Goal: Task Accomplishment & Management: Use online tool/utility

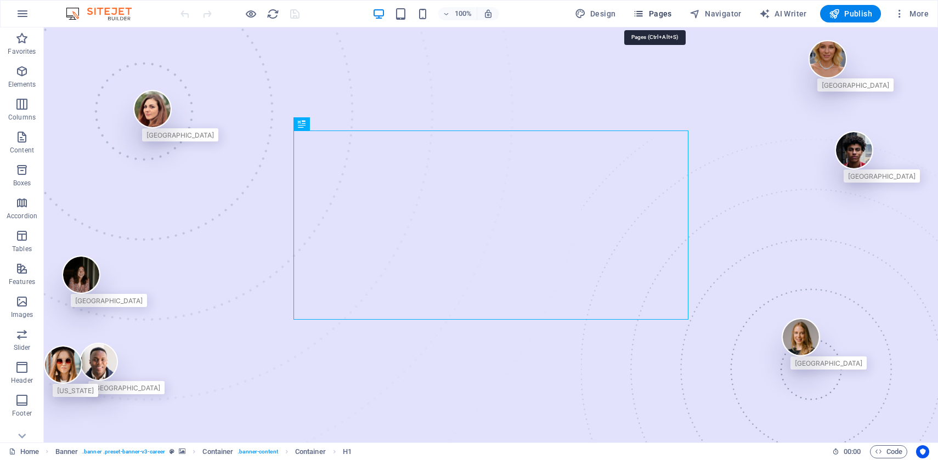
click at [660, 13] on span "Pages" at bounding box center [652, 13] width 38 height 11
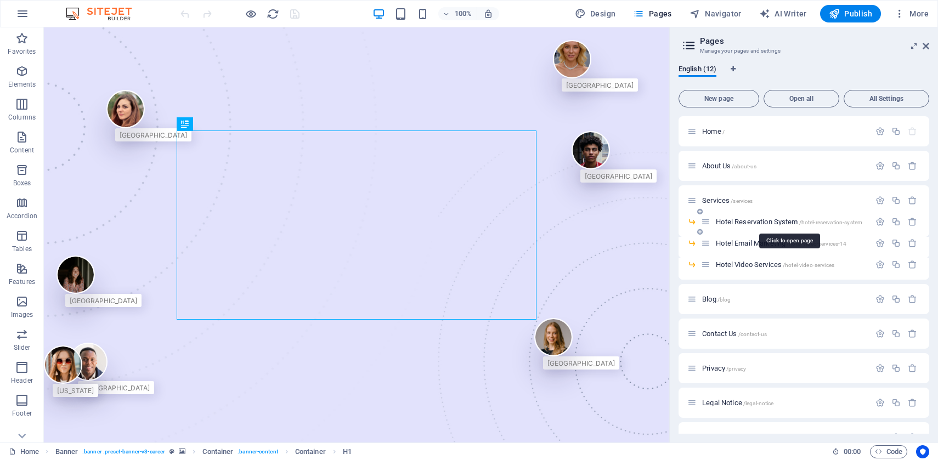
click at [753, 221] on span "Hotel Reservation System /hotel-reservation-system" at bounding box center [789, 222] width 147 height 8
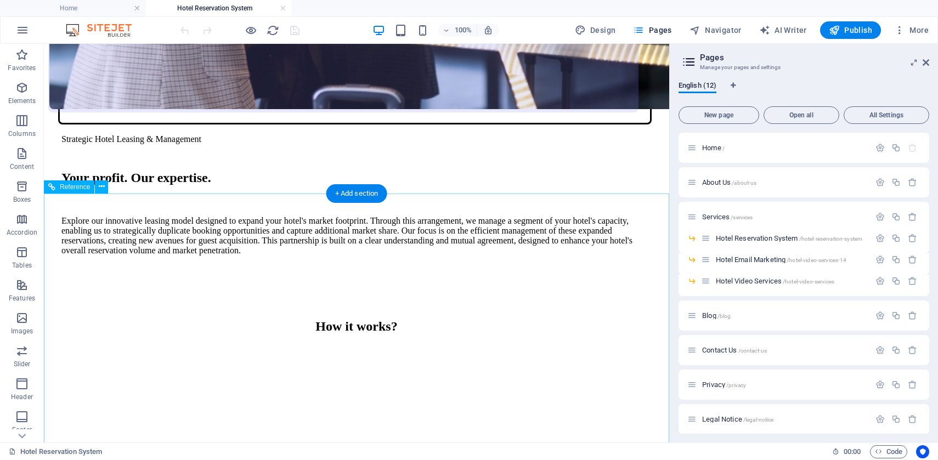
scroll to position [1353, 0]
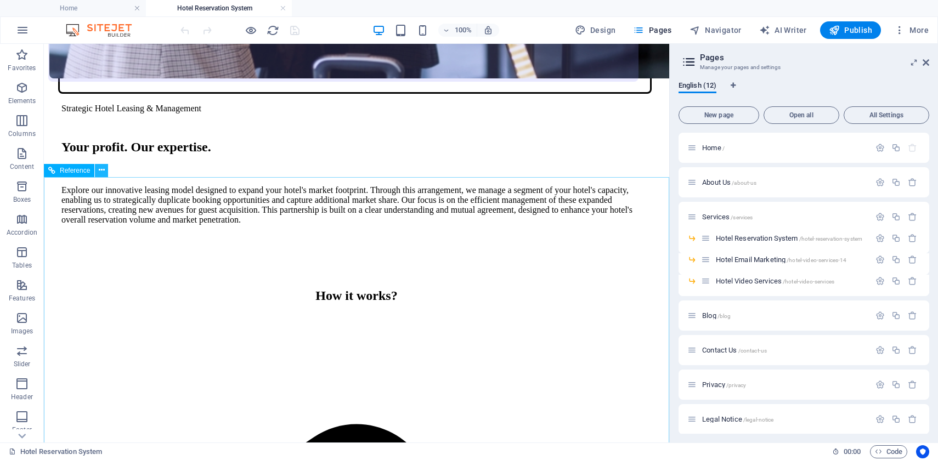
click at [101, 170] on icon at bounding box center [102, 171] width 6 height 12
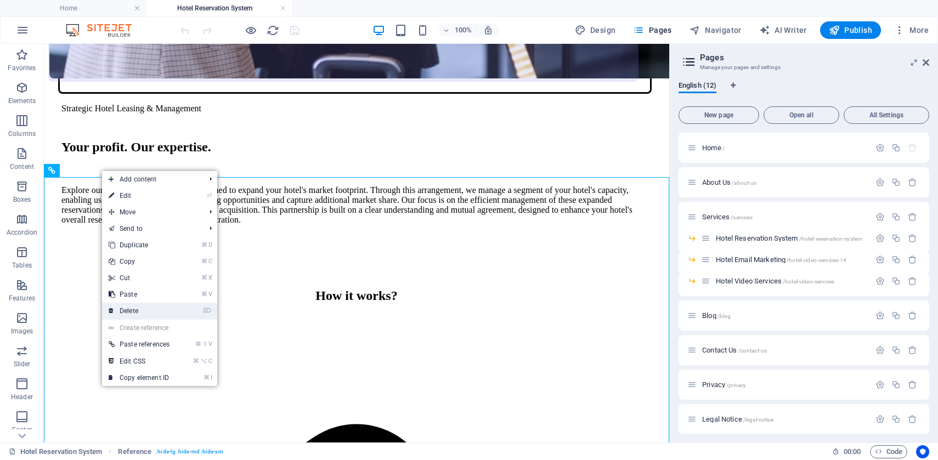
click at [146, 307] on link "⌦ Delete" at bounding box center [139, 311] width 74 height 16
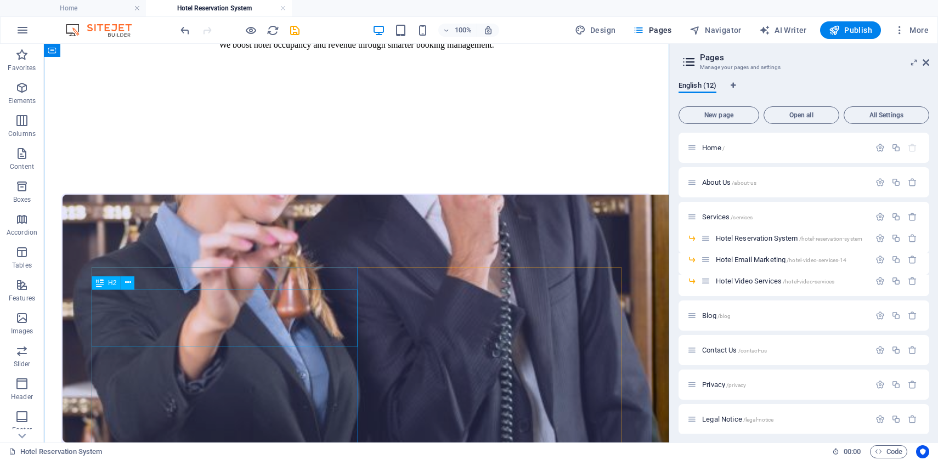
scroll to position [543, 0]
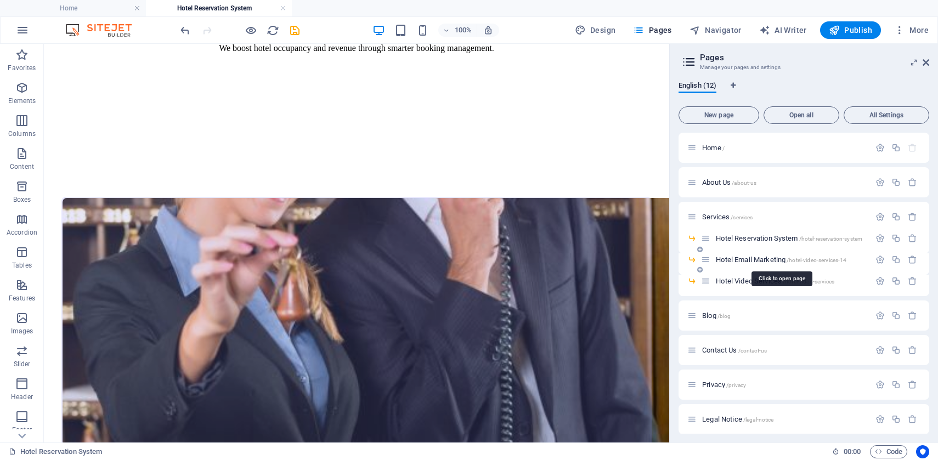
click at [756, 261] on span "Hotel Email Marketing /hotel-video-services-14" at bounding box center [781, 260] width 131 height 8
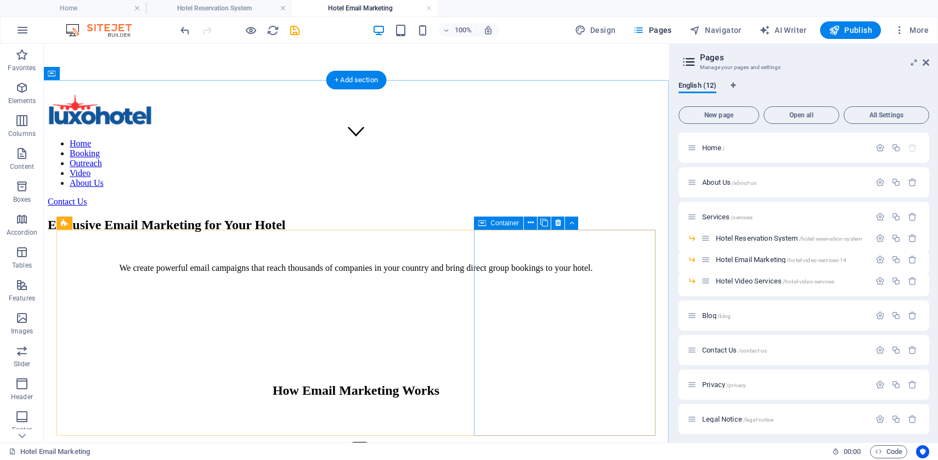
scroll to position [293, 1]
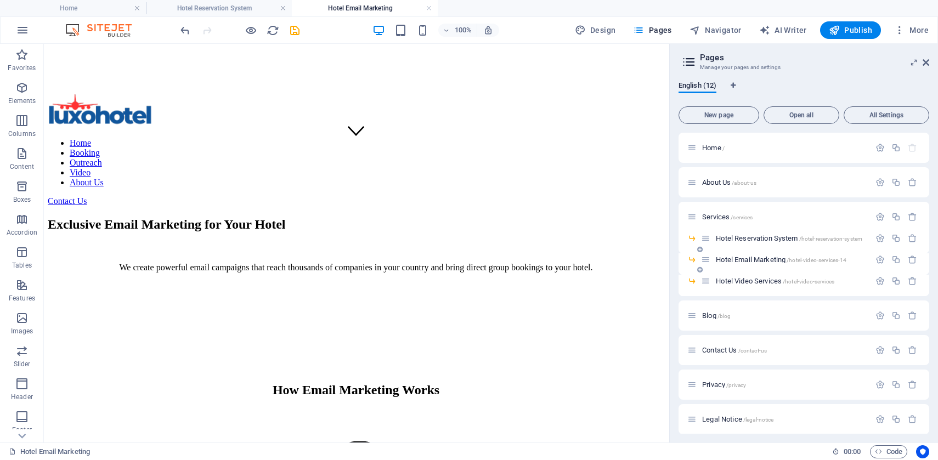
click at [742, 261] on span "Hotel Email Marketing /hotel-video-services-14" at bounding box center [781, 260] width 131 height 8
click at [760, 282] on span "Hotel Video Services /hotel-video-services" at bounding box center [775, 281] width 119 height 8
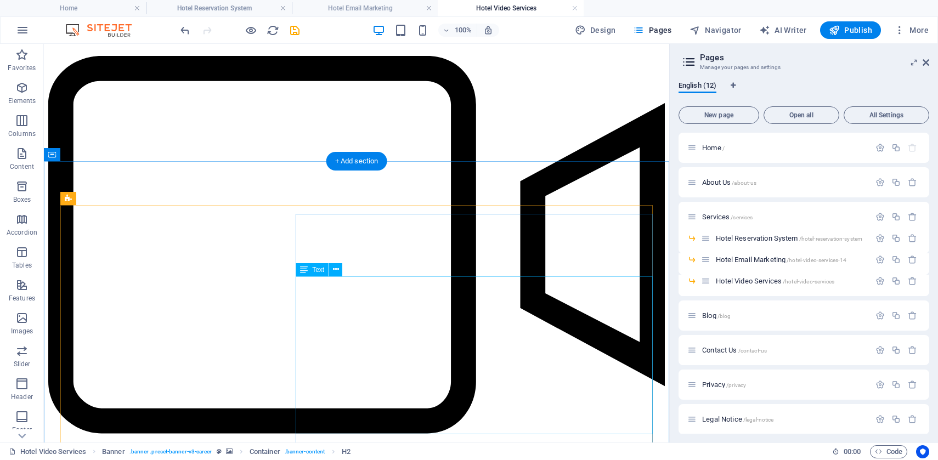
scroll to position [378, 0]
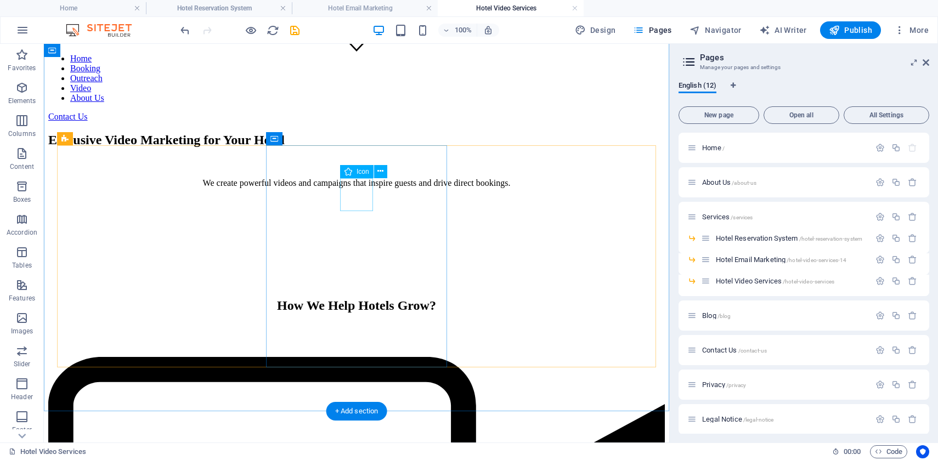
select select "xMidYMid"
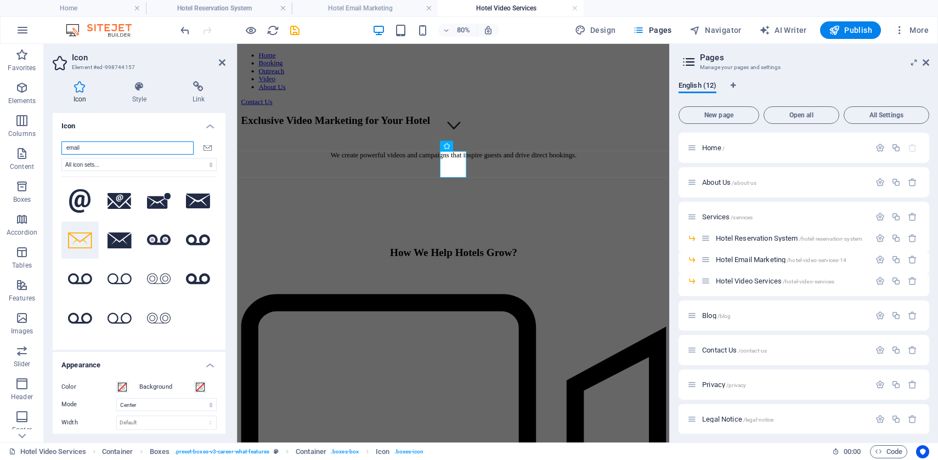
click at [128, 150] on input "email" at bounding box center [127, 148] width 132 height 13
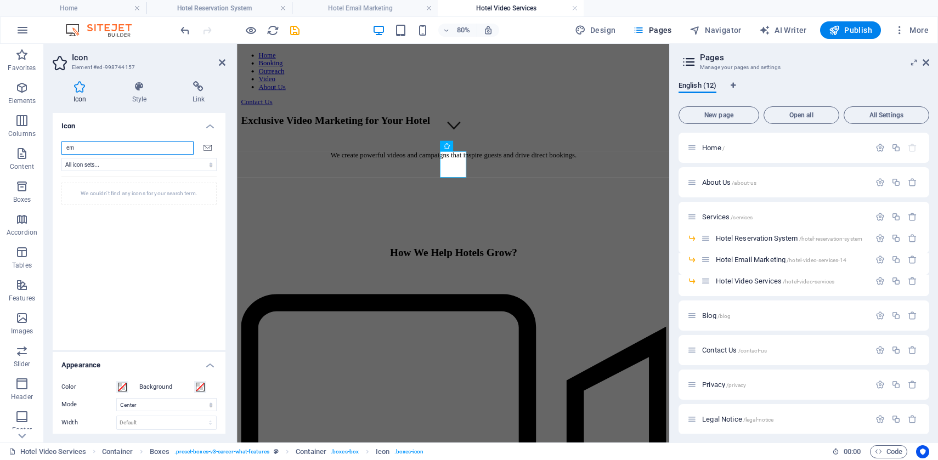
type input "e"
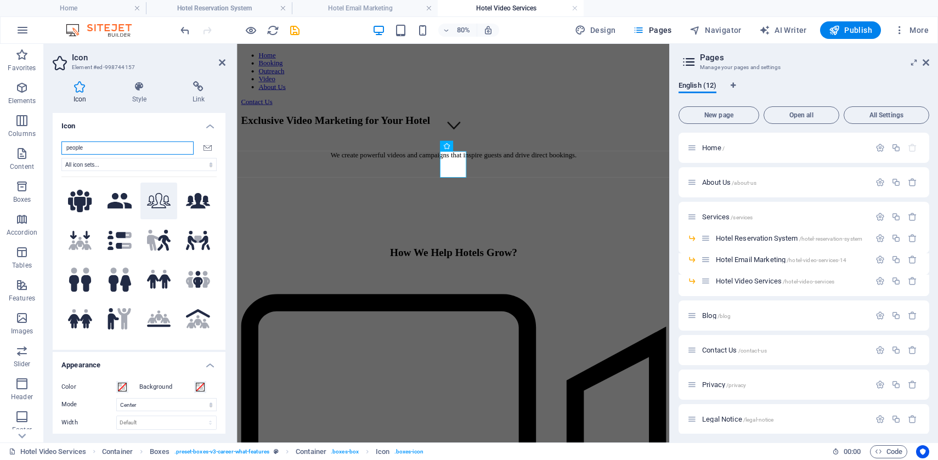
type input "people"
click at [155, 204] on icon at bounding box center [159, 200] width 24 height 15
click at [189, 276] on icon at bounding box center [198, 280] width 24 height 17
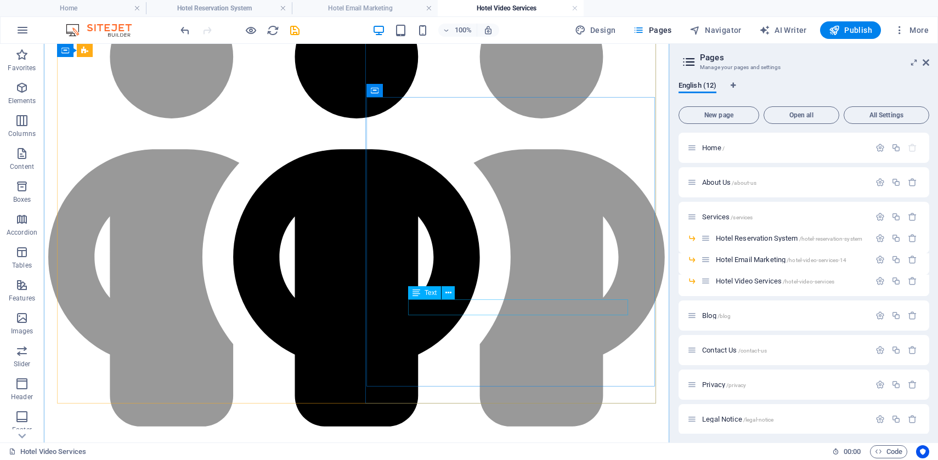
scroll to position [1232, 0]
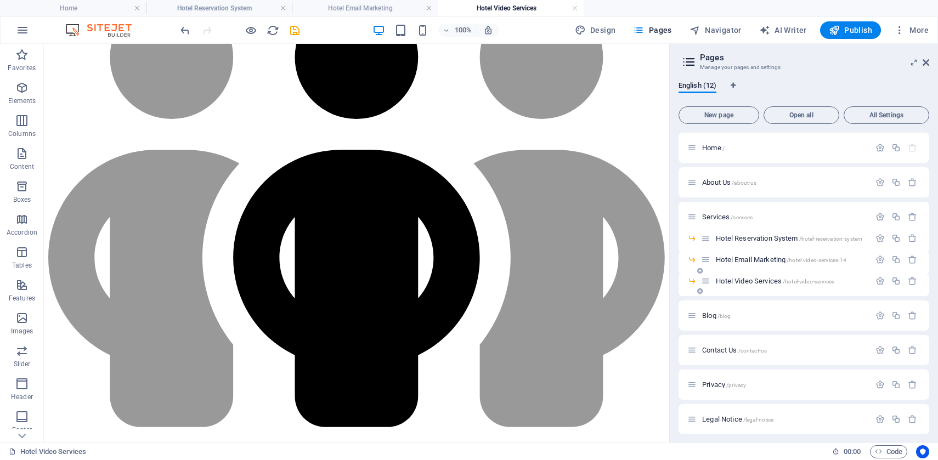
click at [746, 283] on span "Hotel Video Services /hotel-video-services" at bounding box center [775, 281] width 119 height 8
click at [746, 261] on span "Hotel Email Marketing /hotel-video-services-14" at bounding box center [781, 260] width 131 height 8
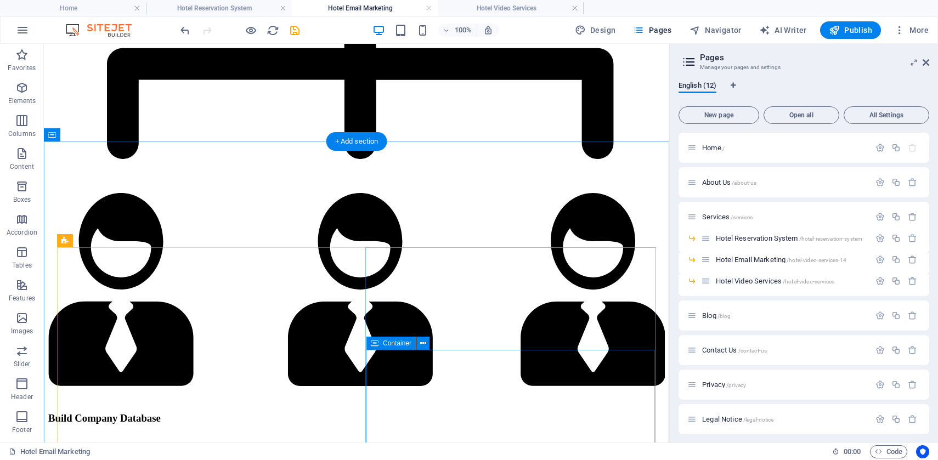
scroll to position [984, 0]
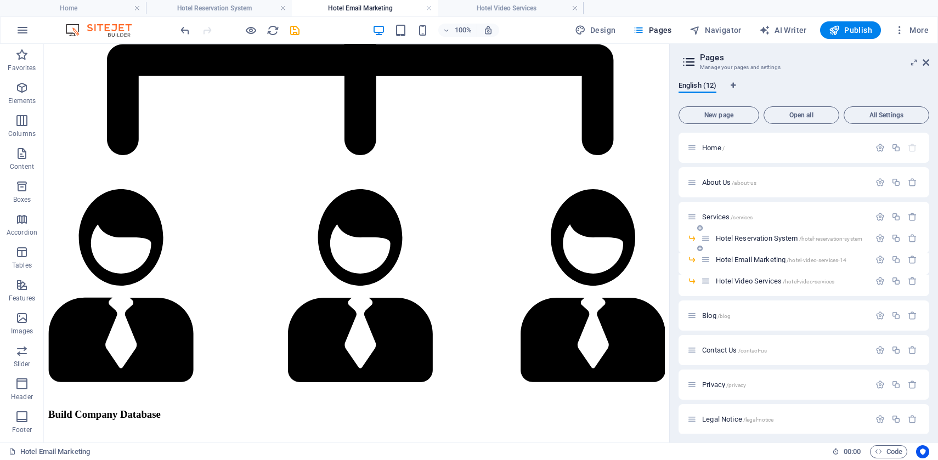
click at [773, 240] on span "Hotel Reservation System /hotel-reservation-system" at bounding box center [789, 238] width 147 height 8
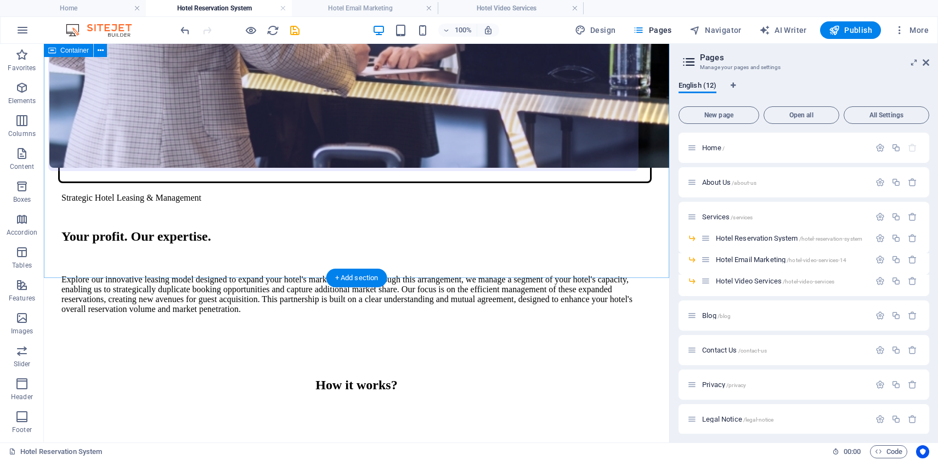
scroll to position [1278, 0]
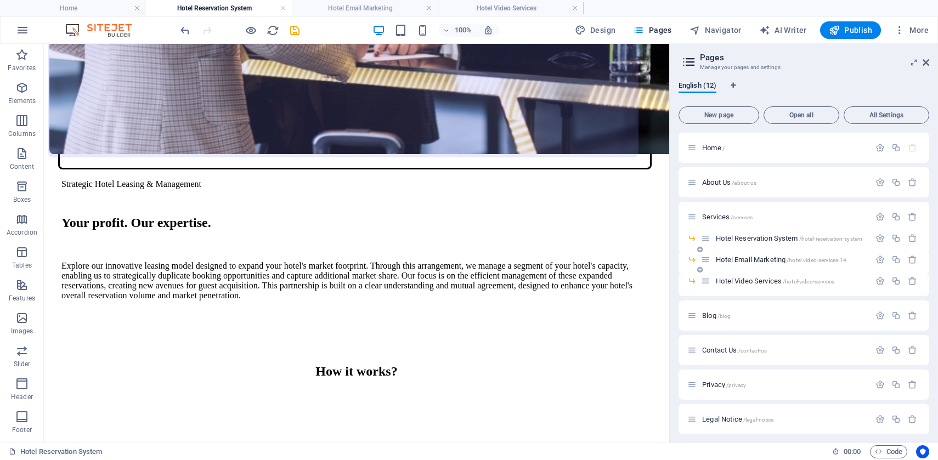
click at [765, 261] on span "Hotel Email Marketing /hotel-video-services-14" at bounding box center [781, 260] width 131 height 8
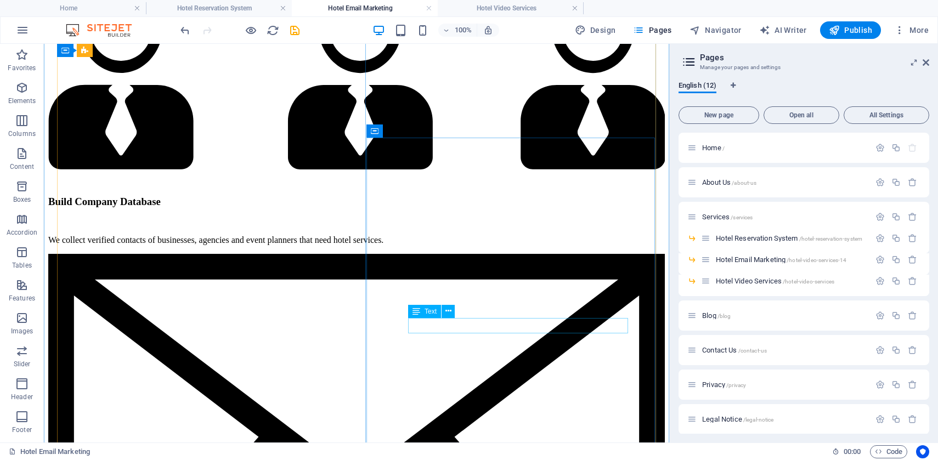
scroll to position [1205, 0]
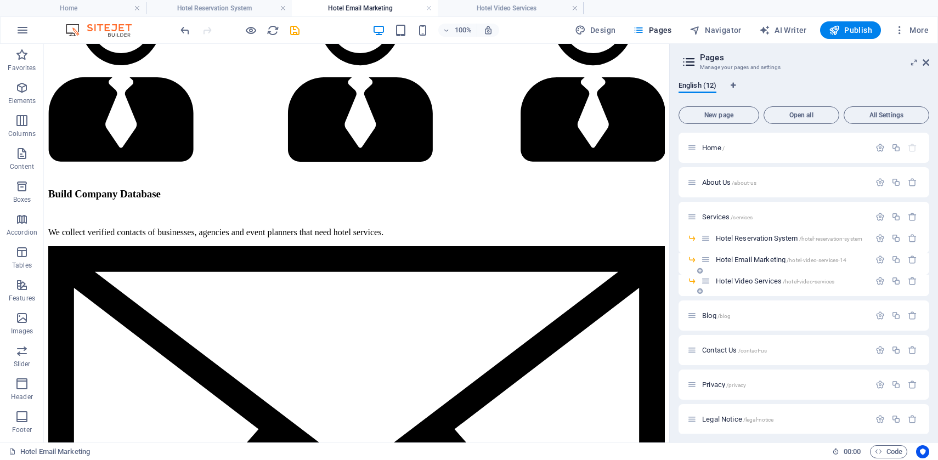
click at [752, 284] on span "Hotel Video Services /hotel-video-services" at bounding box center [775, 281] width 119 height 8
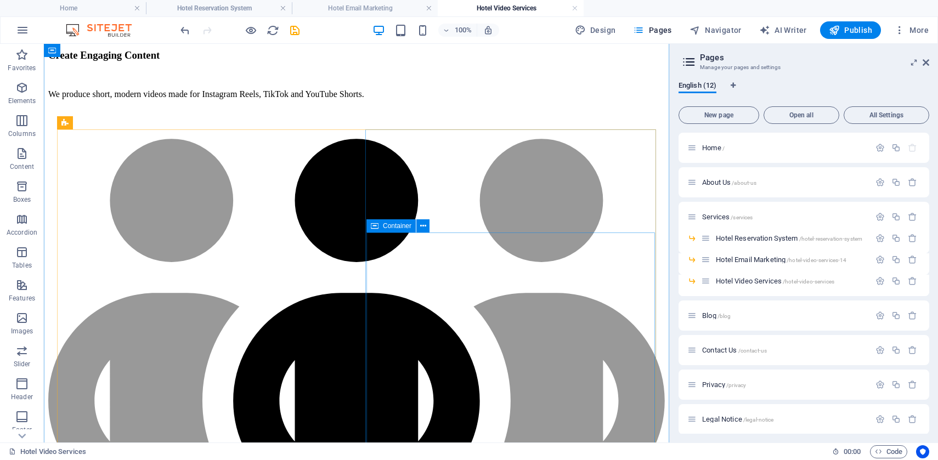
scroll to position [1116, 0]
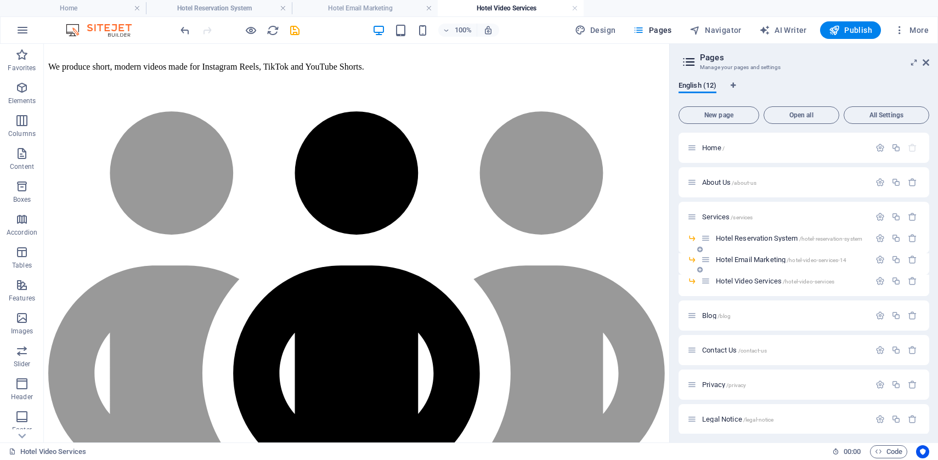
click at [760, 260] on span "Hotel Email Marketing /hotel-video-services-14" at bounding box center [781, 260] width 131 height 8
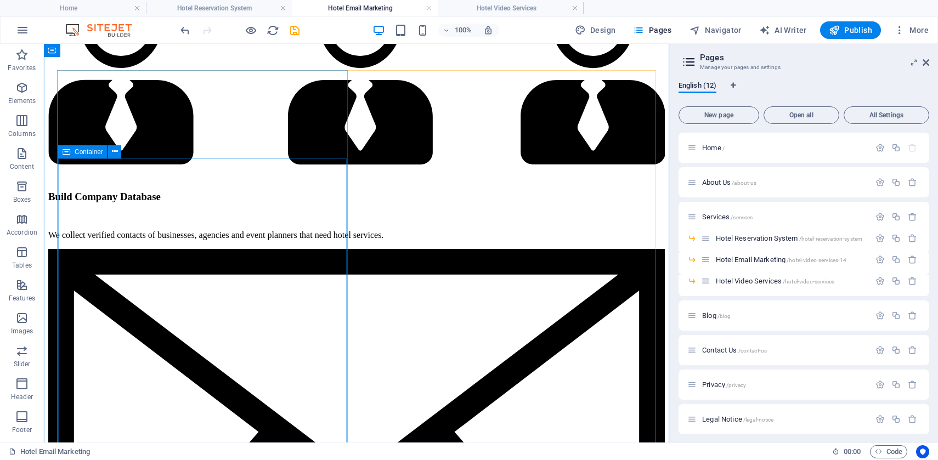
scroll to position [1217, 0]
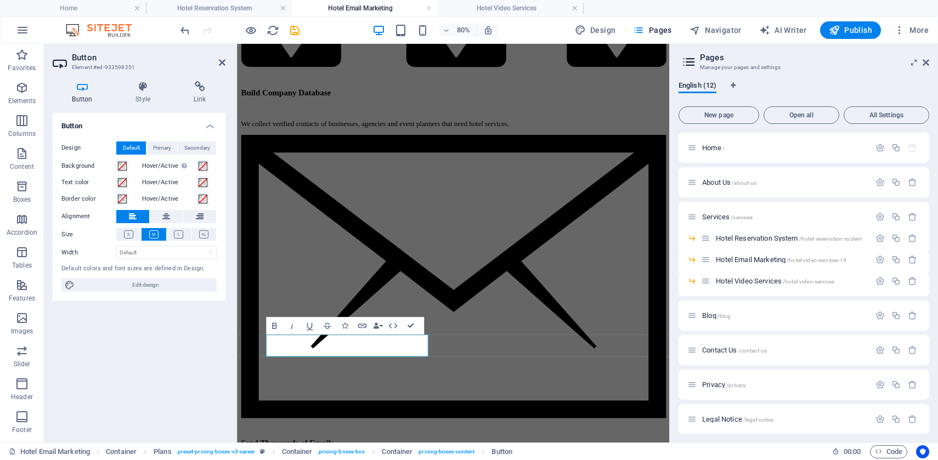
scroll to position [1274, 0]
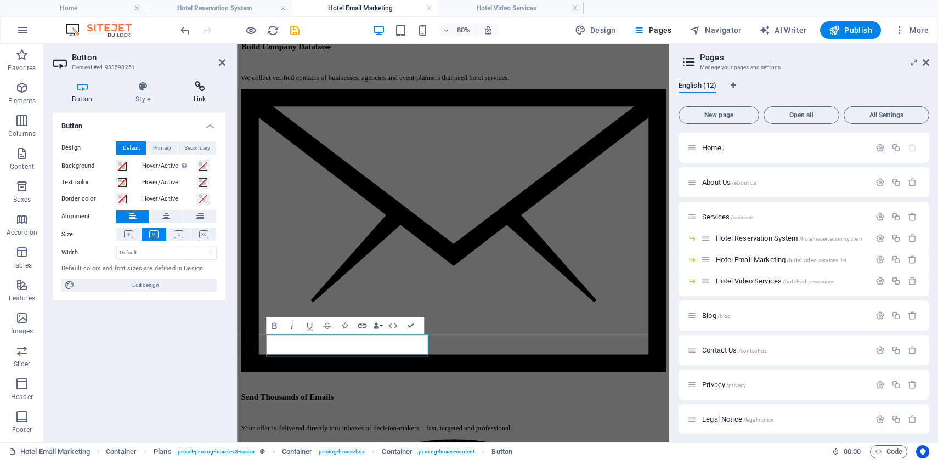
click at [196, 98] on h4 "Link" at bounding box center [200, 92] width 52 height 23
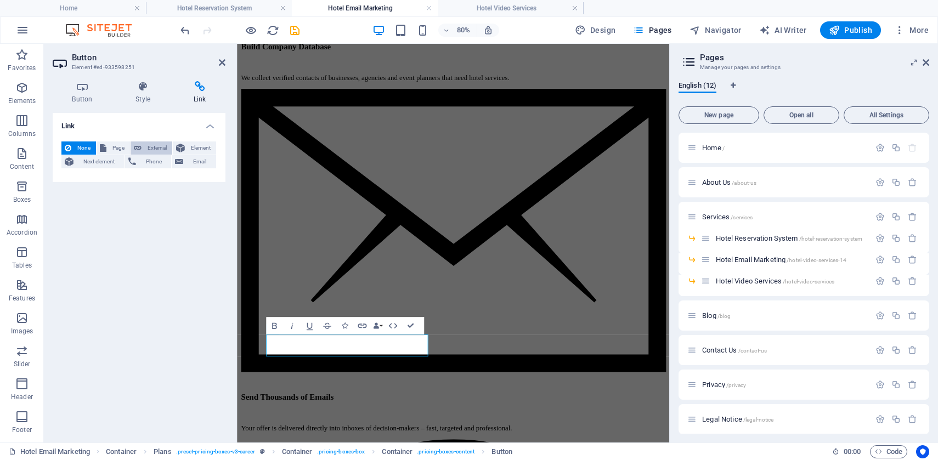
click at [156, 149] on span "External" at bounding box center [157, 148] width 24 height 13
select select "blank"
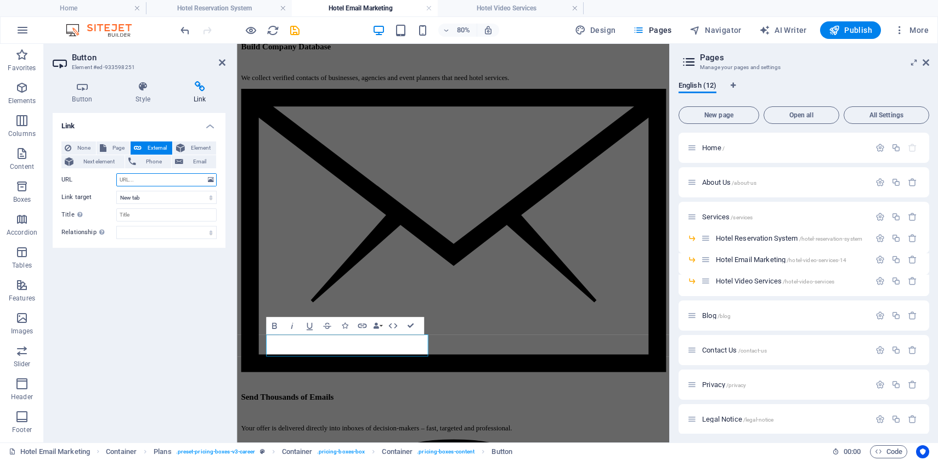
paste input "[URL][DOMAIN_NAME]"
type input "[URL][DOMAIN_NAME]"
click at [848, 32] on span "Publish" at bounding box center [850, 30] width 43 height 11
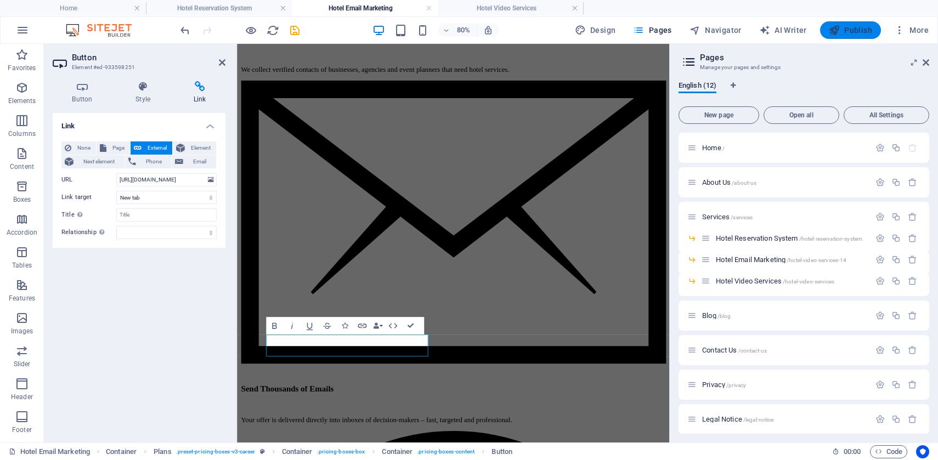
scroll to position [1201, 0]
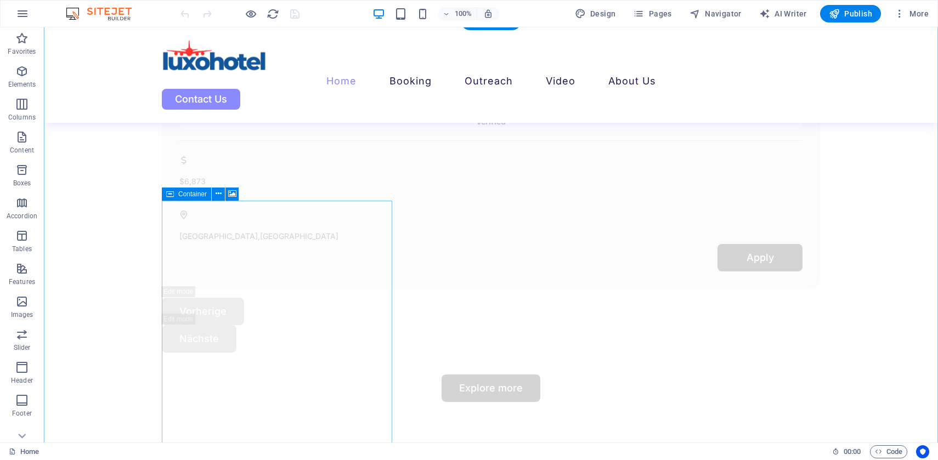
scroll to position [3152, 0]
click at [656, 18] on span "Pages" at bounding box center [652, 13] width 38 height 11
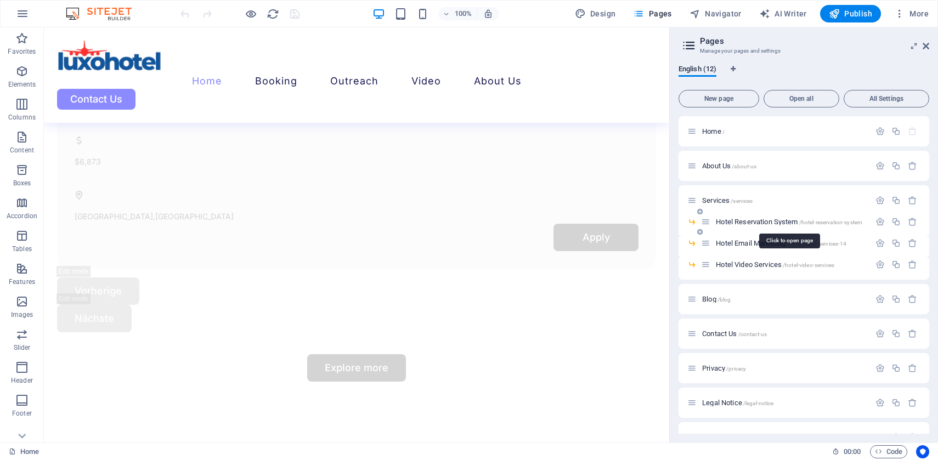
click at [759, 224] on span "Hotel Reservation System /hotel-reservation-system" at bounding box center [789, 222] width 147 height 8
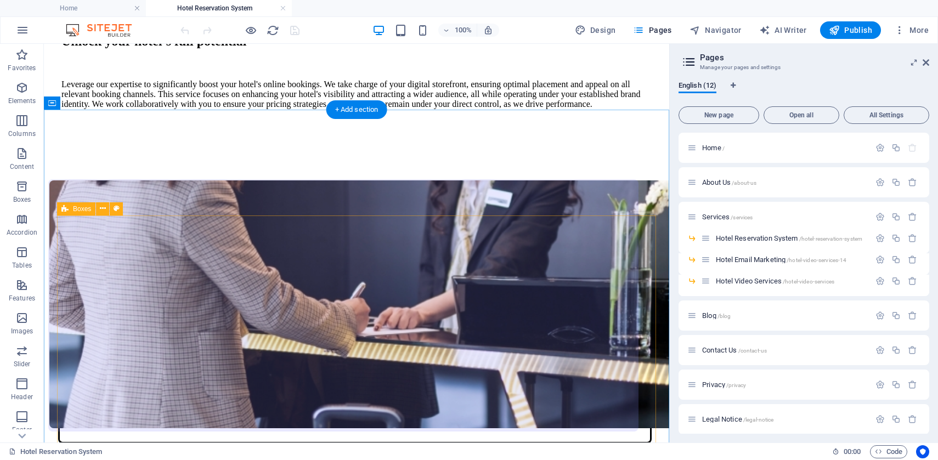
scroll to position [1013, 0]
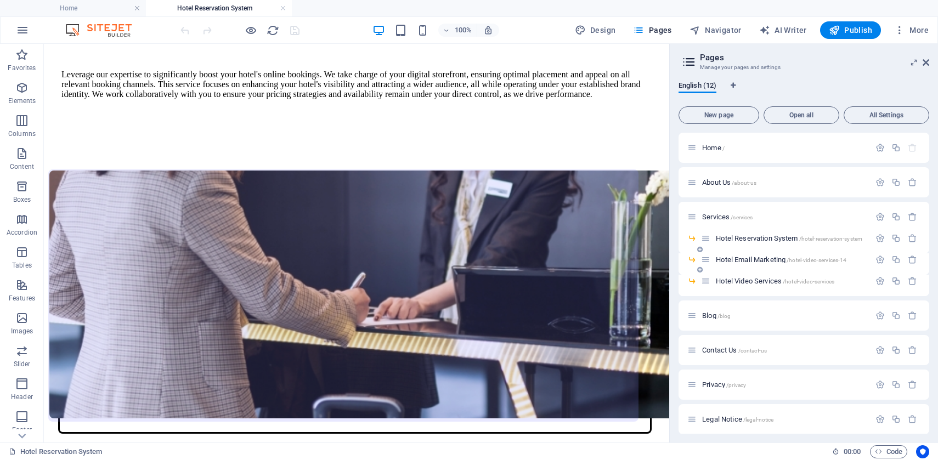
click at [750, 260] on span "Hotel Email Marketing /hotel-video-services-14" at bounding box center [781, 260] width 131 height 8
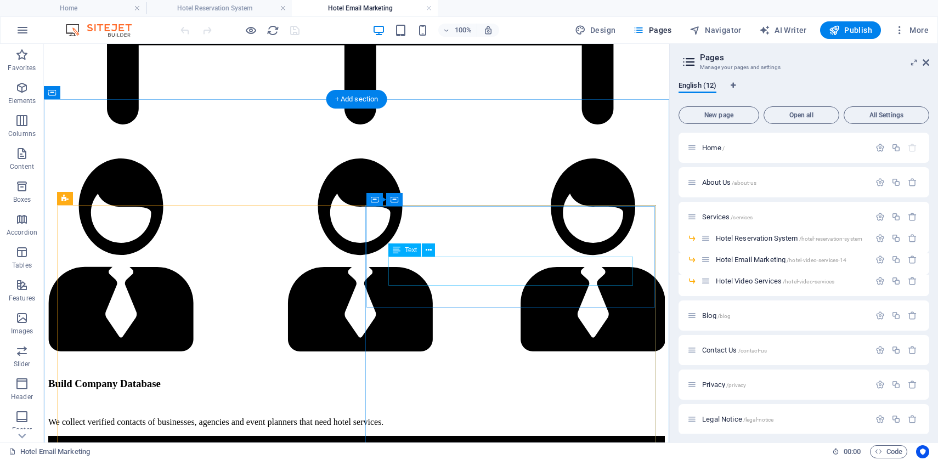
scroll to position [1000, 0]
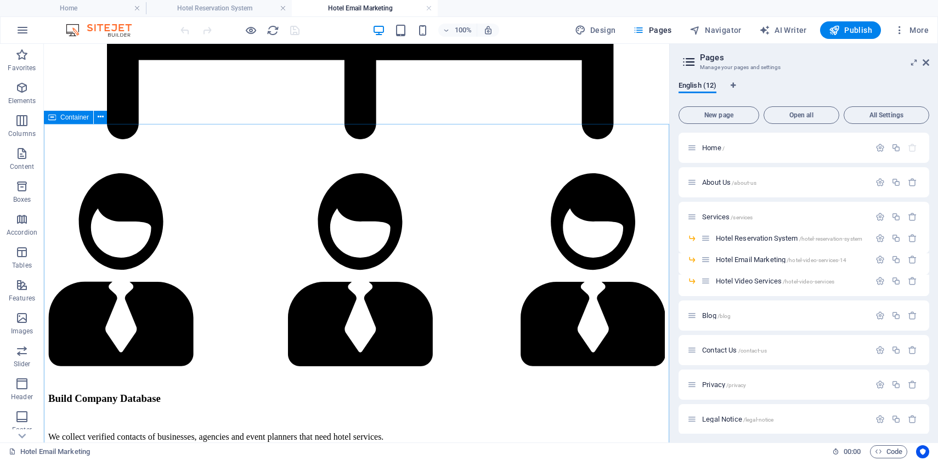
click at [75, 120] on span "Container" at bounding box center [74, 117] width 29 height 7
click at [102, 117] on icon at bounding box center [101, 117] width 6 height 12
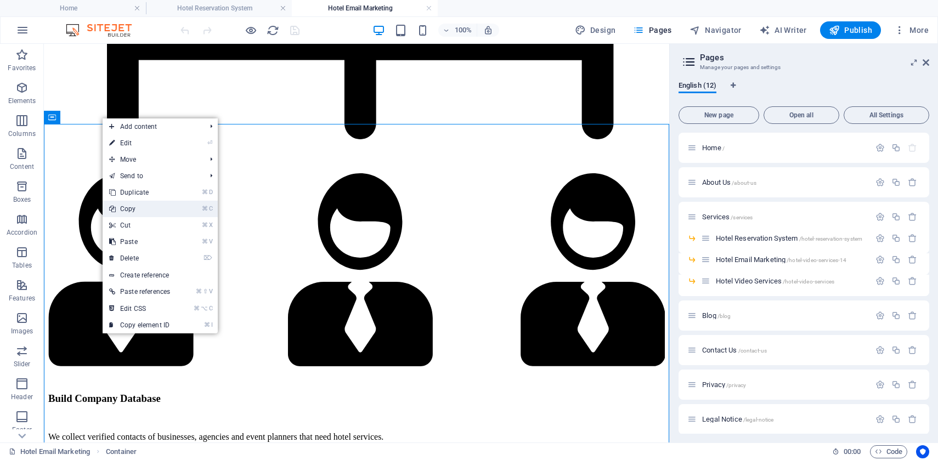
click at [138, 212] on link "⌘ C Copy" at bounding box center [140, 209] width 74 height 16
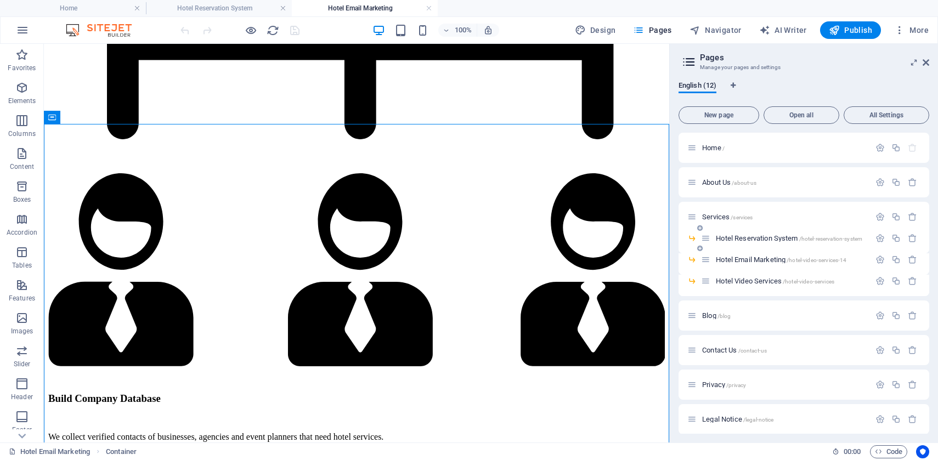
click at [726, 237] on span "Hotel Reservation System /hotel-reservation-system" at bounding box center [789, 238] width 147 height 8
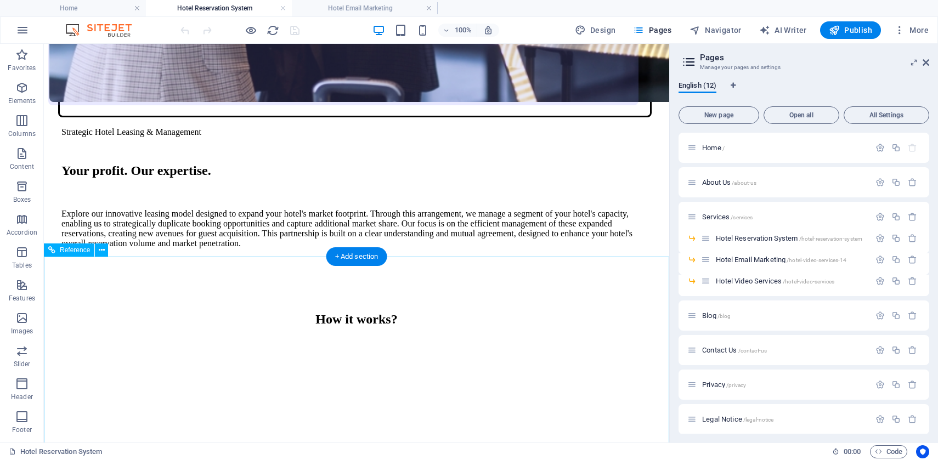
scroll to position [1345, 0]
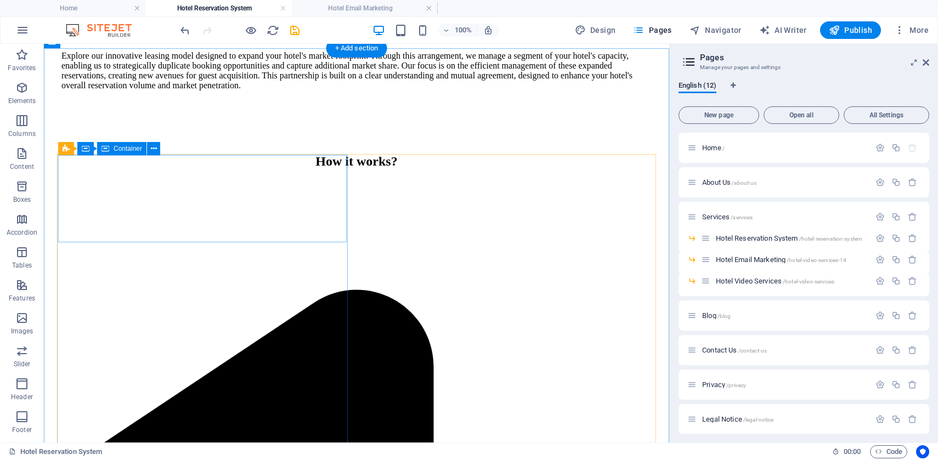
scroll to position [1489, 0]
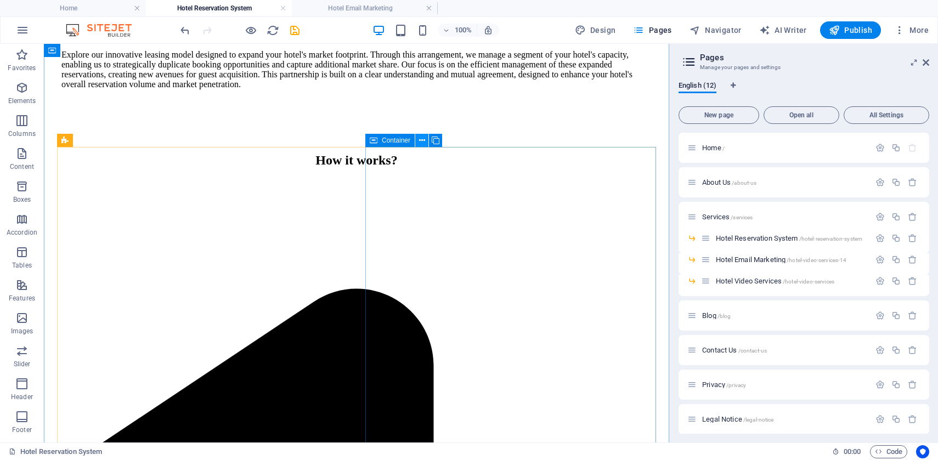
click at [420, 142] on icon at bounding box center [422, 141] width 6 height 12
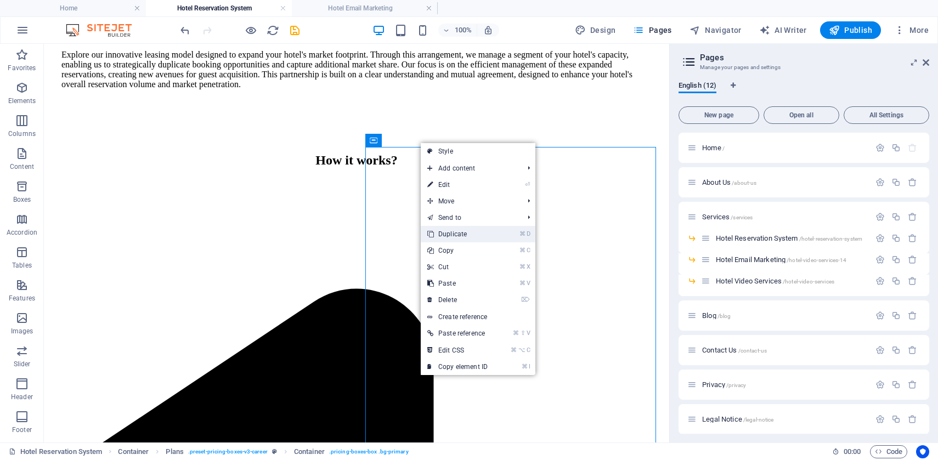
click at [447, 233] on link "⌘ D Duplicate" at bounding box center [458, 234] width 74 height 16
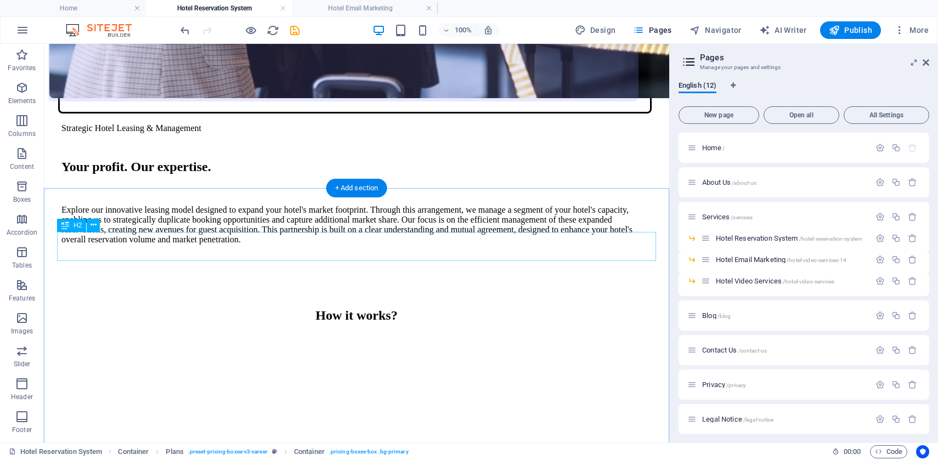
scroll to position [1333, 0]
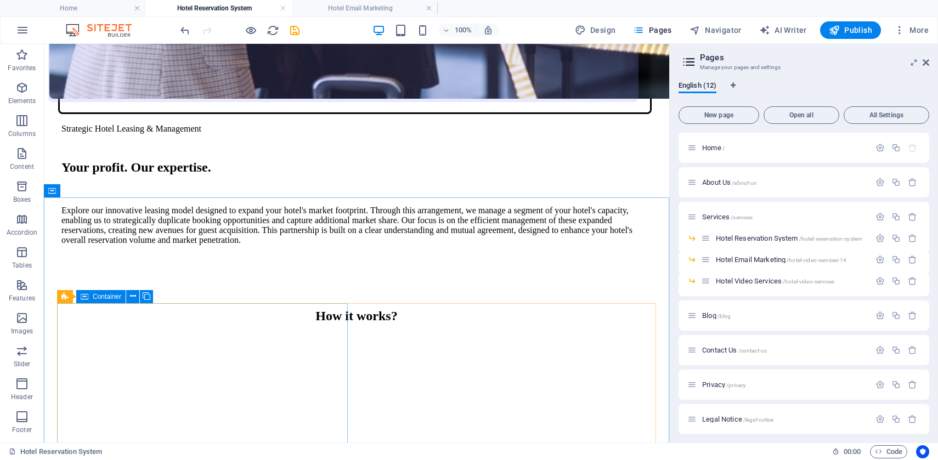
click at [91, 298] on div "Container" at bounding box center [100, 296] width 49 height 13
click at [131, 297] on icon at bounding box center [133, 297] width 6 height 12
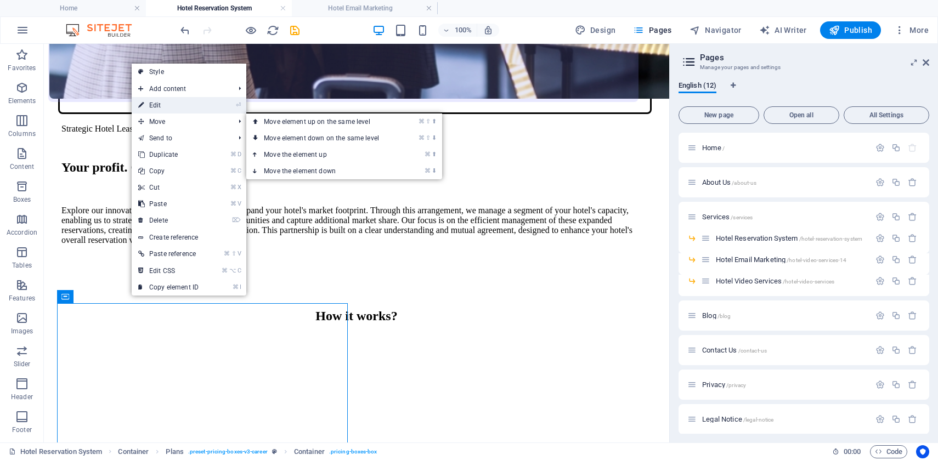
click at [171, 112] on link "⏎ Edit" at bounding box center [169, 105] width 74 height 16
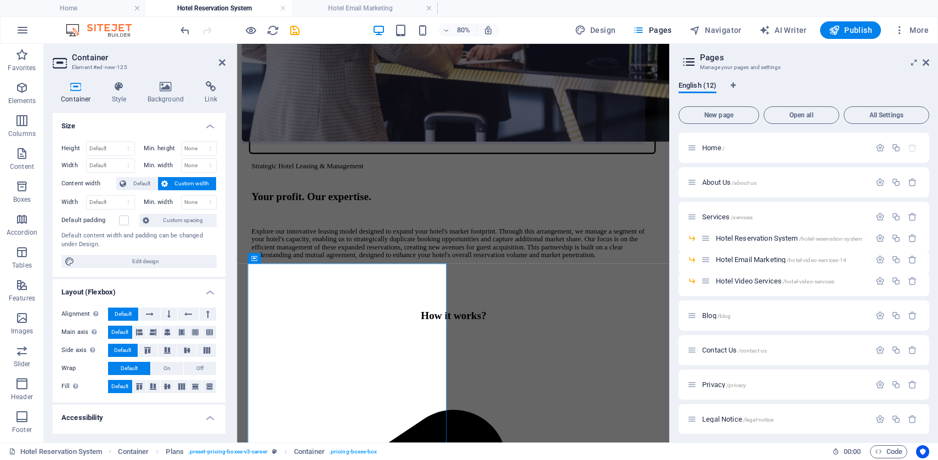
scroll to position [1402, 0]
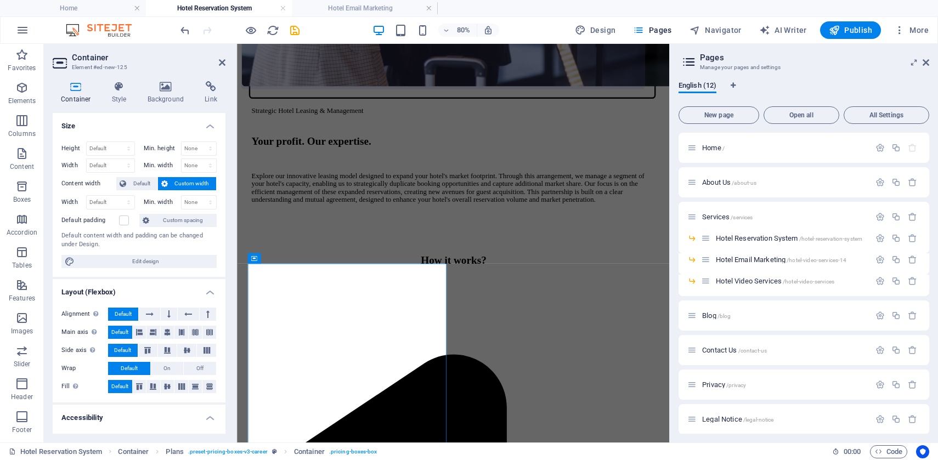
click at [78, 95] on h4 "Container" at bounding box center [78, 92] width 51 height 23
click at [116, 90] on icon at bounding box center [119, 86] width 31 height 11
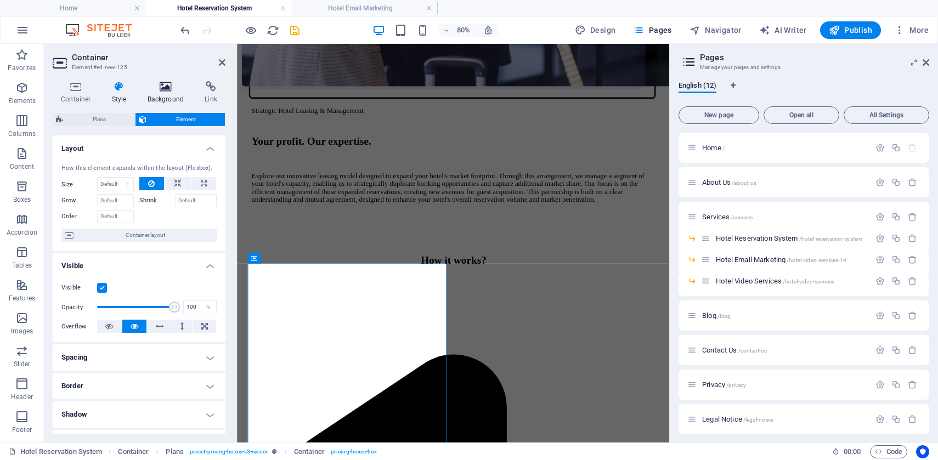
click at [158, 88] on icon at bounding box center [165, 86] width 53 height 11
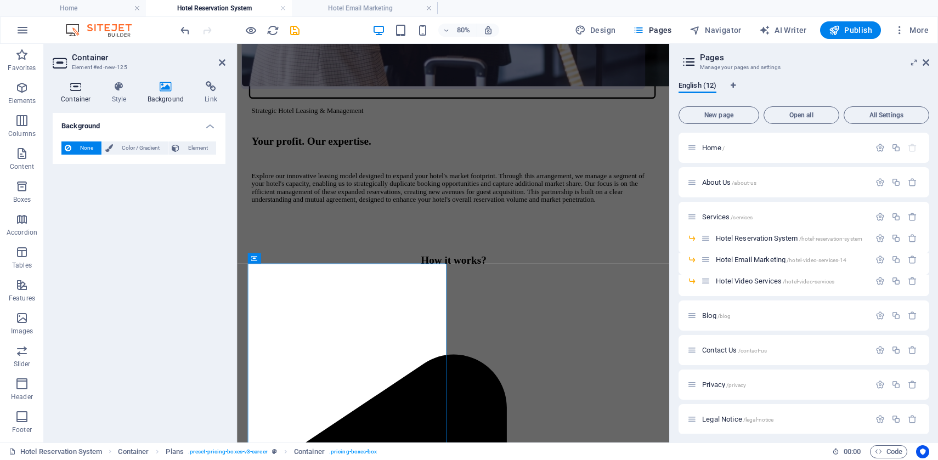
click at [77, 92] on icon at bounding box center [76, 86] width 47 height 11
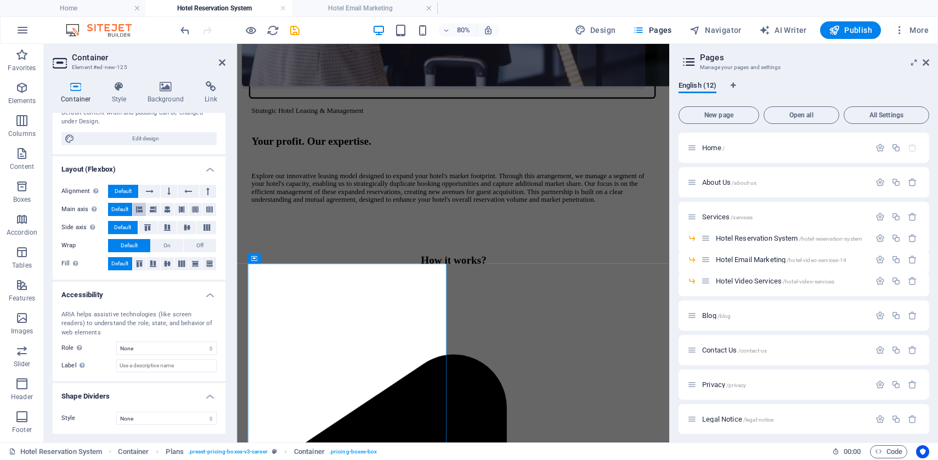
scroll to position [0, 0]
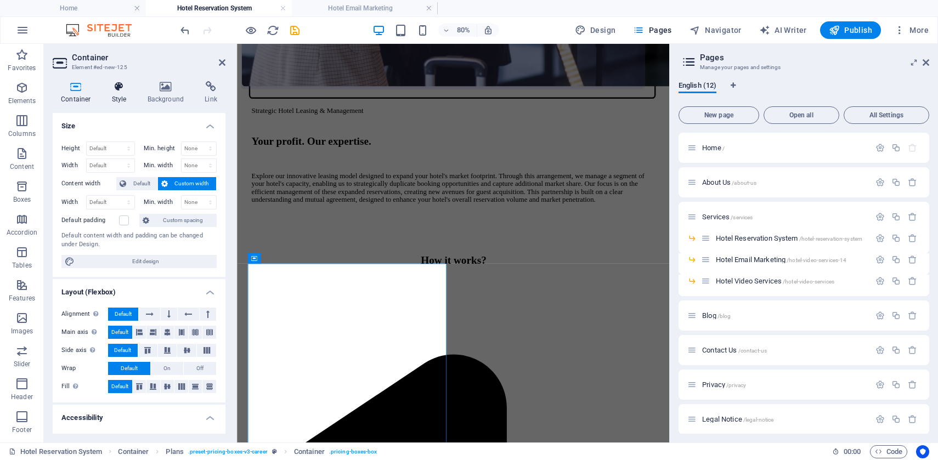
click at [119, 86] on icon at bounding box center [119, 86] width 31 height 11
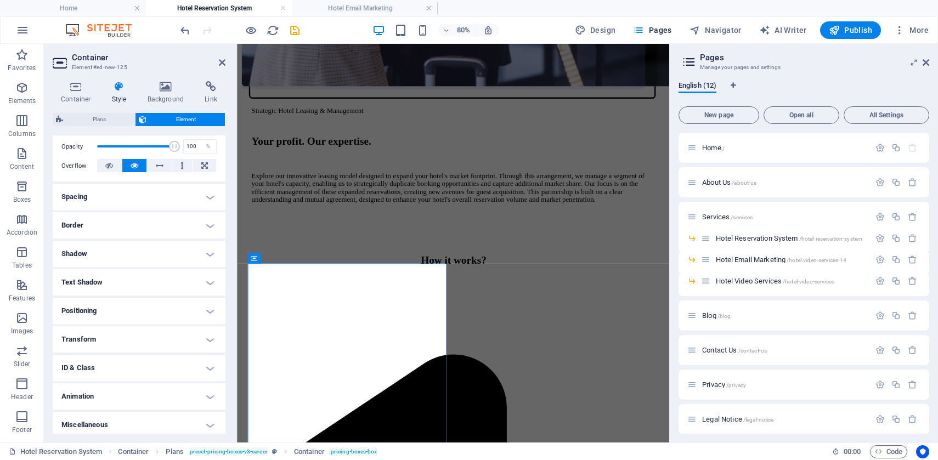
scroll to position [165, 0]
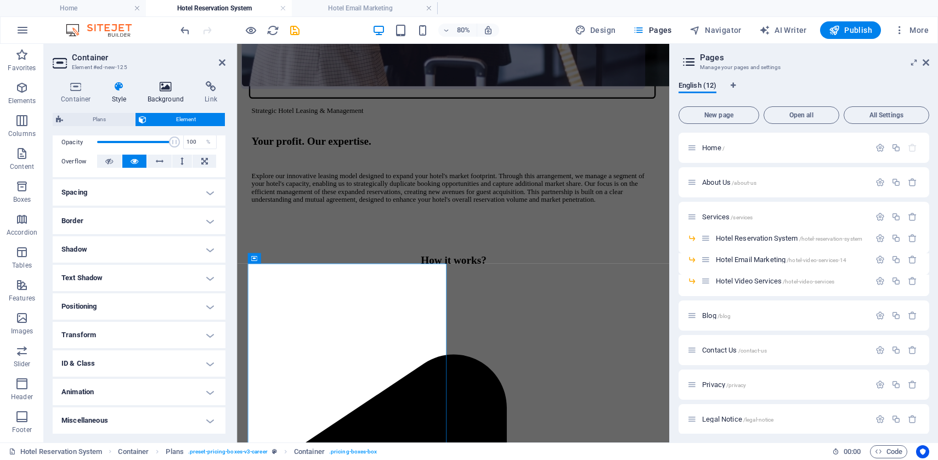
click at [167, 91] on icon at bounding box center [165, 86] width 53 height 11
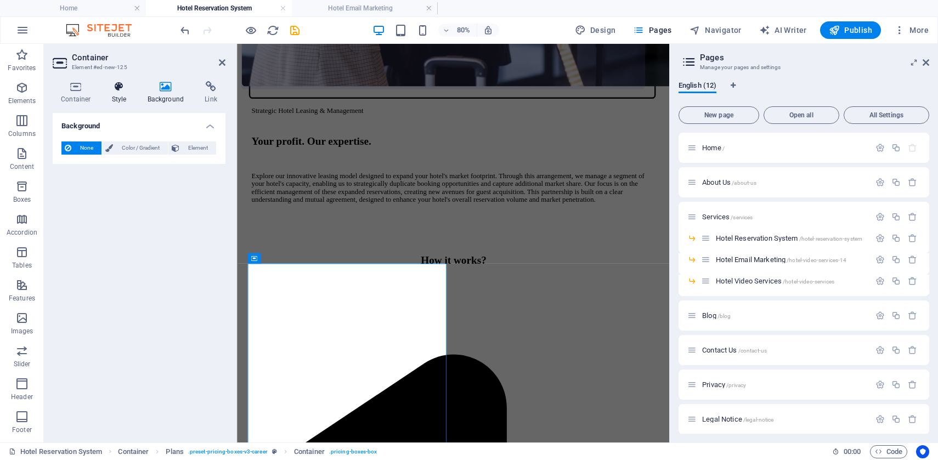
click at [123, 94] on h4 "Style" at bounding box center [122, 92] width 36 height 23
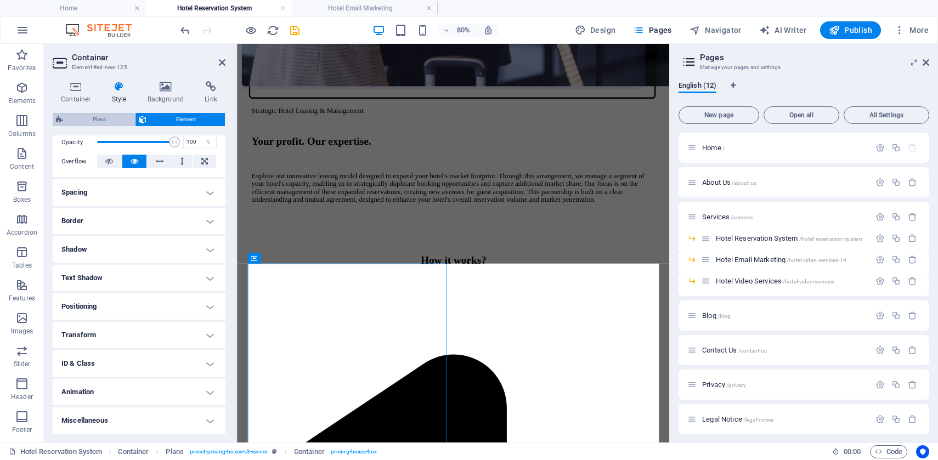
click at [98, 121] on span "Plans" at bounding box center [98, 119] width 65 height 13
select select "rem"
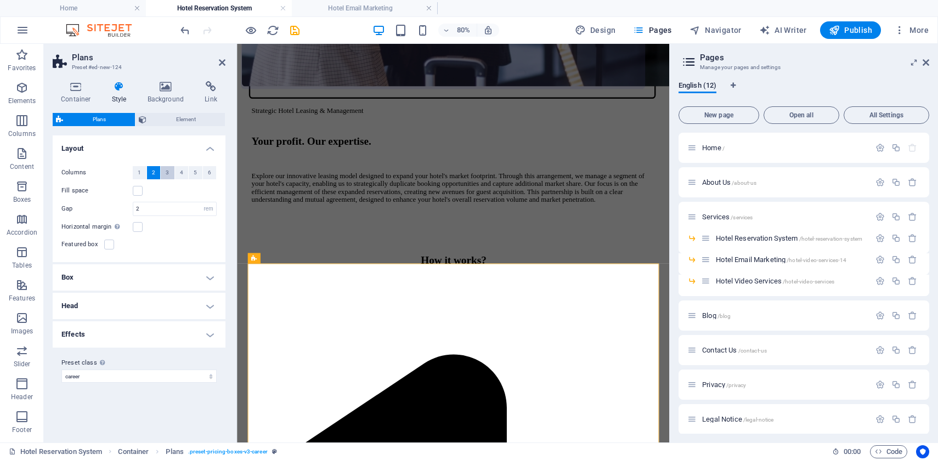
click at [165, 174] on button "3" at bounding box center [168, 172] width 14 height 13
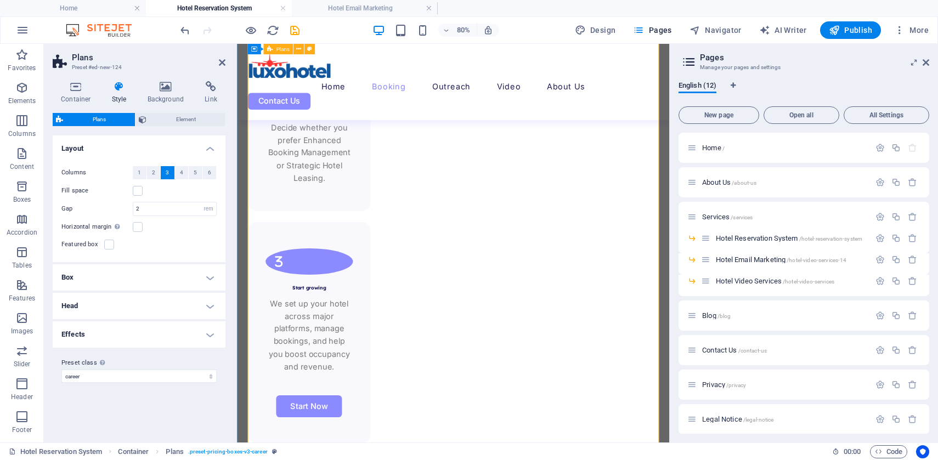
scroll to position [2122, 0]
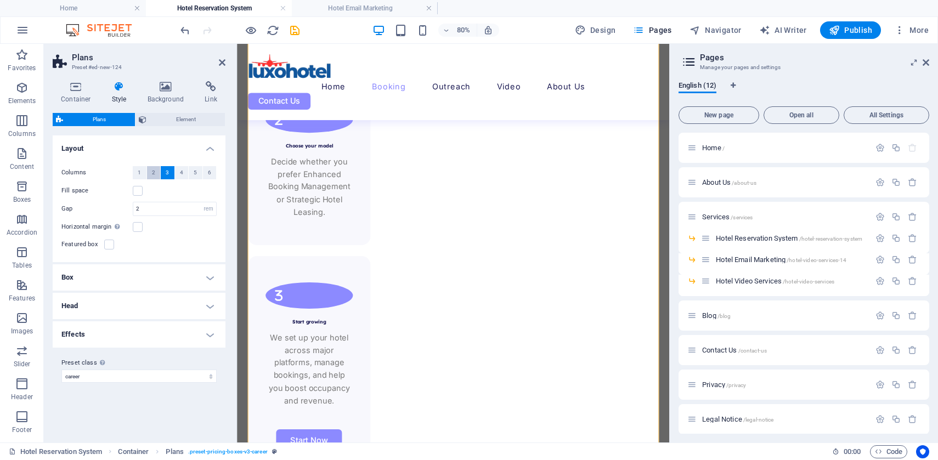
click at [155, 173] on button "2" at bounding box center [154, 172] width 14 height 13
click at [154, 210] on input "2" at bounding box center [174, 209] width 83 height 13
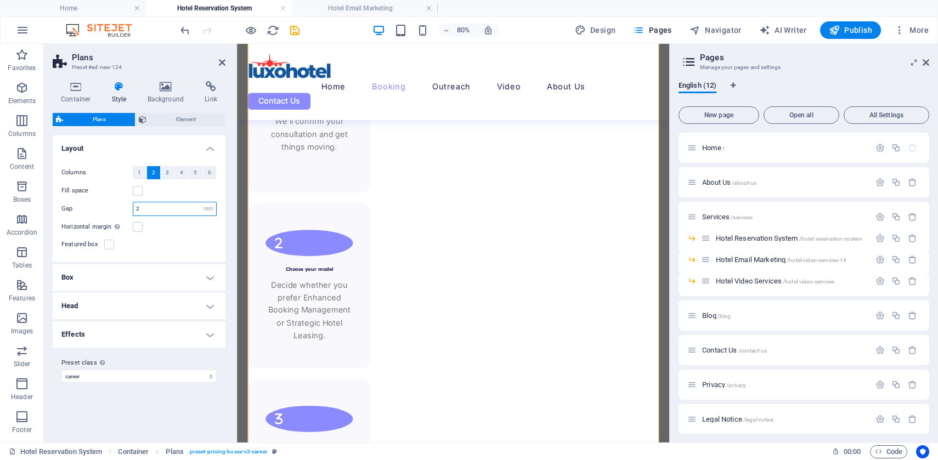
click at [154, 210] on input "2" at bounding box center [174, 209] width 83 height 13
click at [166, 176] on span "3" at bounding box center [167, 172] width 3 height 13
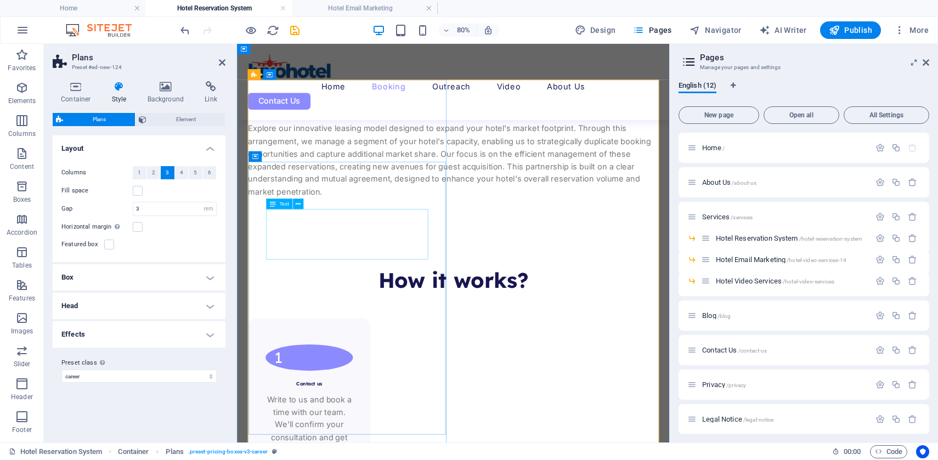
scroll to position [1561, 0]
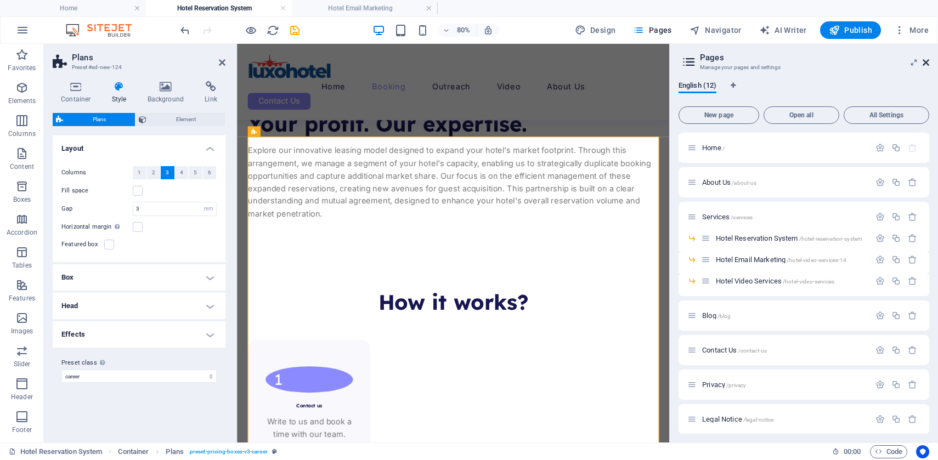
click at [927, 61] on icon at bounding box center [926, 62] width 7 height 9
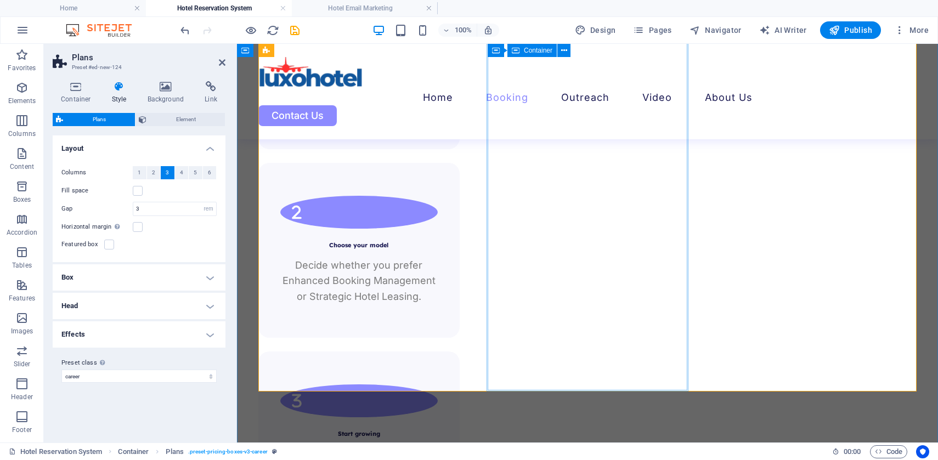
scroll to position [1928, 0]
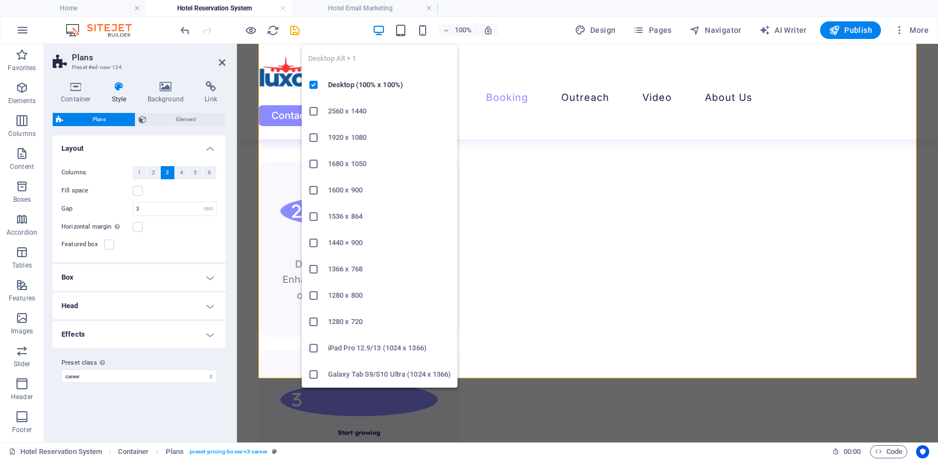
click at [380, 32] on icon "button" at bounding box center [379, 30] width 13 height 13
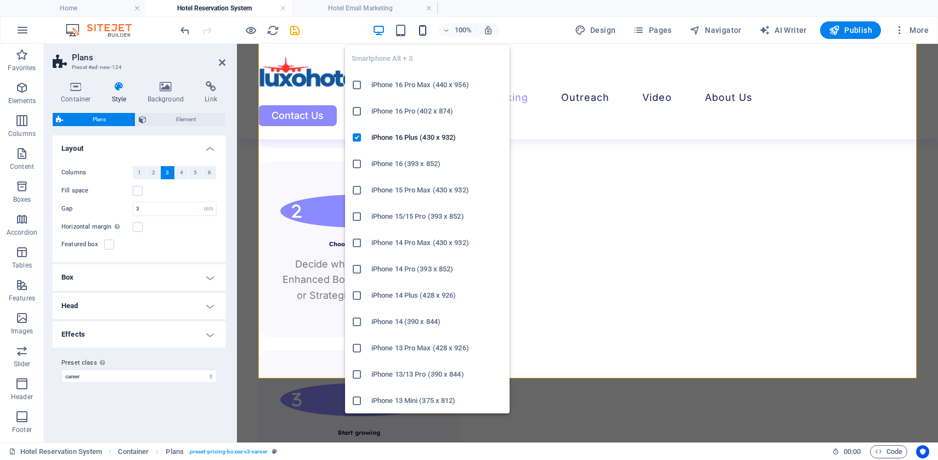
click at [424, 32] on icon "button" at bounding box center [423, 30] width 13 height 13
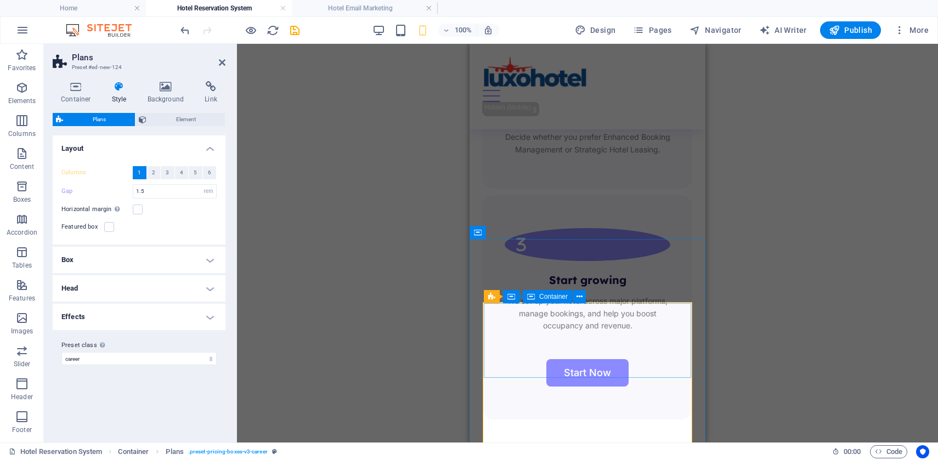
scroll to position [1859, 0]
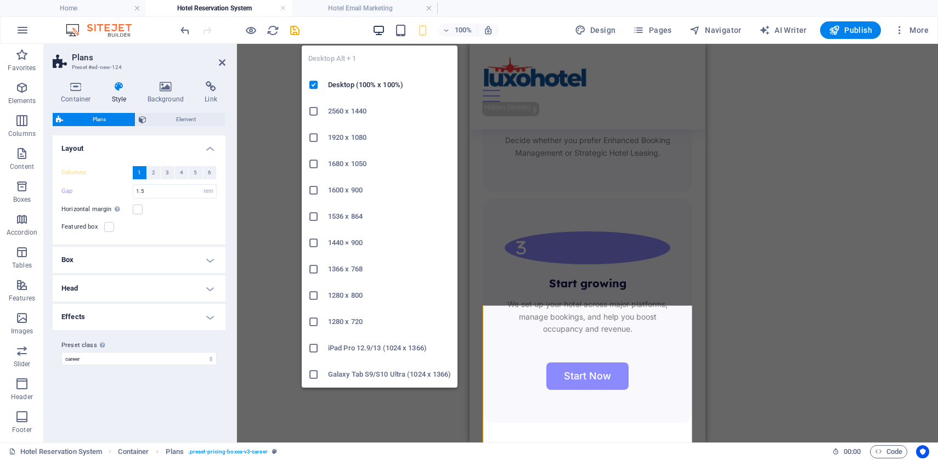
click at [382, 33] on icon "button" at bounding box center [379, 30] width 13 height 13
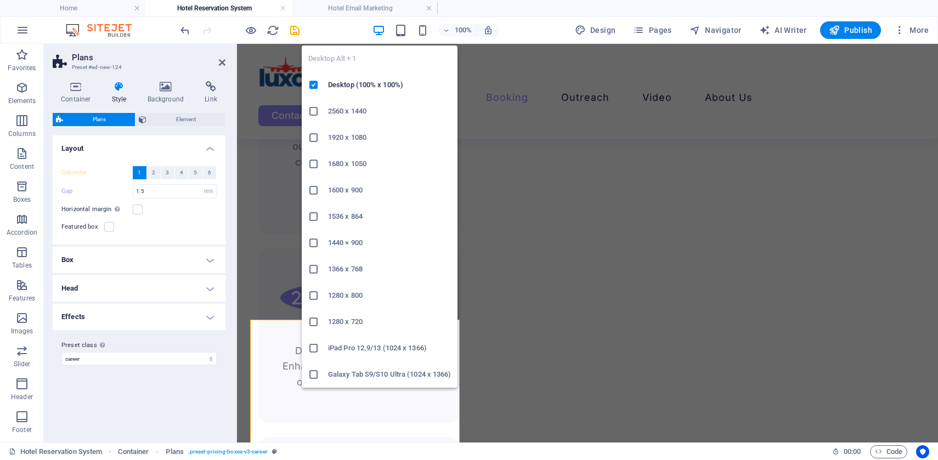
scroll to position [1845, 0]
type input "3"
type input "2.5"
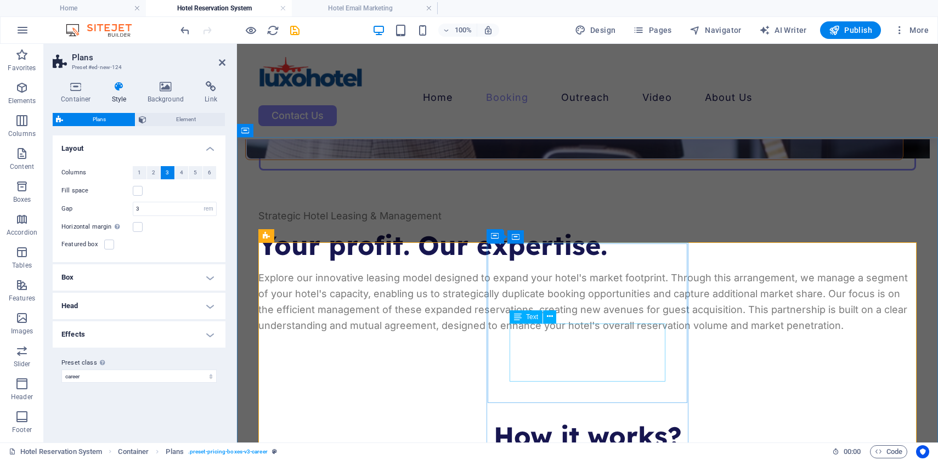
scroll to position [1388, 0]
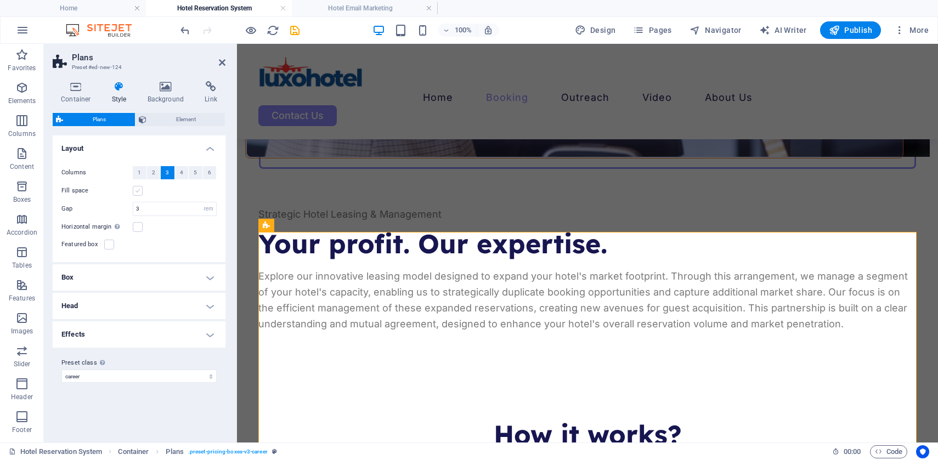
click at [137, 189] on label at bounding box center [138, 191] width 10 height 10
click at [0, 0] on input "Fill space" at bounding box center [0, 0] width 0 height 0
click at [137, 189] on label at bounding box center [138, 191] width 10 height 10
click at [0, 0] on input "Fill space" at bounding box center [0, 0] width 0 height 0
click at [138, 227] on label at bounding box center [138, 227] width 10 height 10
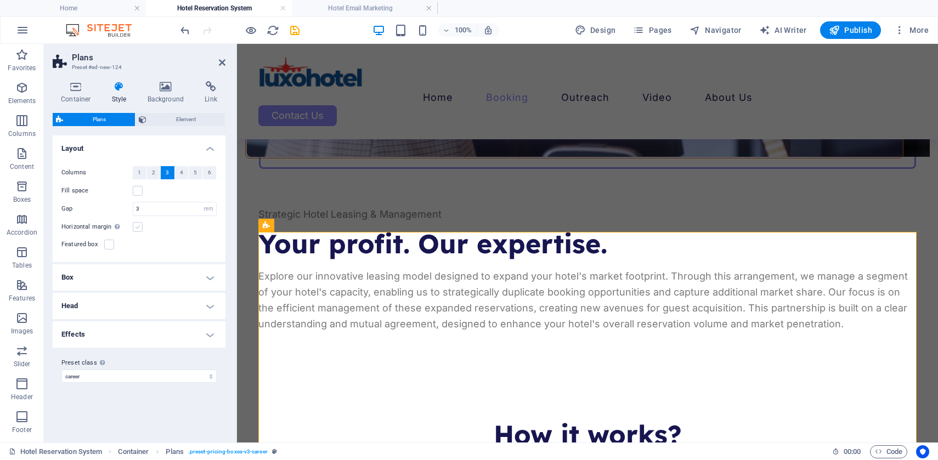
click at [0, 0] on input "Horizontal margin Only if the containers "Content width" is not set to "Default"" at bounding box center [0, 0] width 0 height 0
click at [138, 227] on label at bounding box center [138, 227] width 10 height 10
click at [0, 0] on input "Horizontal margin Only if the containers "Content width" is not set to "Default"" at bounding box center [0, 0] width 0 height 0
click at [205, 278] on h4 "Box" at bounding box center [139, 278] width 173 height 26
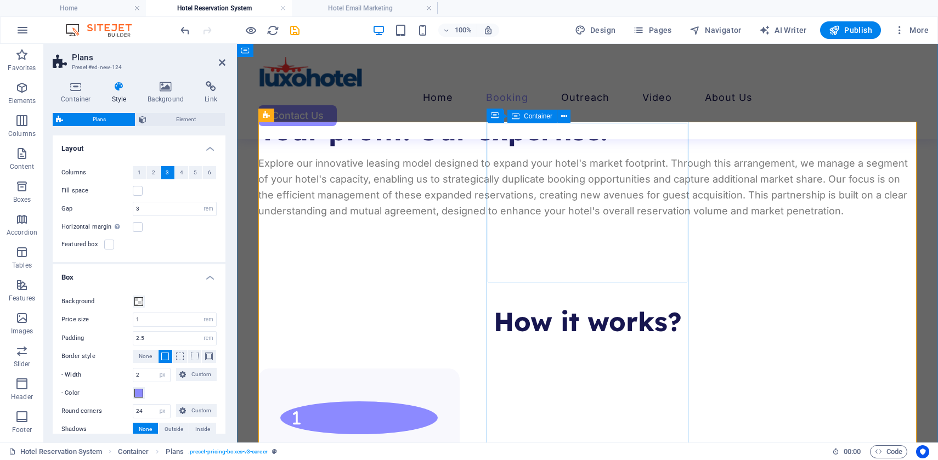
scroll to position [1498, 0]
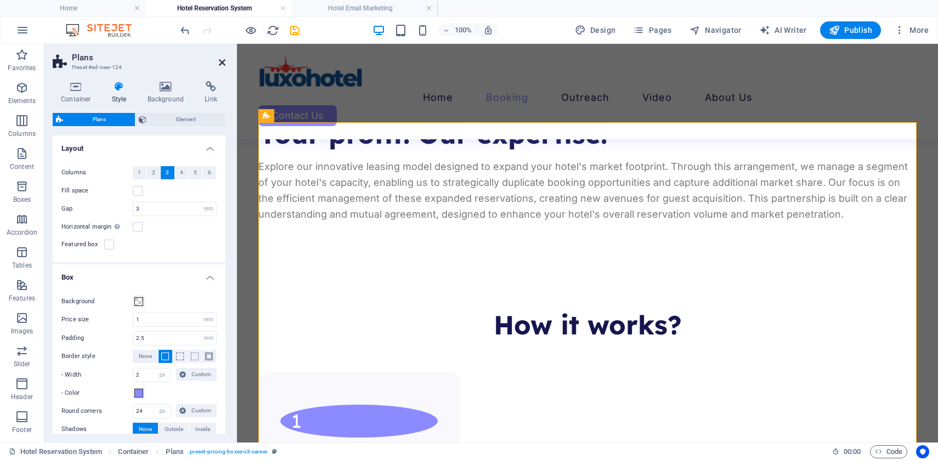
click at [221, 64] on icon at bounding box center [222, 62] width 7 height 9
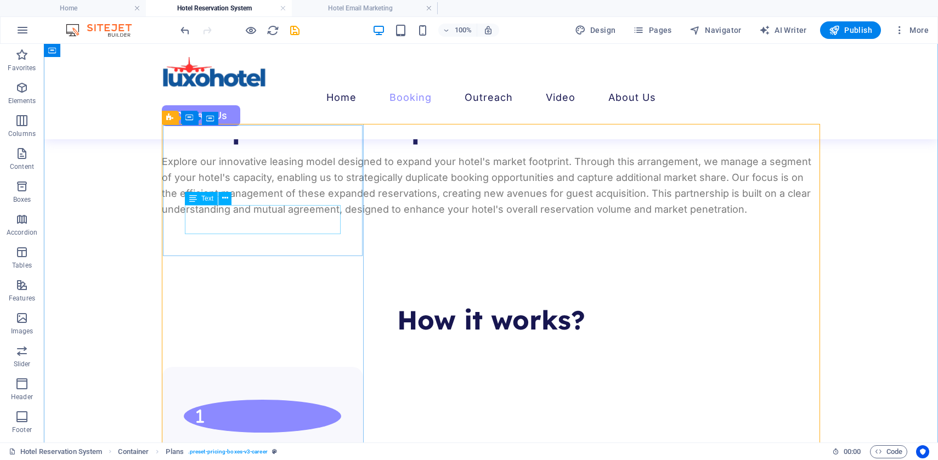
scroll to position [1484, 0]
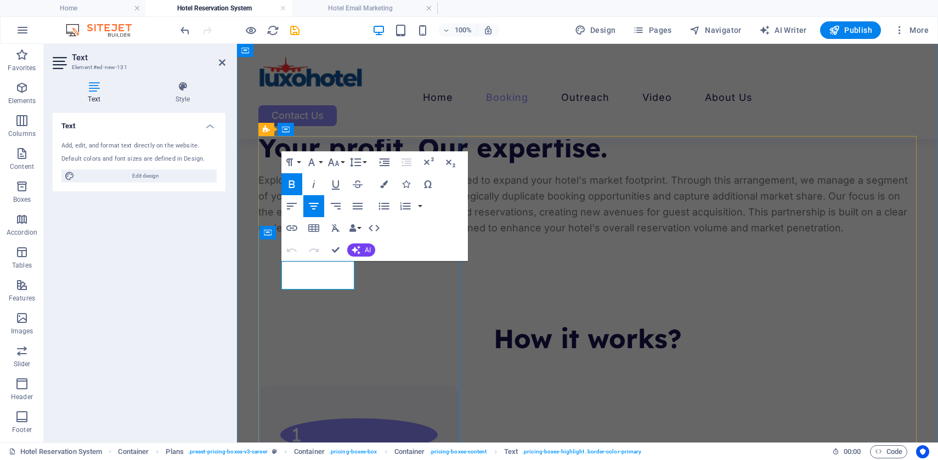
drag, startPoint x: 324, startPoint y: 273, endPoint x: 301, endPoint y: 276, distance: 23.2
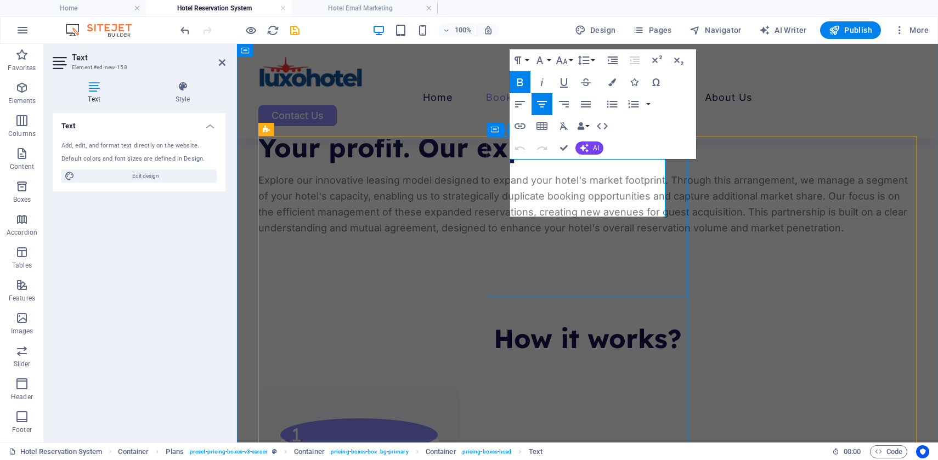
click at [609, 81] on icon "button" at bounding box center [613, 82] width 8 height 8
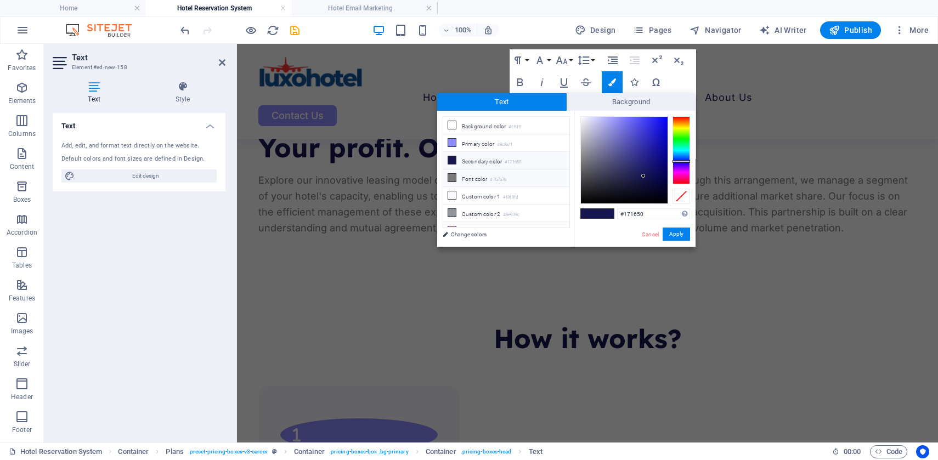
click at [473, 177] on li "Font color #7b7b7b" at bounding box center [506, 179] width 126 height 18
type input "#7b7b7b"
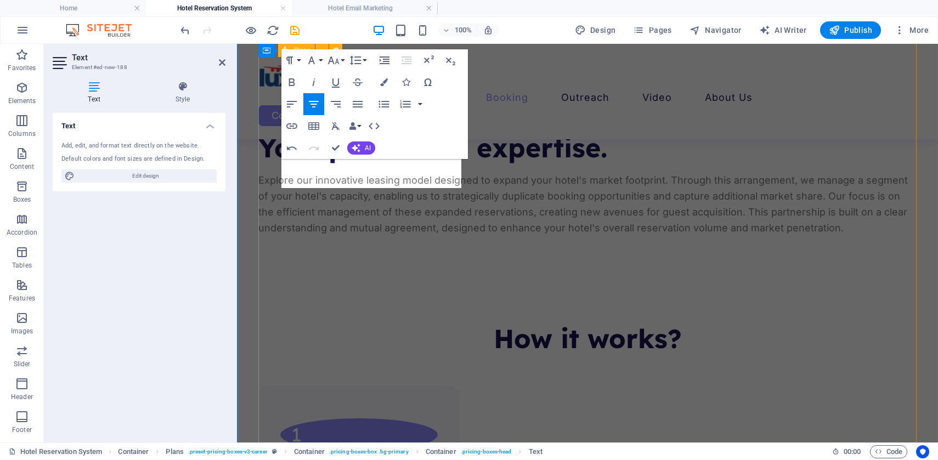
scroll to position [2168, 0]
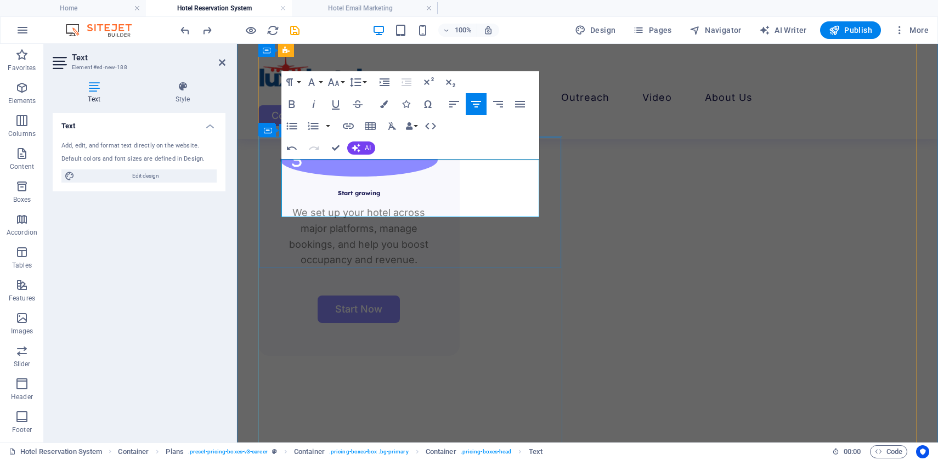
drag, startPoint x: 403, startPoint y: 169, endPoint x: 472, endPoint y: 207, distance: 78.6
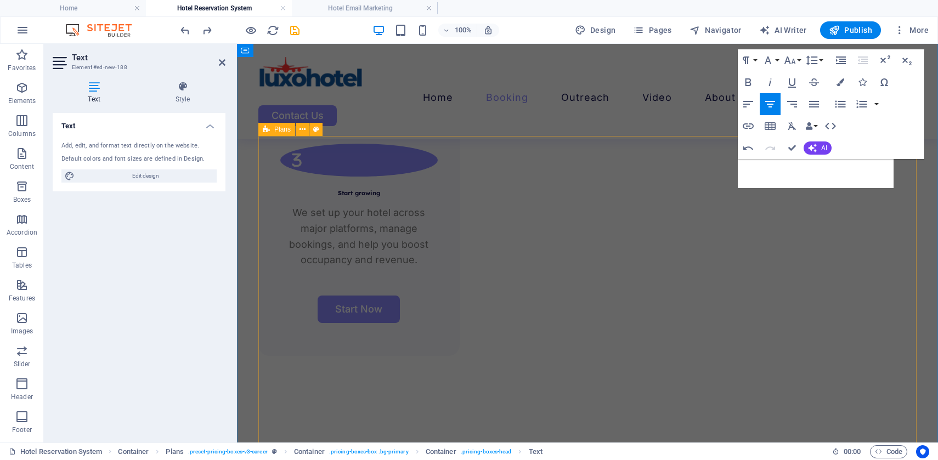
scroll to position [1484, 0]
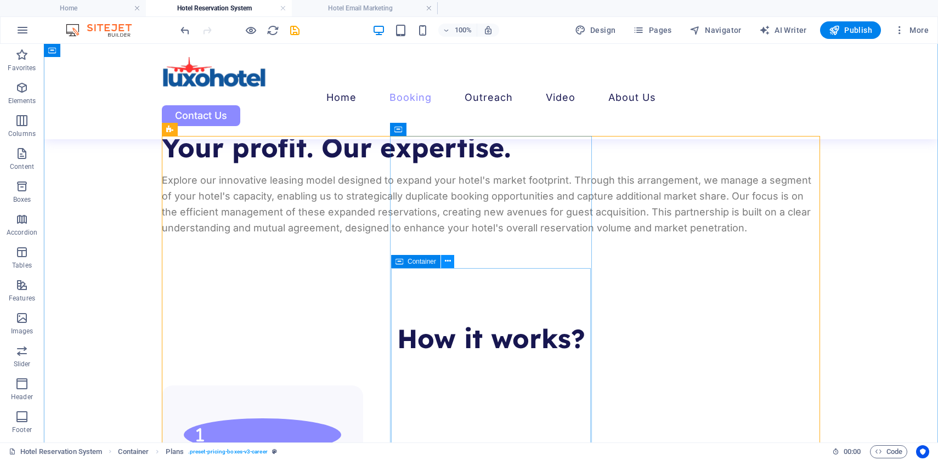
click at [446, 263] on icon at bounding box center [448, 262] width 6 height 12
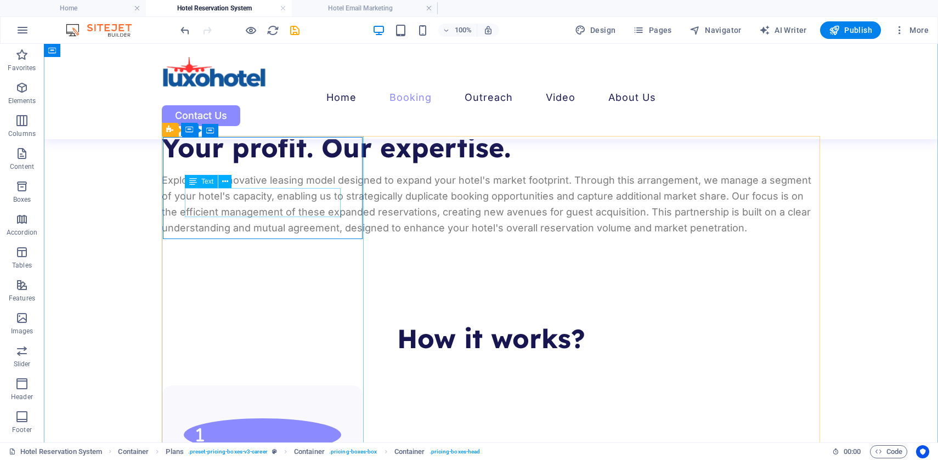
click at [224, 177] on icon at bounding box center [225, 182] width 6 height 12
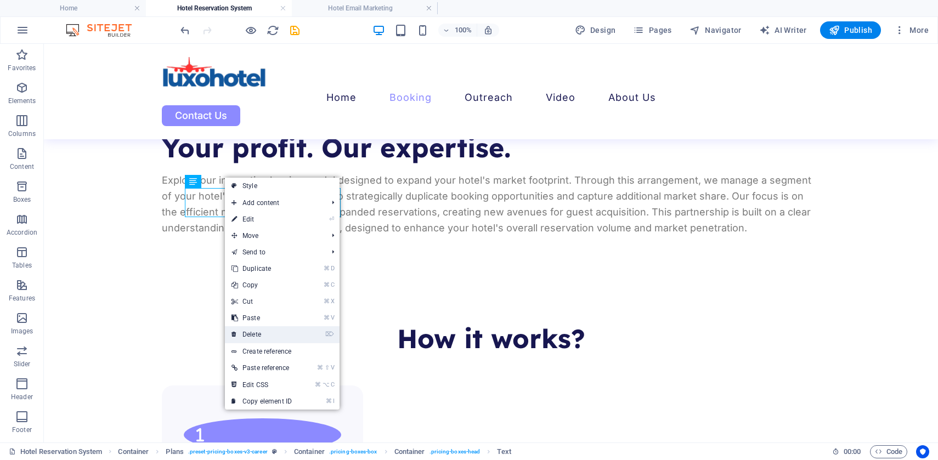
click at [254, 332] on link "⌦ Delete" at bounding box center [262, 335] width 74 height 16
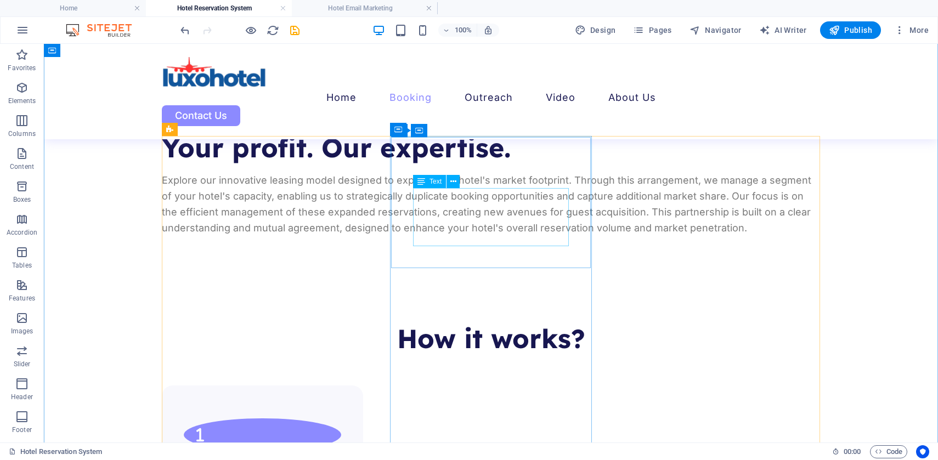
click at [452, 181] on icon at bounding box center [454, 182] width 6 height 12
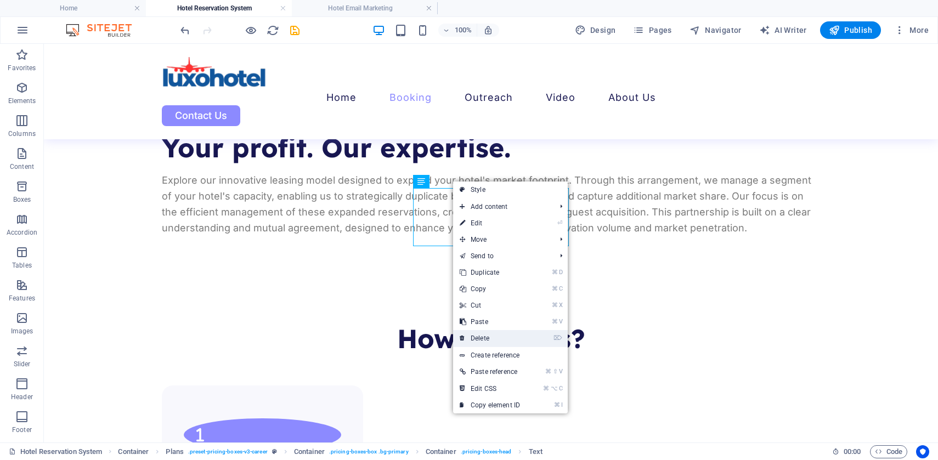
click at [491, 334] on link "⌦ Delete" at bounding box center [490, 338] width 74 height 16
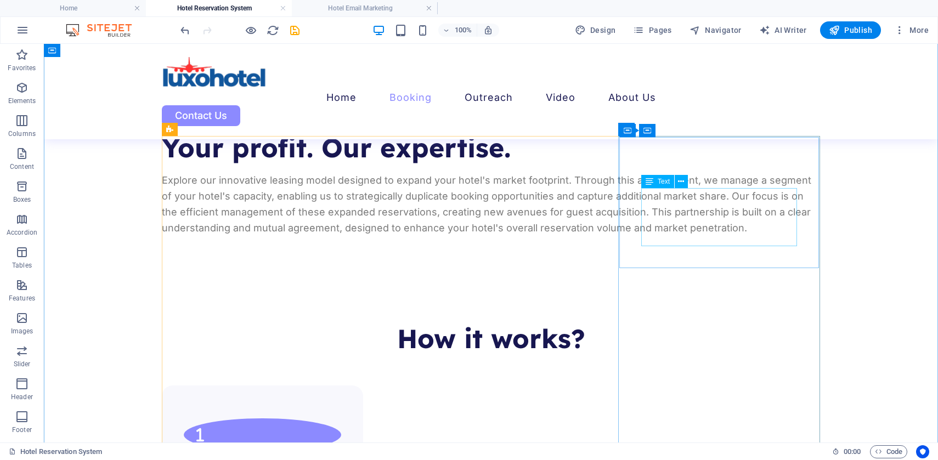
click at [682, 181] on icon at bounding box center [681, 182] width 6 height 12
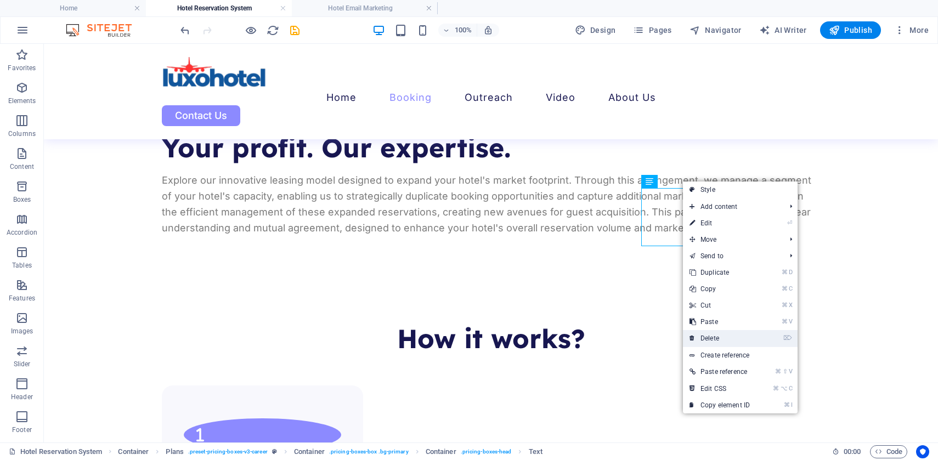
click at [718, 335] on link "⌦ Delete" at bounding box center [720, 338] width 74 height 16
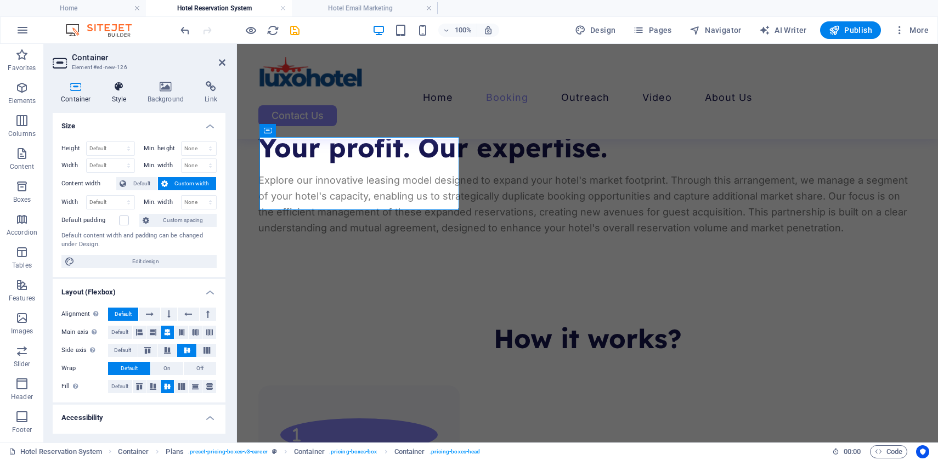
click at [120, 94] on h4 "Style" at bounding box center [122, 92] width 36 height 23
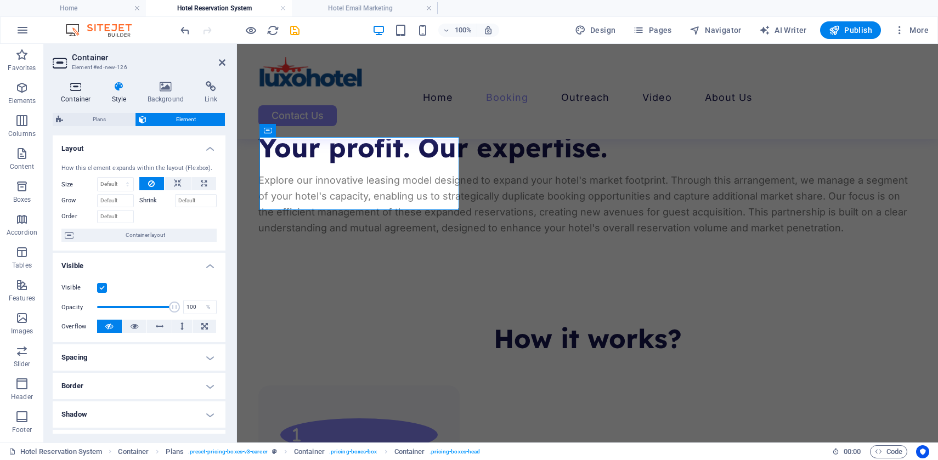
click at [77, 91] on icon at bounding box center [76, 86] width 47 height 11
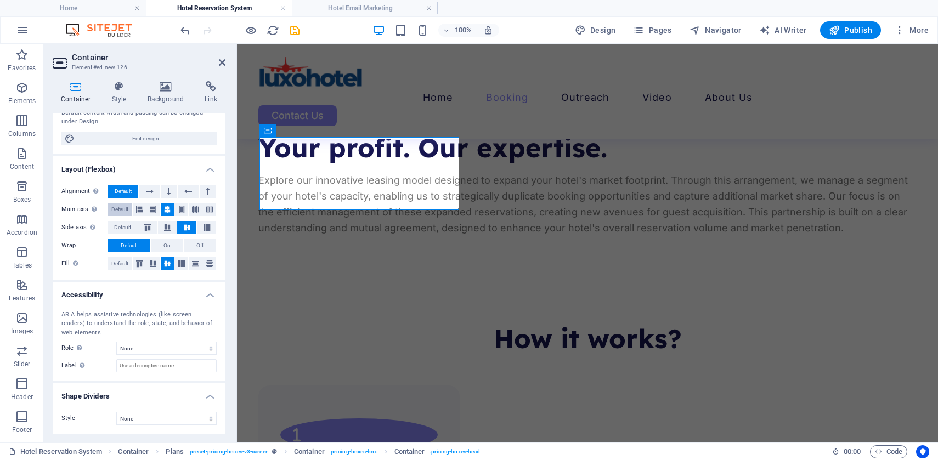
scroll to position [0, 0]
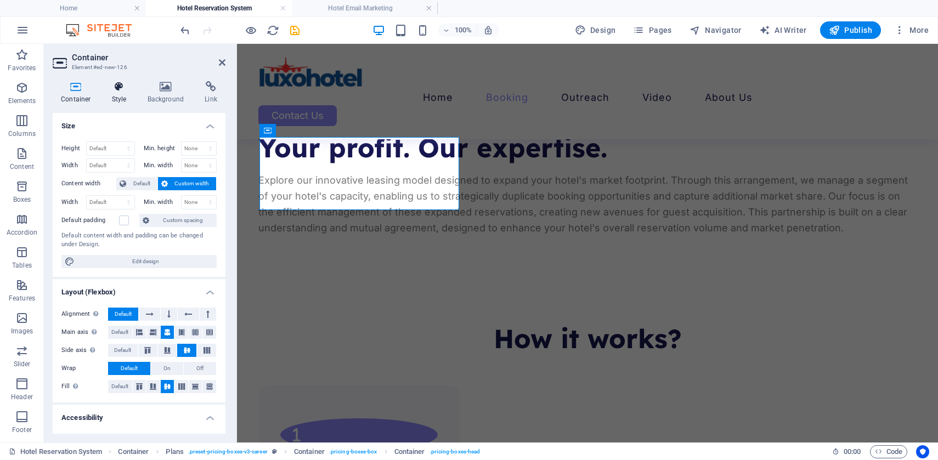
click at [121, 93] on h4 "Style" at bounding box center [122, 92] width 36 height 23
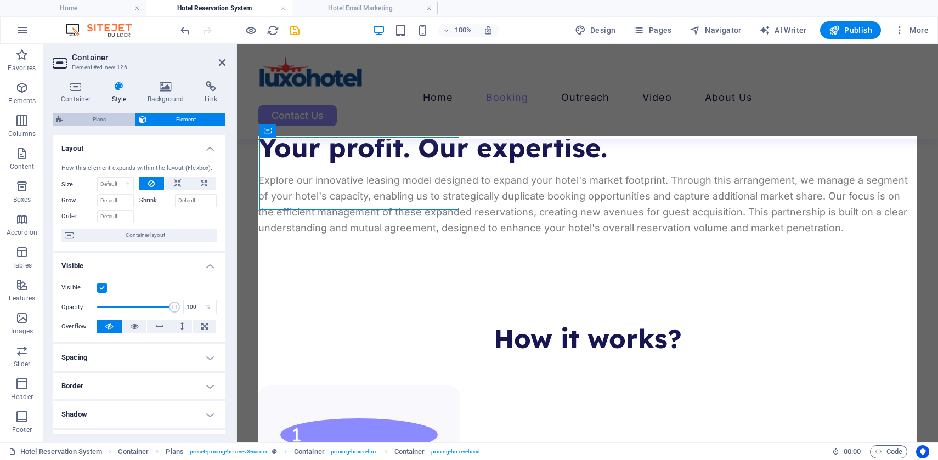
click at [104, 125] on span "Plans" at bounding box center [98, 119] width 65 height 13
select select "rem"
select select "px"
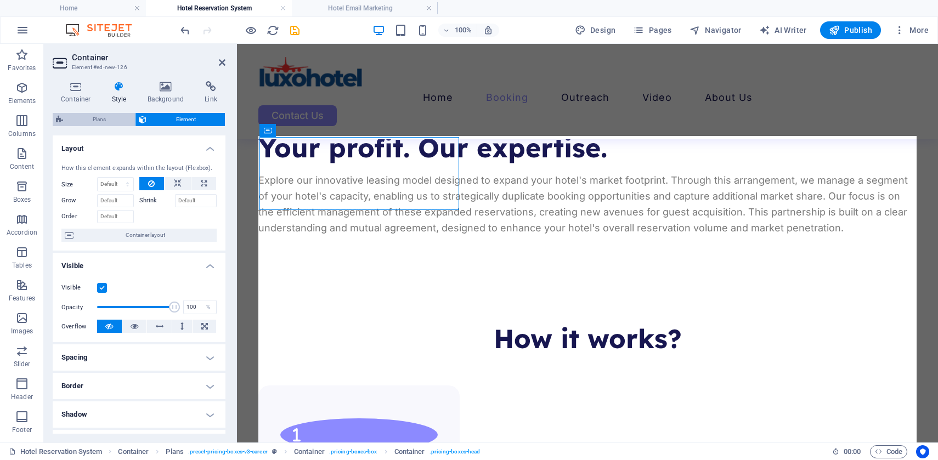
select select "px"
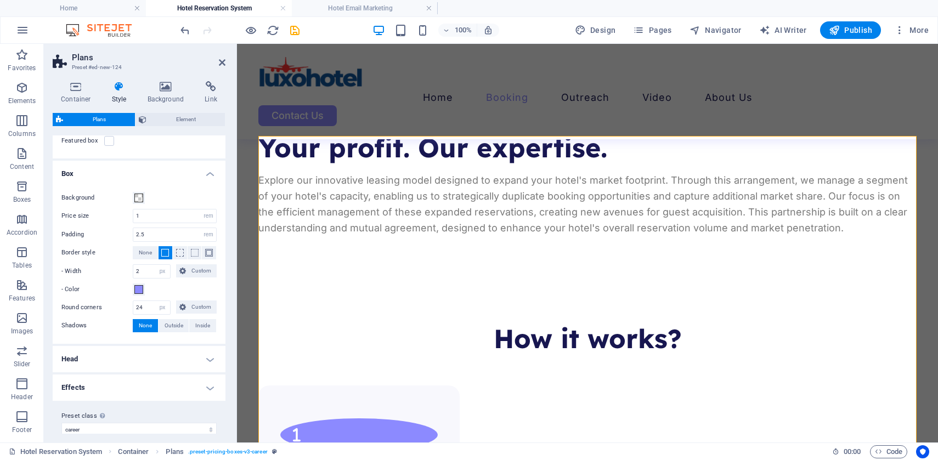
scroll to position [114, 0]
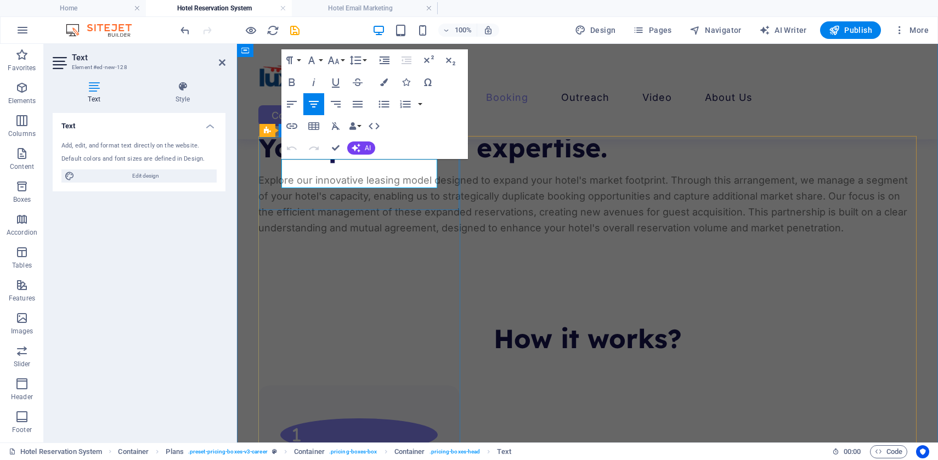
drag, startPoint x: 407, startPoint y: 173, endPoint x: 341, endPoint y: 172, distance: 65.9
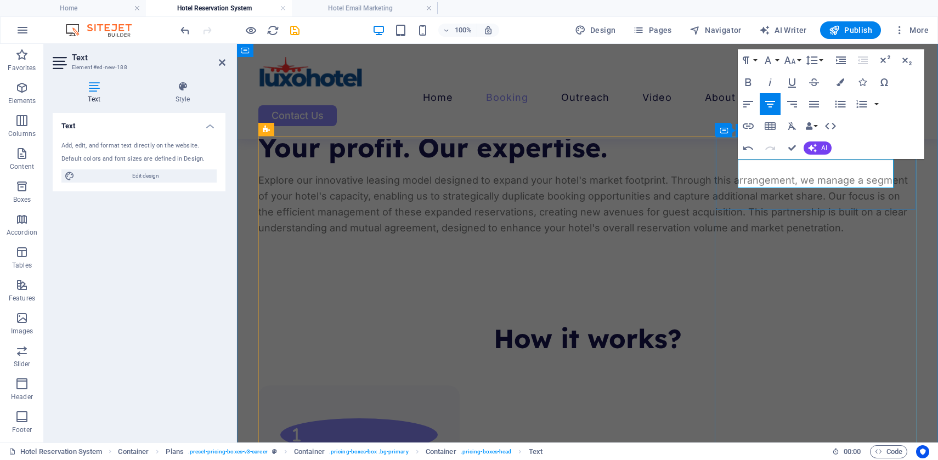
scroll to position [2116, 0]
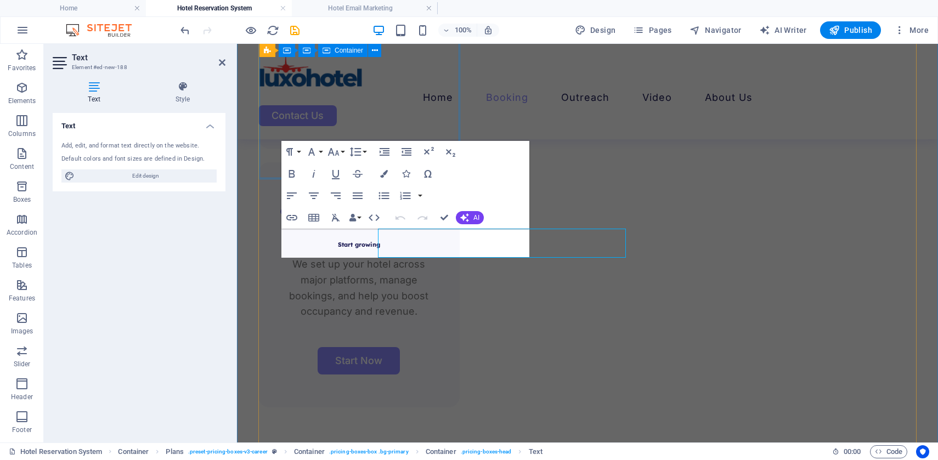
scroll to position [2047, 0]
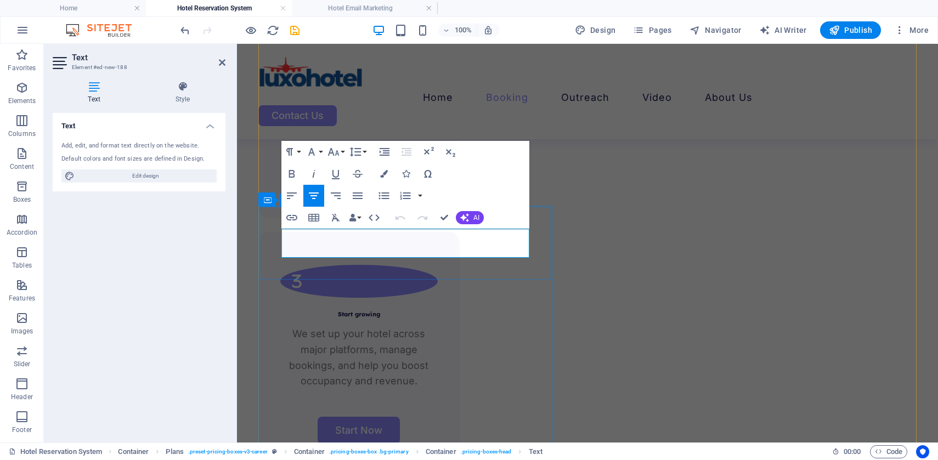
drag, startPoint x: 412, startPoint y: 246, endPoint x: 529, endPoint y: 249, distance: 116.9
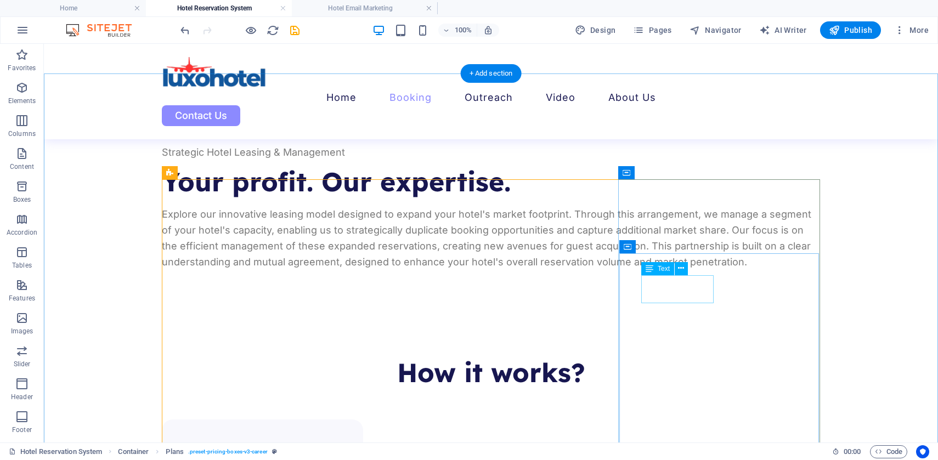
scroll to position [1459, 0]
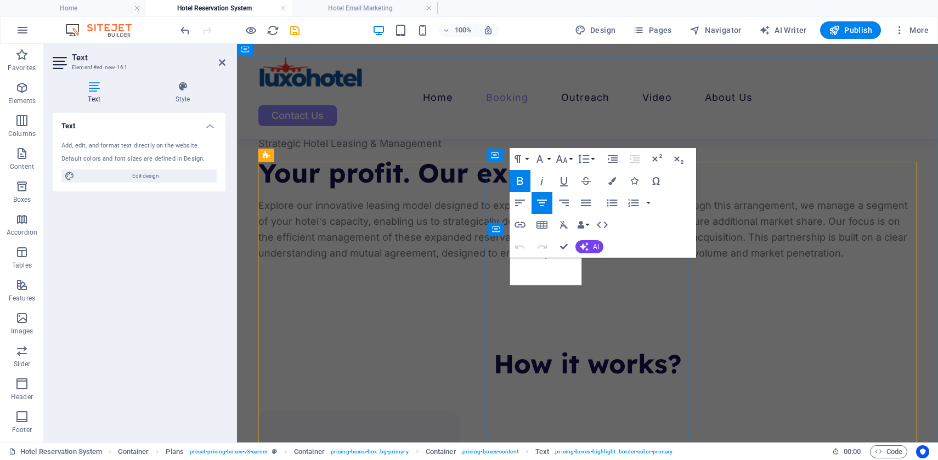
drag, startPoint x: 553, startPoint y: 271, endPoint x: 529, endPoint y: 272, distance: 24.2
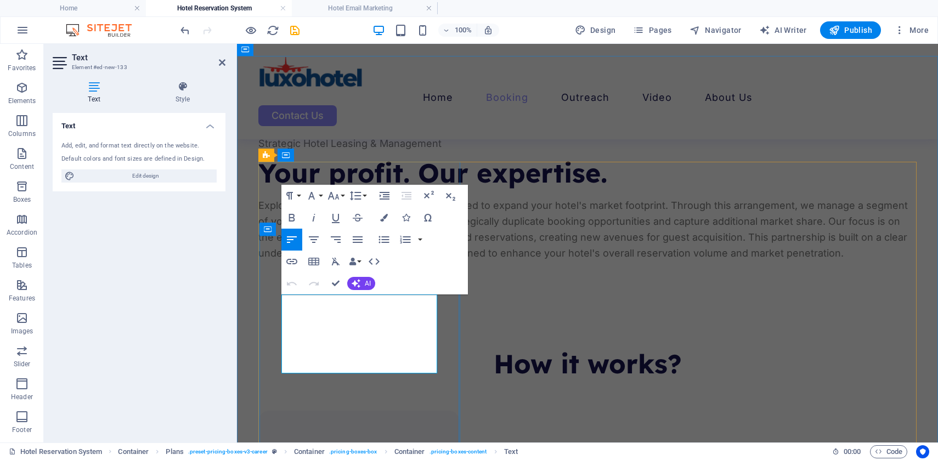
copy p "Reach 5,000 companies every month and turn them into direct bookings, corporate…"
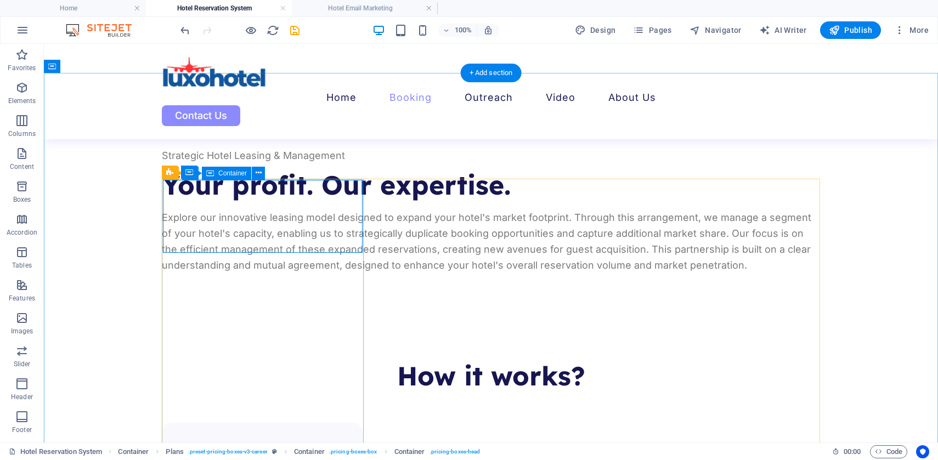
scroll to position [1442, 0]
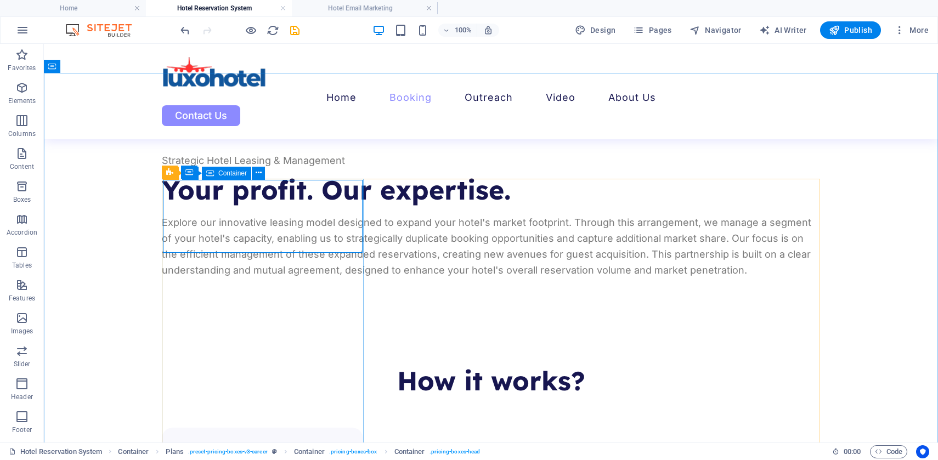
click at [229, 176] on span "Container" at bounding box center [232, 173] width 29 height 7
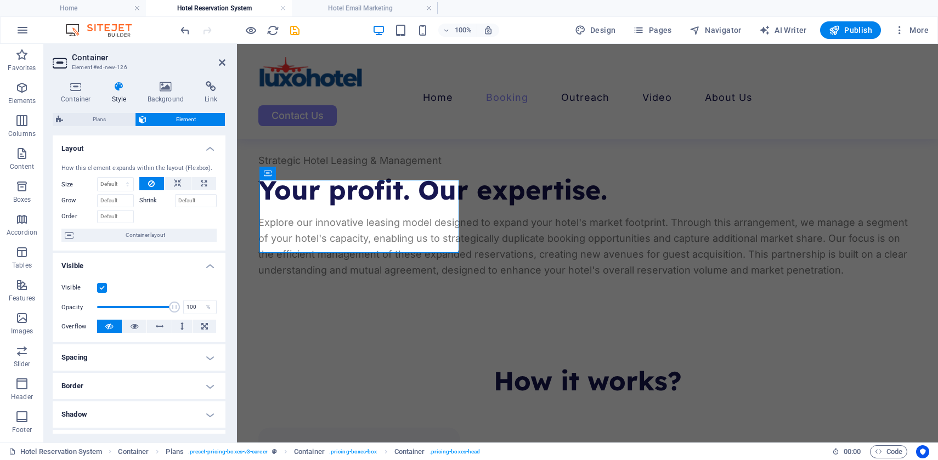
click at [119, 87] on icon at bounding box center [119, 86] width 31 height 11
click at [119, 89] on icon at bounding box center [119, 86] width 31 height 11
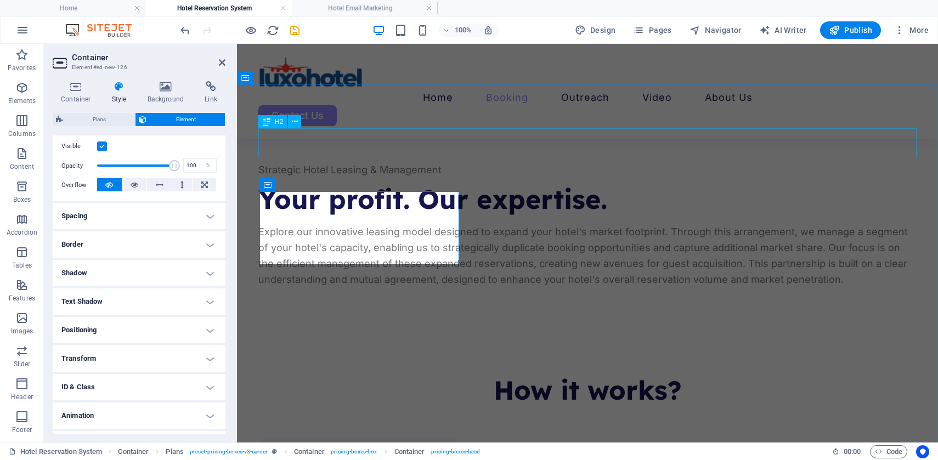
scroll to position [1429, 0]
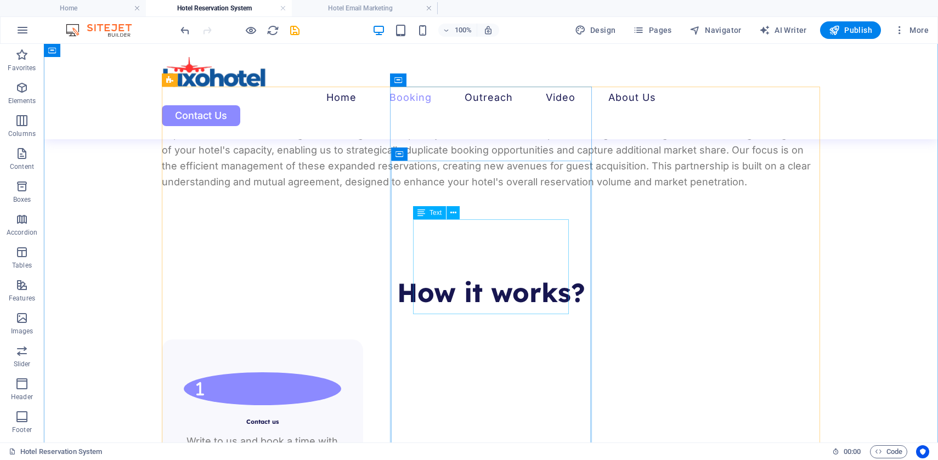
scroll to position [1525, 0]
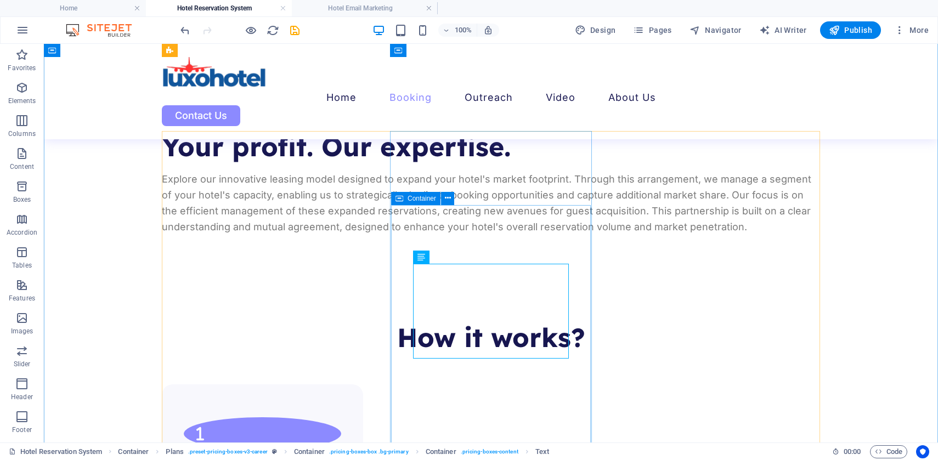
scroll to position [1484, 0]
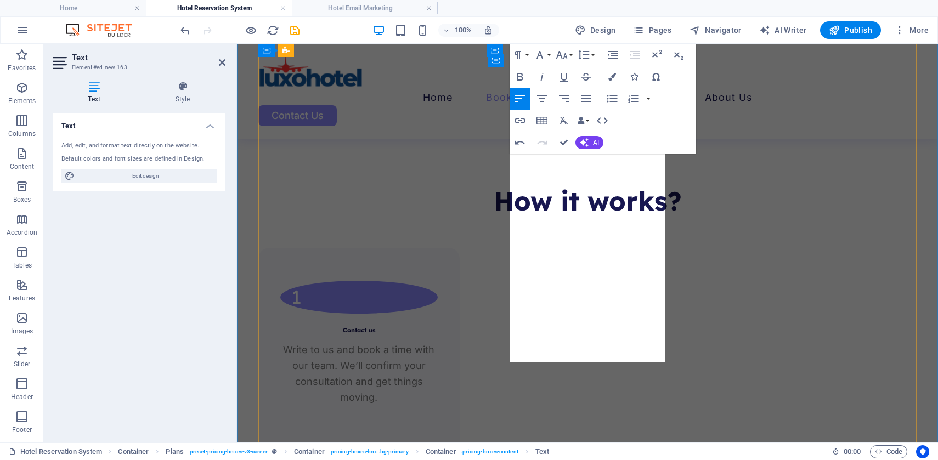
scroll to position [1631, 0]
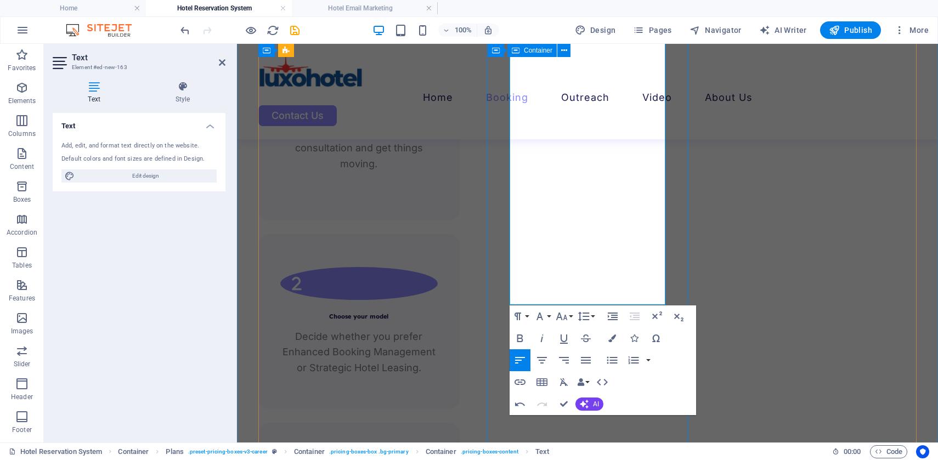
scroll to position [1859, 0]
drag, startPoint x: 565, startPoint y: 290, endPoint x: 655, endPoint y: 296, distance: 89.7
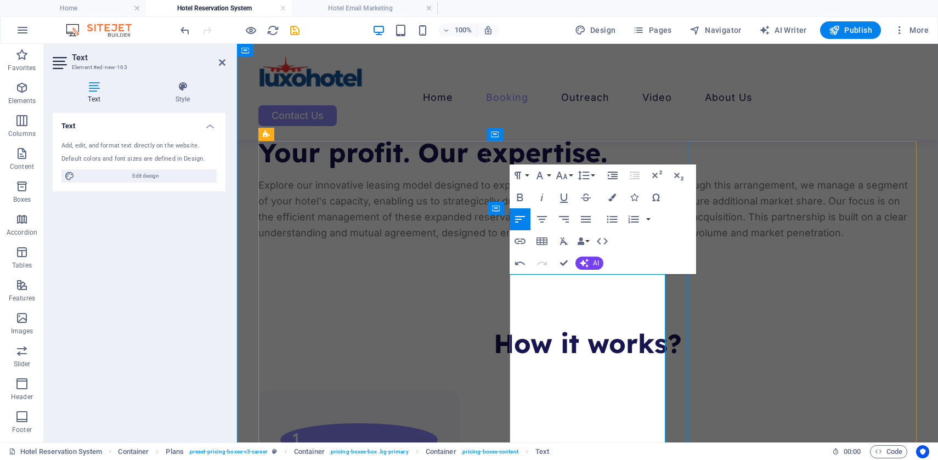
scroll to position [1637, 0]
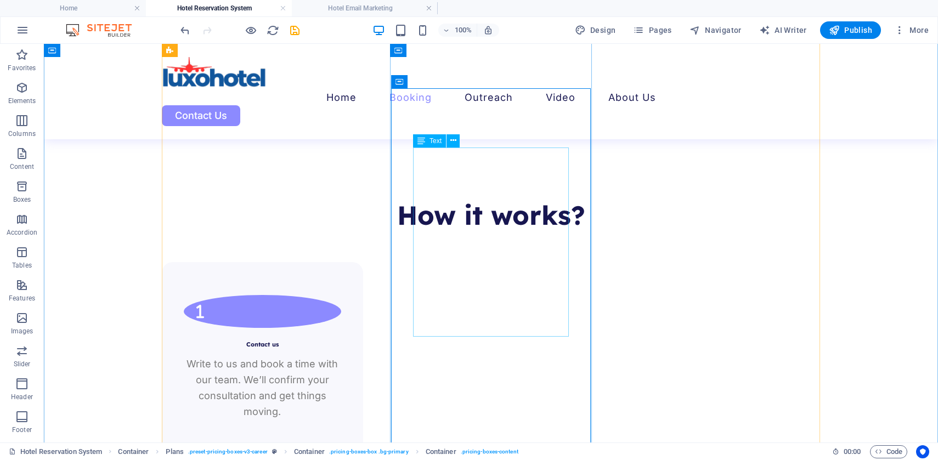
scroll to position [1603, 0]
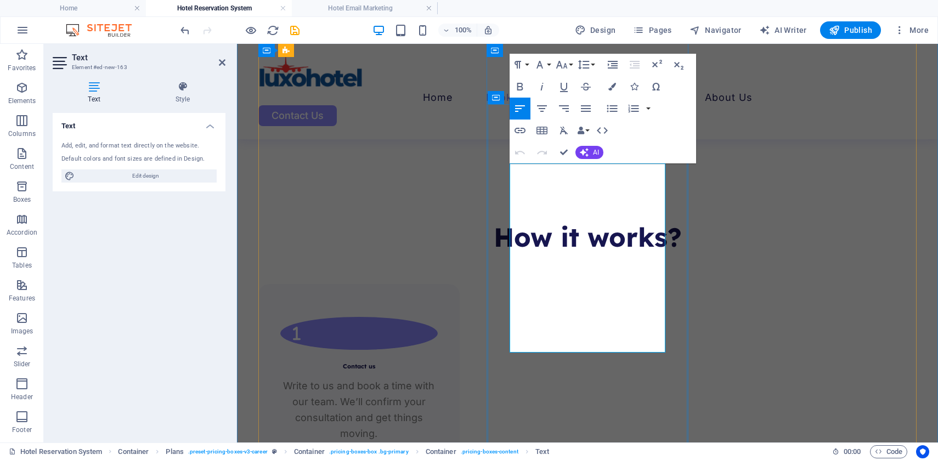
scroll to position [1575, 0]
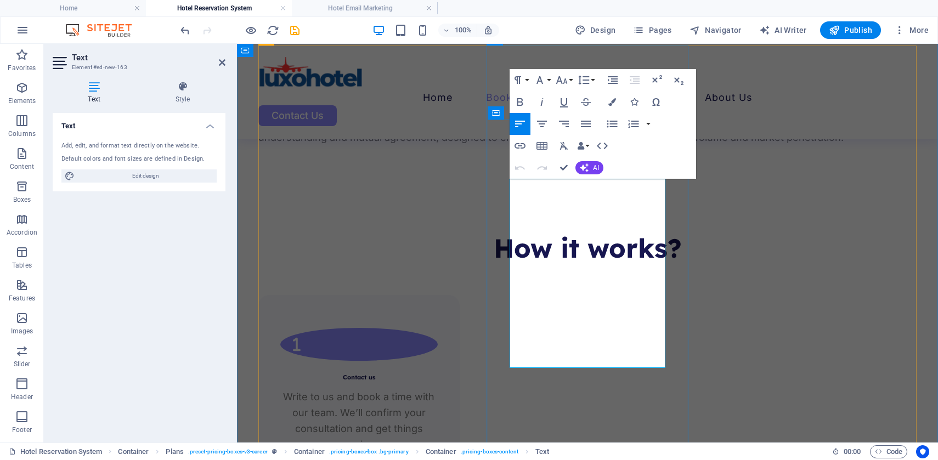
drag, startPoint x: 623, startPoint y: 200, endPoint x: 510, endPoint y: 187, distance: 113.8
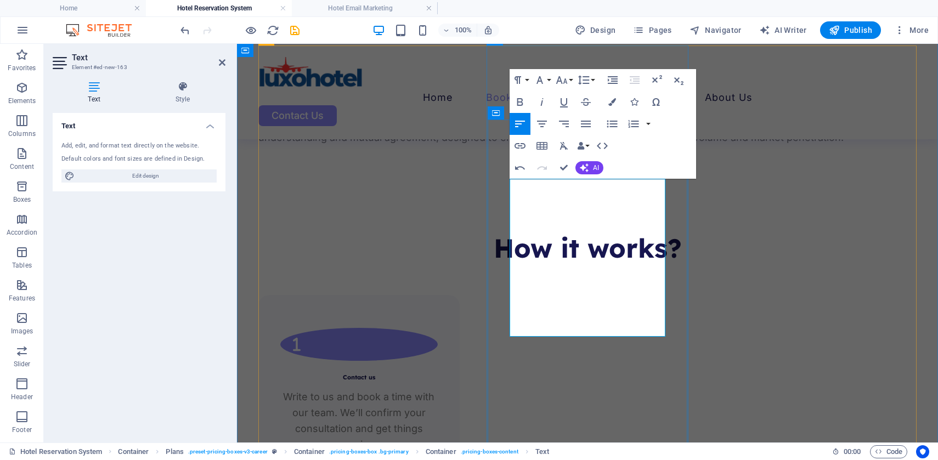
drag, startPoint x: 594, startPoint y: 312, endPoint x: 625, endPoint y: 324, distance: 33.5
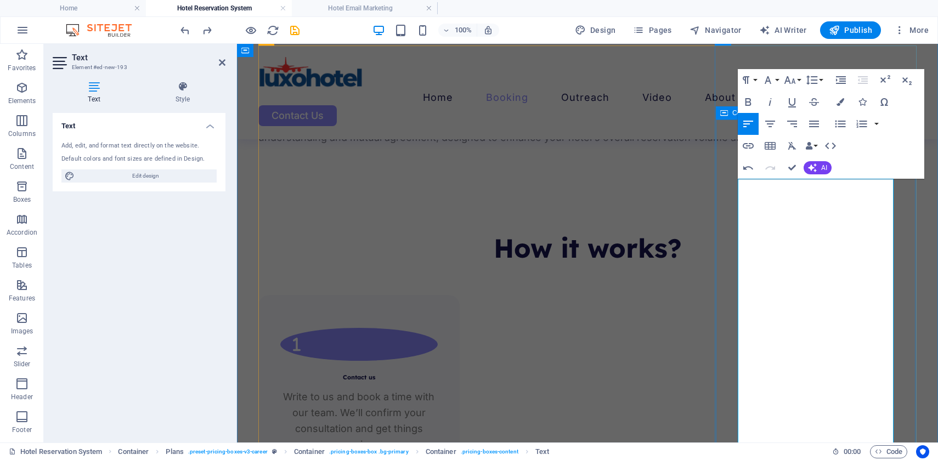
drag, startPoint x: 779, startPoint y: 264, endPoint x: 734, endPoint y: 193, distance: 84.6
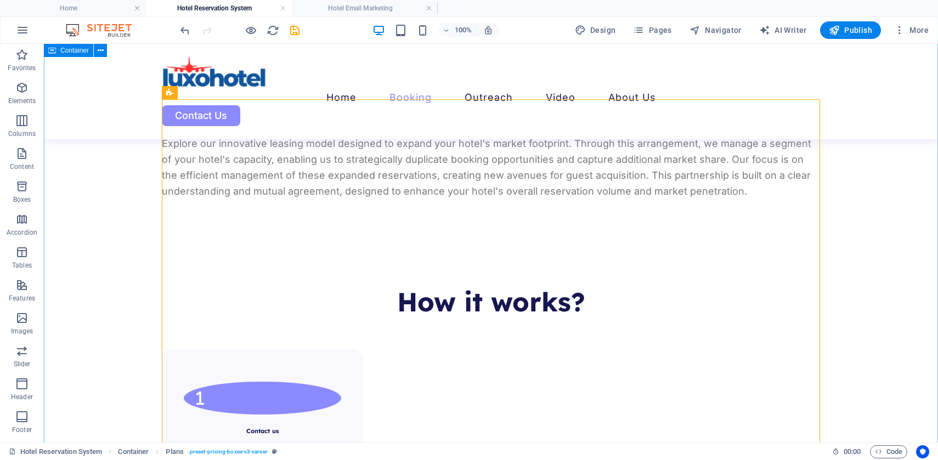
scroll to position [1533, 0]
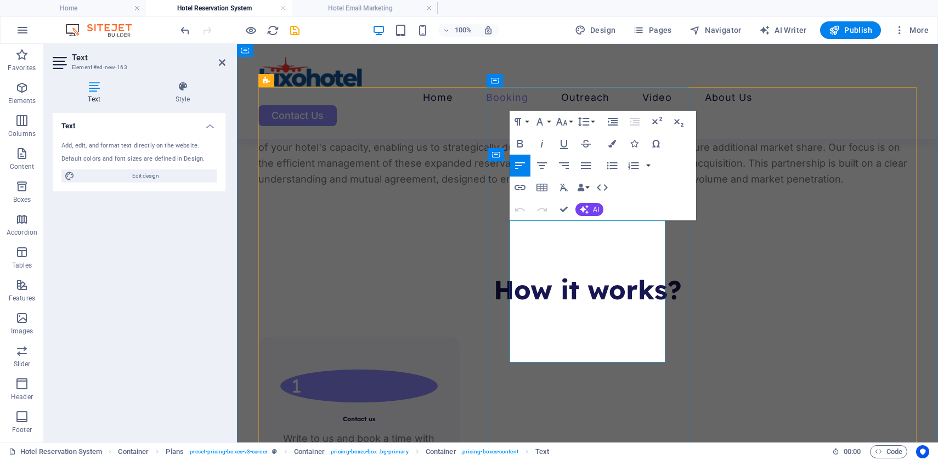
copy span "We expand your Virtual Hotel to more booking channels. Targeted B2B campaigns a…"
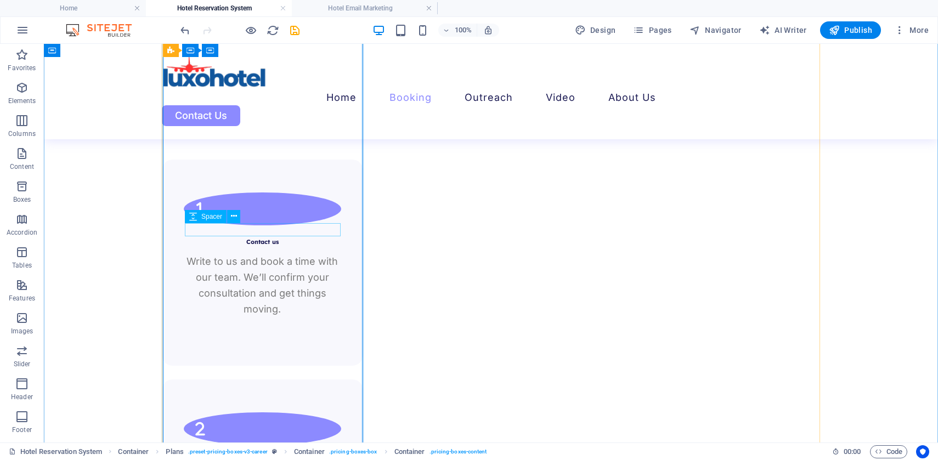
scroll to position [1732, 0]
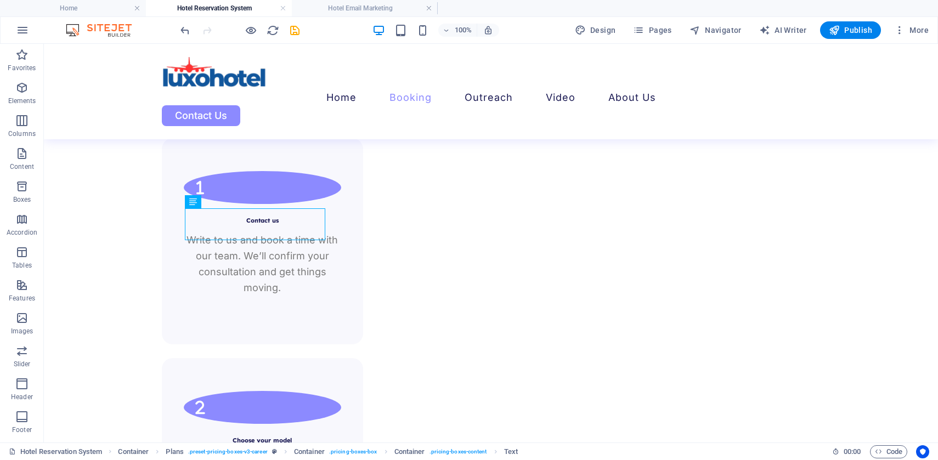
drag, startPoint x: 261, startPoint y: 220, endPoint x: 283, endPoint y: 229, distance: 23.3
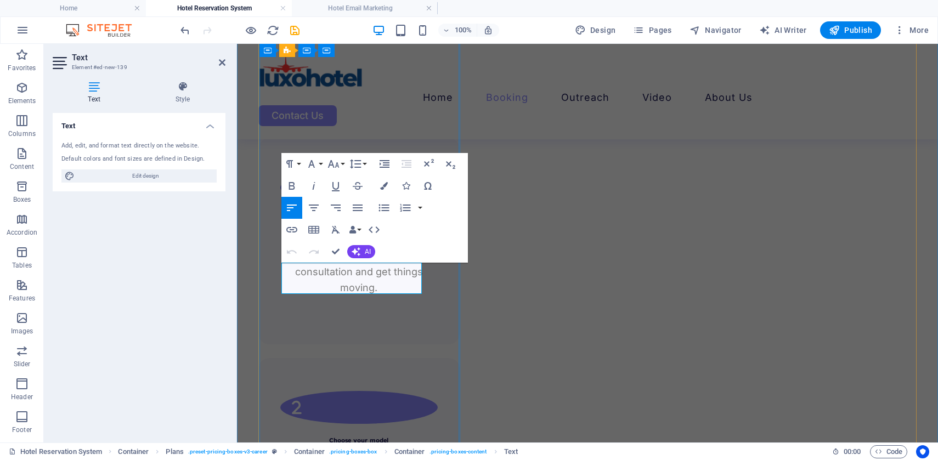
drag, startPoint x: 322, startPoint y: 285, endPoint x: 284, endPoint y: 265, distance: 42.7
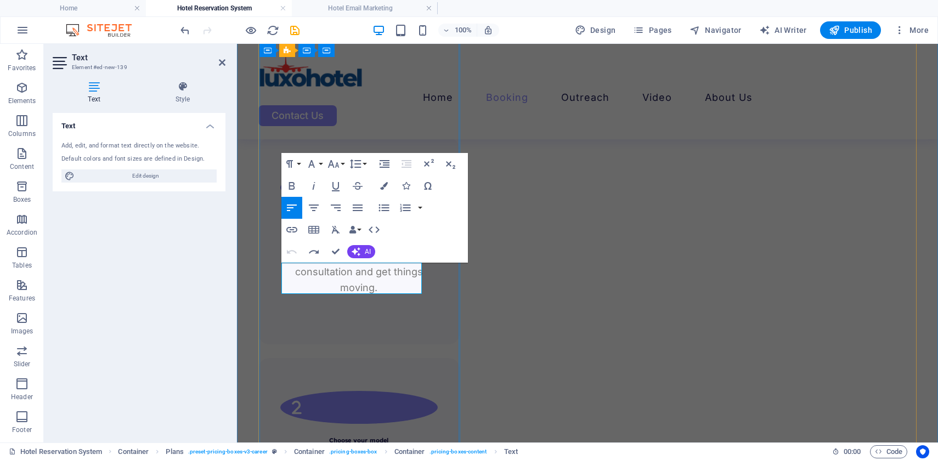
copy p "Company database included in price"
drag, startPoint x: 333, startPoint y: 285, endPoint x: 284, endPoint y: 271, distance: 51.4
drag, startPoint x: 327, startPoint y: 288, endPoint x: 285, endPoint y: 268, distance: 46.4
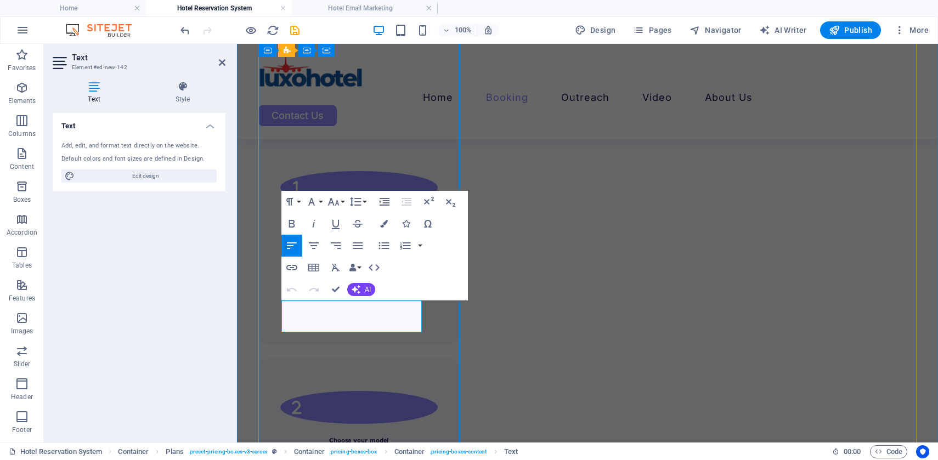
drag, startPoint x: 304, startPoint y: 324, endPoint x: 283, endPoint y: 305, distance: 27.6
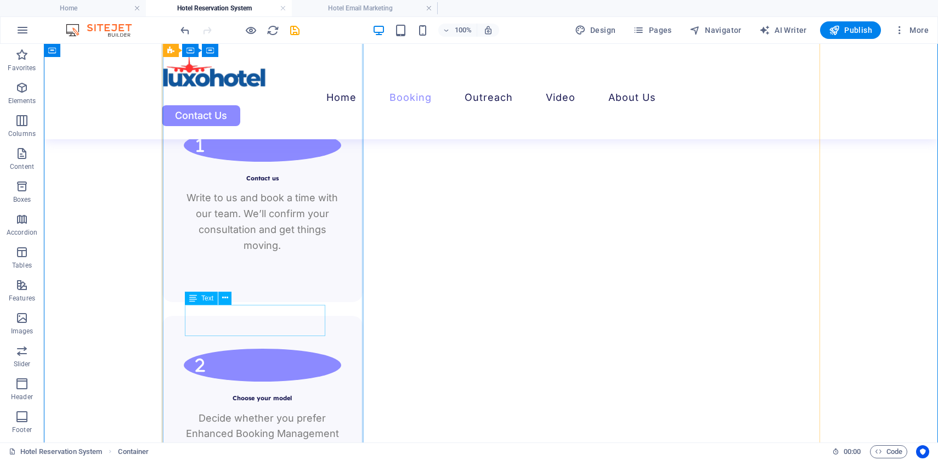
scroll to position [1787, 0]
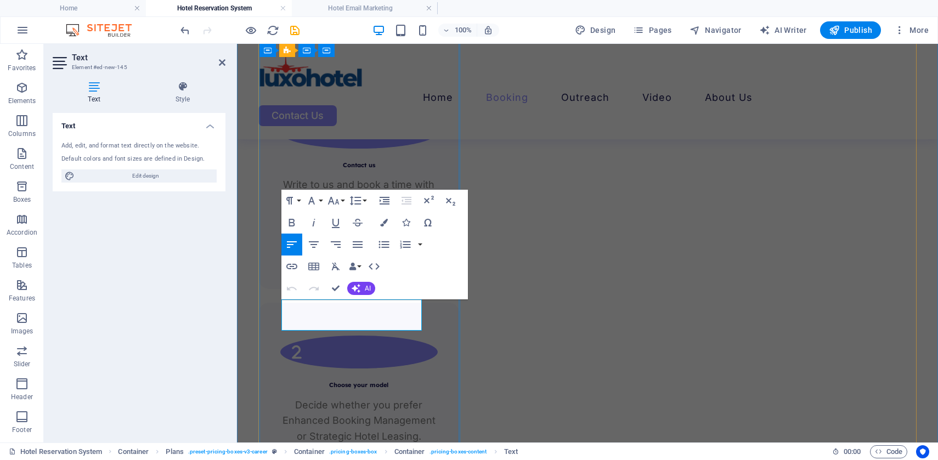
drag, startPoint x: 284, startPoint y: 306, endPoint x: 318, endPoint y: 320, distance: 36.9
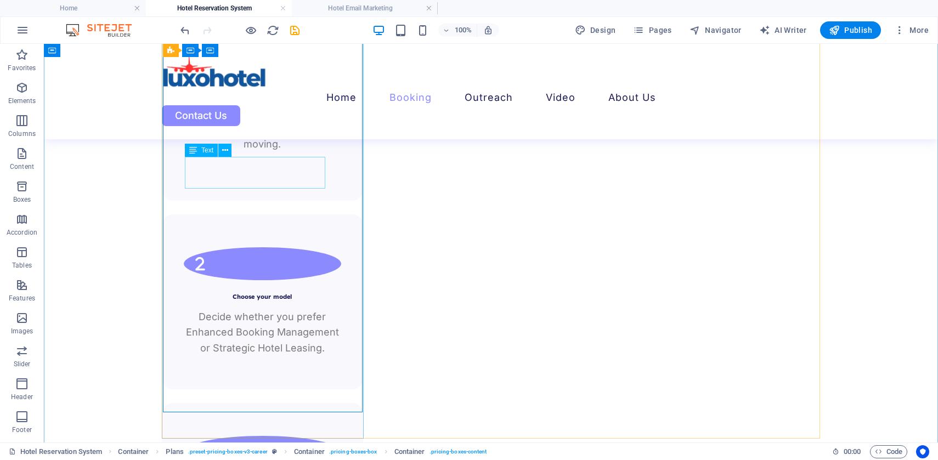
scroll to position [1886, 0]
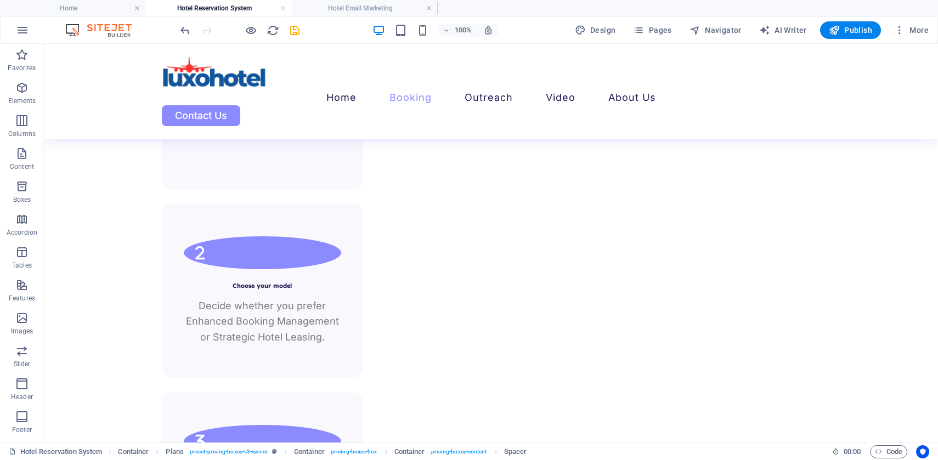
drag, startPoint x: 245, startPoint y: 279, endPoint x: 243, endPoint y: 330, distance: 51.1
drag, startPoint x: 233, startPoint y: 349, endPoint x: 233, endPoint y: 323, distance: 25.2
drag, startPoint x: 241, startPoint y: 296, endPoint x: 238, endPoint y: 321, distance: 25.5
drag, startPoint x: 190, startPoint y: 279, endPoint x: 194, endPoint y: 321, distance: 41.8
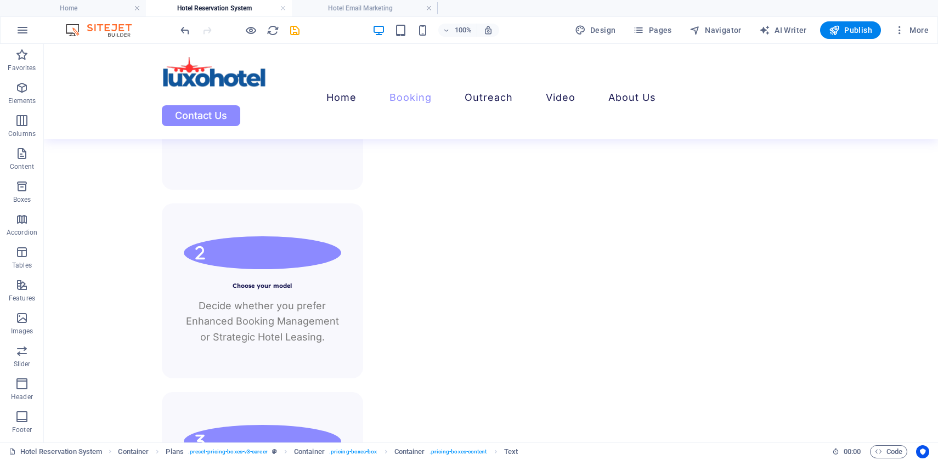
drag, startPoint x: 244, startPoint y: 340, endPoint x: 238, endPoint y: 361, distance: 21.7
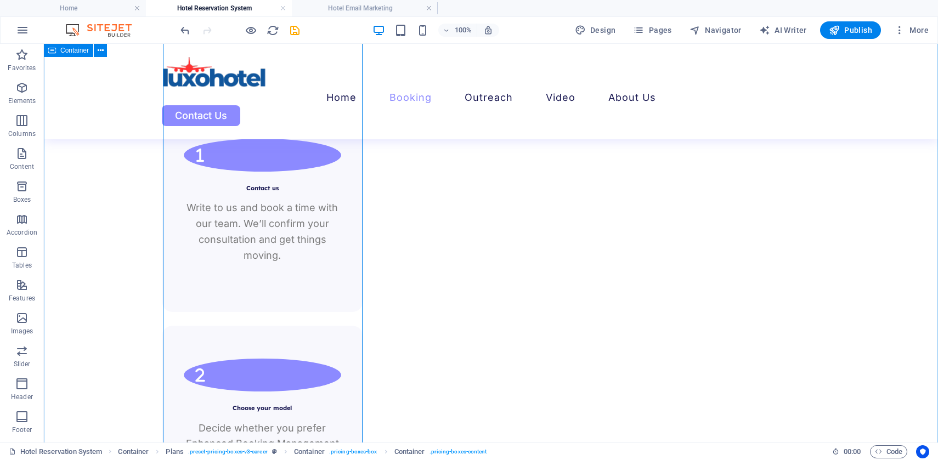
scroll to position [1696, 0]
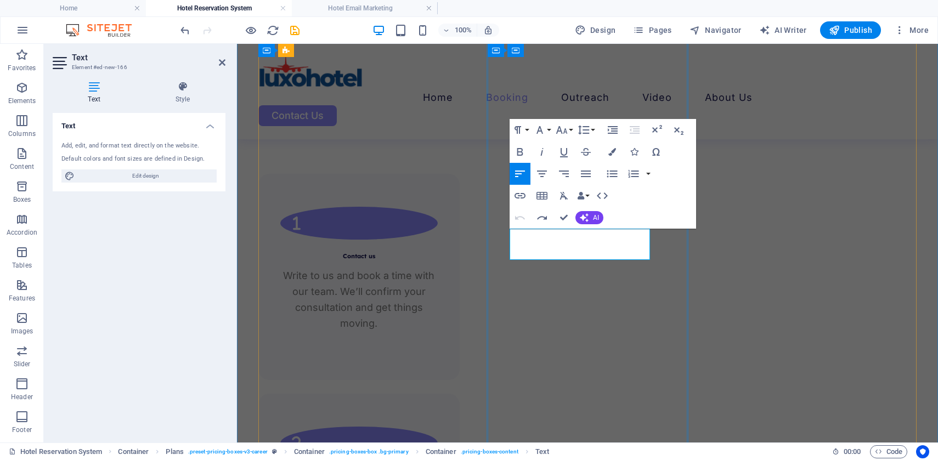
drag, startPoint x: 623, startPoint y: 234, endPoint x: 505, endPoint y: 229, distance: 117.5
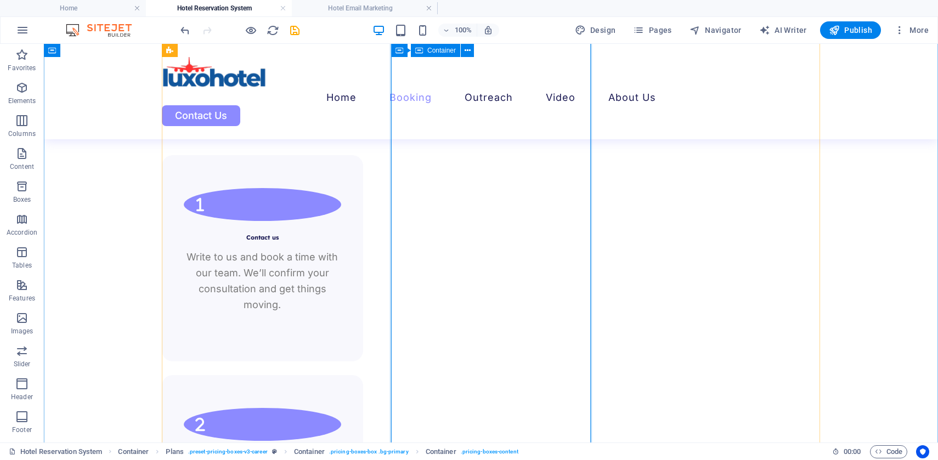
scroll to position [1713, 0]
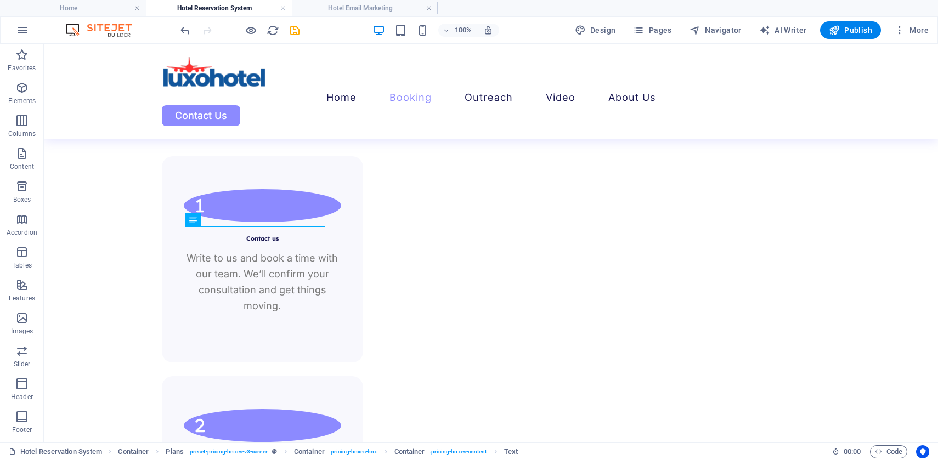
drag, startPoint x: 255, startPoint y: 238, endPoint x: 293, endPoint y: 257, distance: 42.5
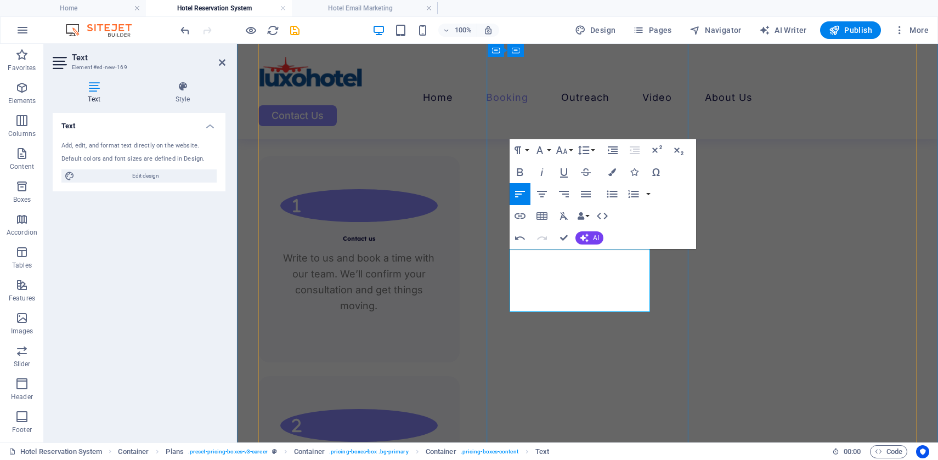
drag, startPoint x: 547, startPoint y: 272, endPoint x: 511, endPoint y: 259, distance: 37.8
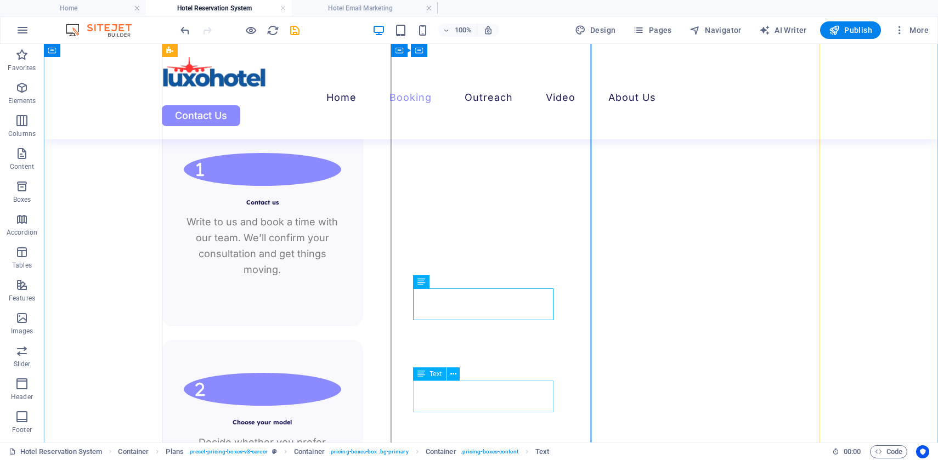
scroll to position [1754, 0]
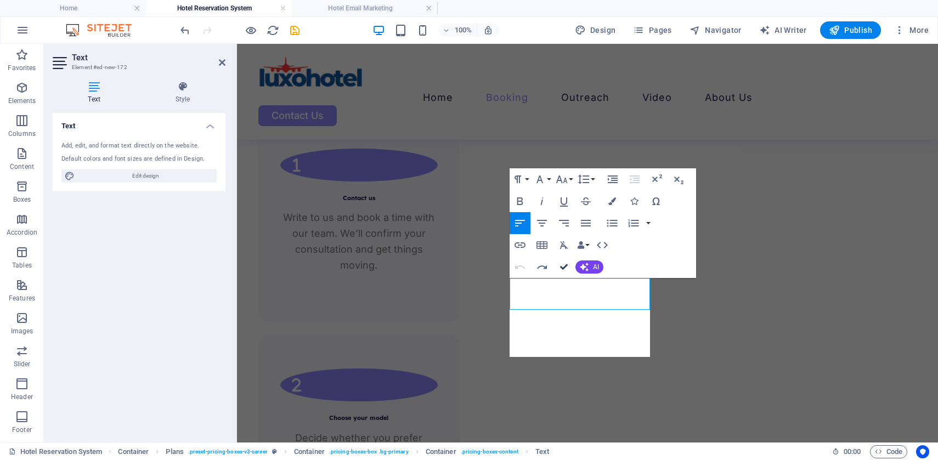
scroll to position [29, 0]
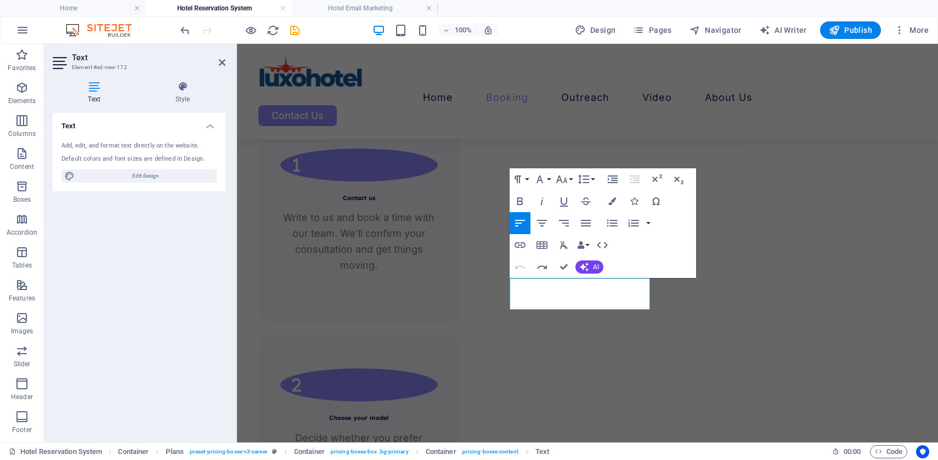
drag, startPoint x: 296, startPoint y: 256, endPoint x: 482, endPoint y: 5, distance: 312.7
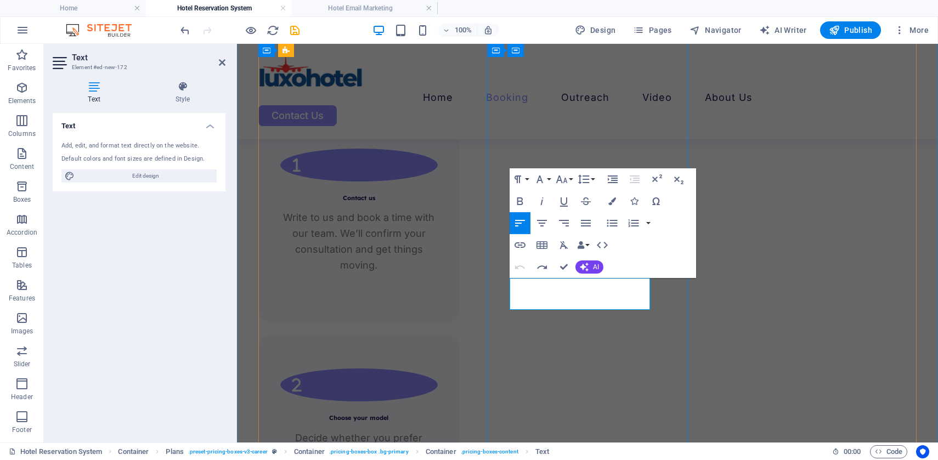
drag, startPoint x: 532, startPoint y: 301, endPoint x: 504, endPoint y: 278, distance: 35.8
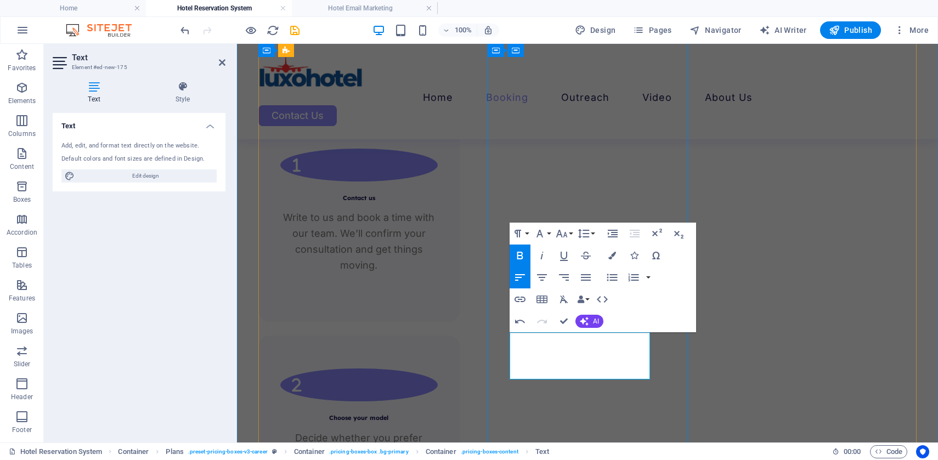
drag, startPoint x: 566, startPoint y: 354, endPoint x: 578, endPoint y: 368, distance: 19.1
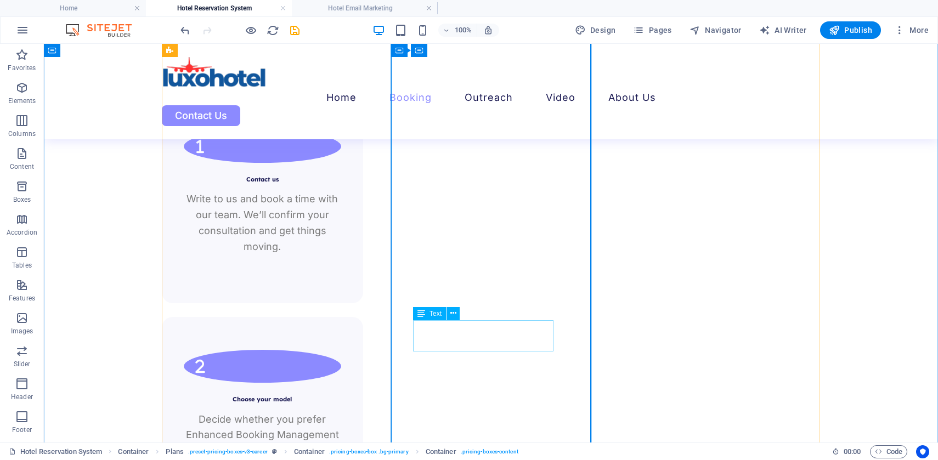
scroll to position [1774, 0]
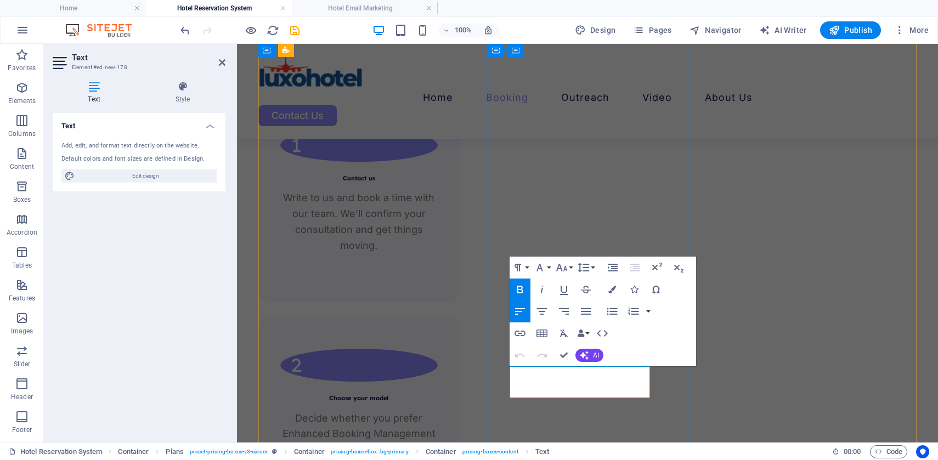
drag, startPoint x: 512, startPoint y: 373, endPoint x: 543, endPoint y: 387, distance: 34.4
drag, startPoint x: 544, startPoint y: 389, endPoint x: 510, endPoint y: 377, distance: 35.9
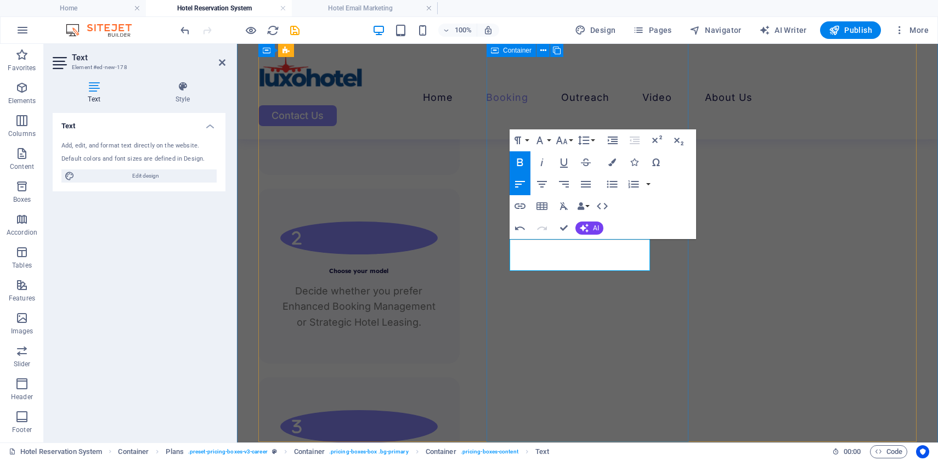
scroll to position [1918, 0]
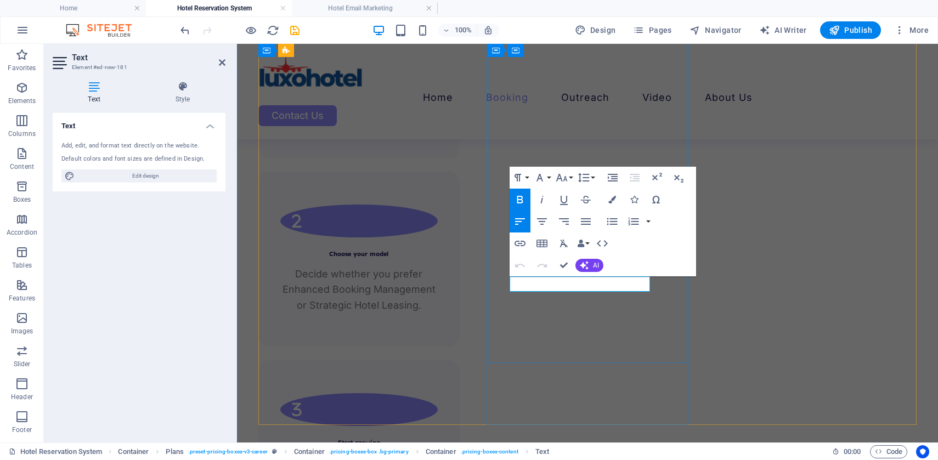
drag, startPoint x: 513, startPoint y: 284, endPoint x: 644, endPoint y: 284, distance: 130.6
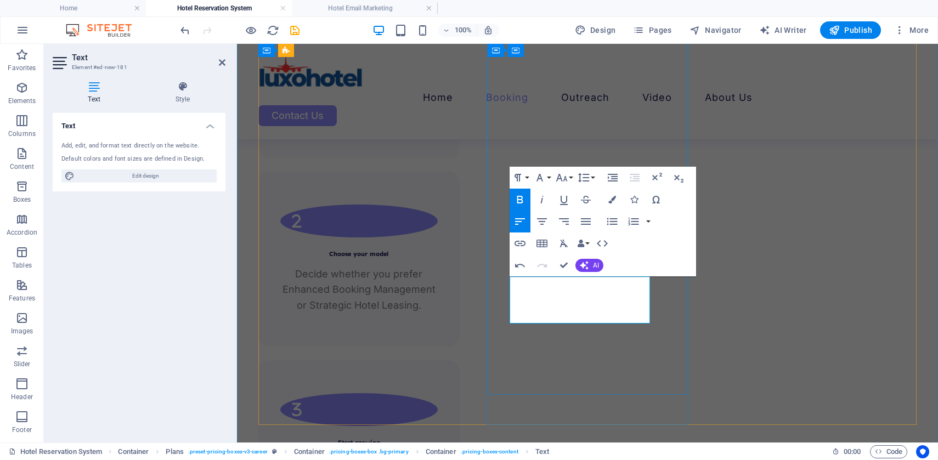
drag, startPoint x: 555, startPoint y: 299, endPoint x: 510, endPoint y: 288, distance: 46.5
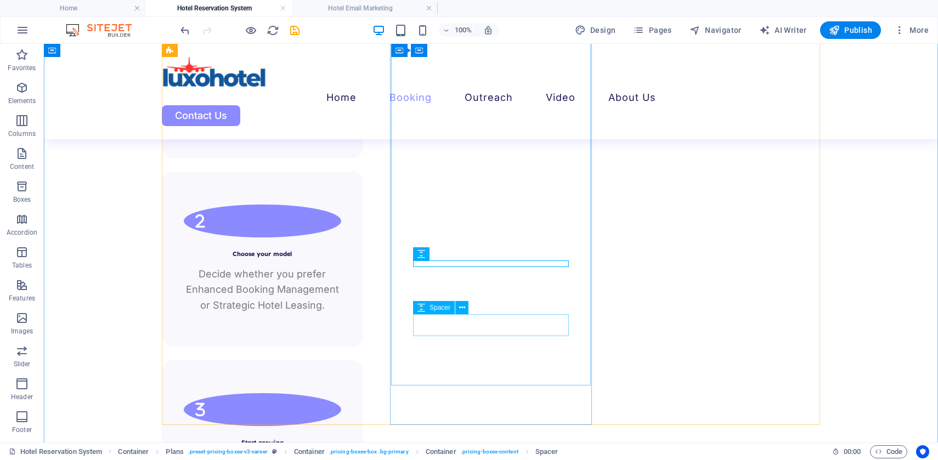
drag, startPoint x: 473, startPoint y: 266, endPoint x: 470, endPoint y: 315, distance: 49.4
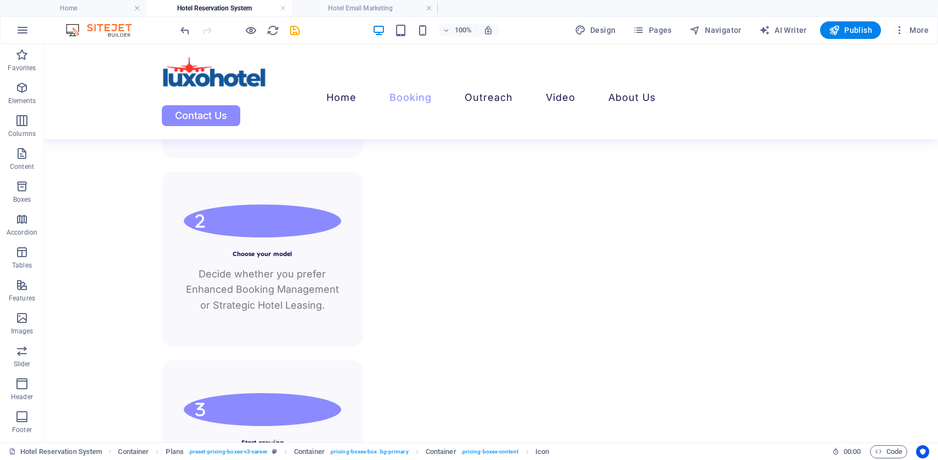
drag, startPoint x: 441, startPoint y: 274, endPoint x: 432, endPoint y: 309, distance: 35.8
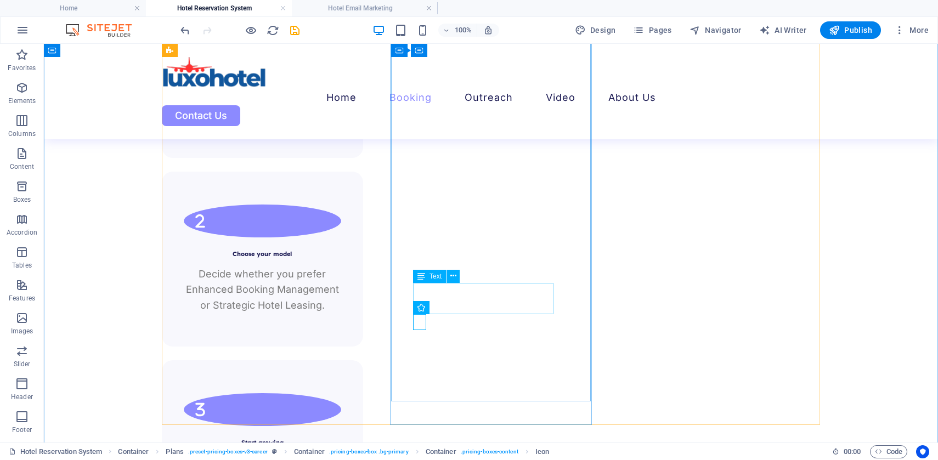
drag, startPoint x: 462, startPoint y: 324, endPoint x: 471, endPoint y: 348, distance: 25.9
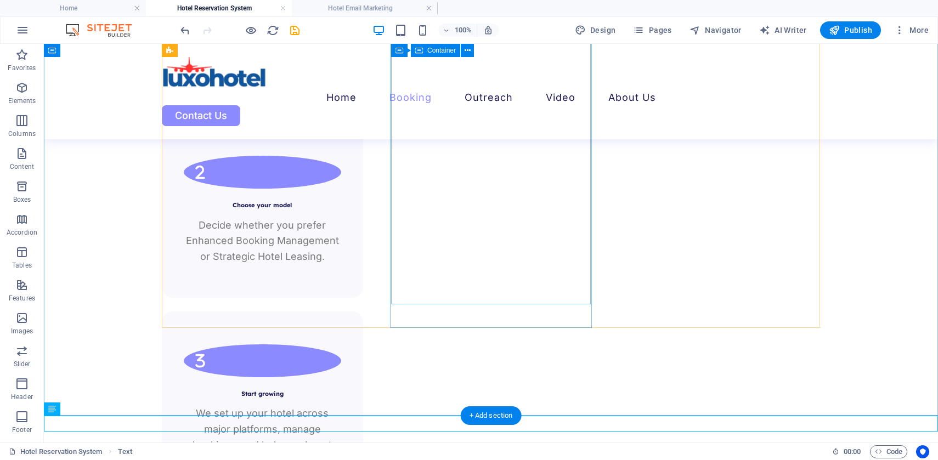
scroll to position [1959, 0]
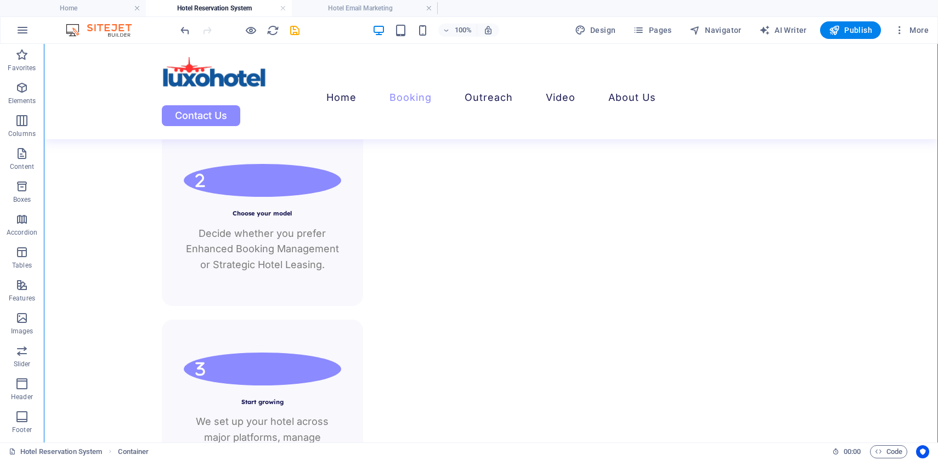
drag, startPoint x: 447, startPoint y: 251, endPoint x: 447, endPoint y: 282, distance: 30.2
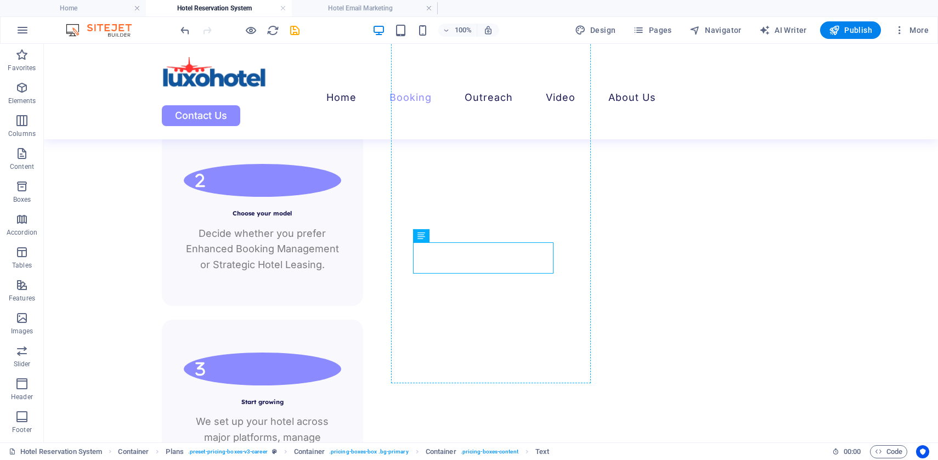
drag, startPoint x: 472, startPoint y: 252, endPoint x: 428, endPoint y: 235, distance: 47.8
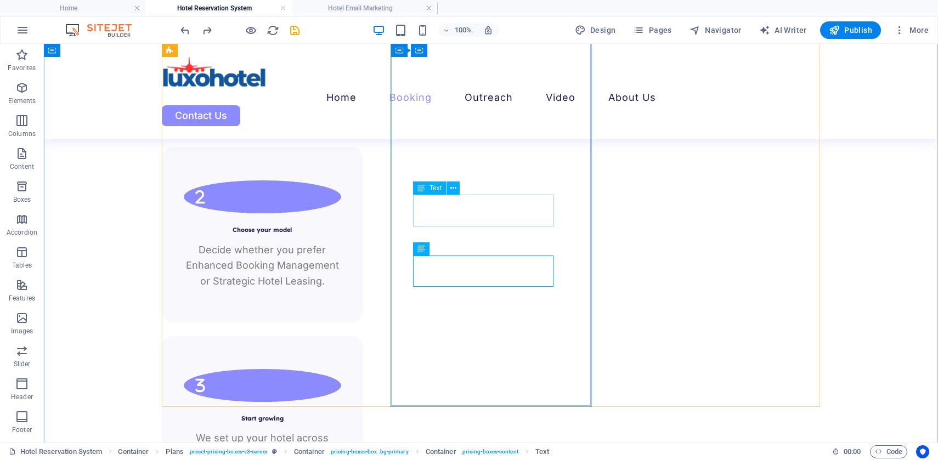
scroll to position [1940, 0]
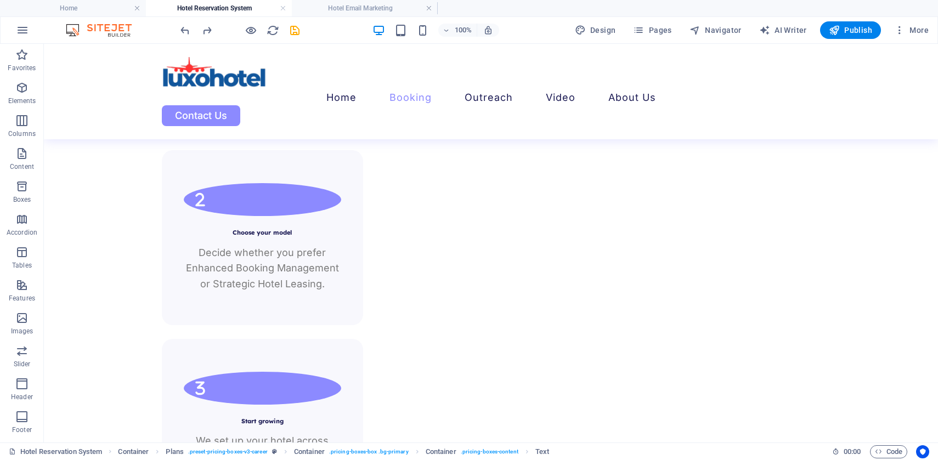
drag, startPoint x: 446, startPoint y: 305, endPoint x: 436, endPoint y: 322, distance: 20.4
drag, startPoint x: 463, startPoint y: 316, endPoint x: 462, endPoint y: 345, distance: 29.1
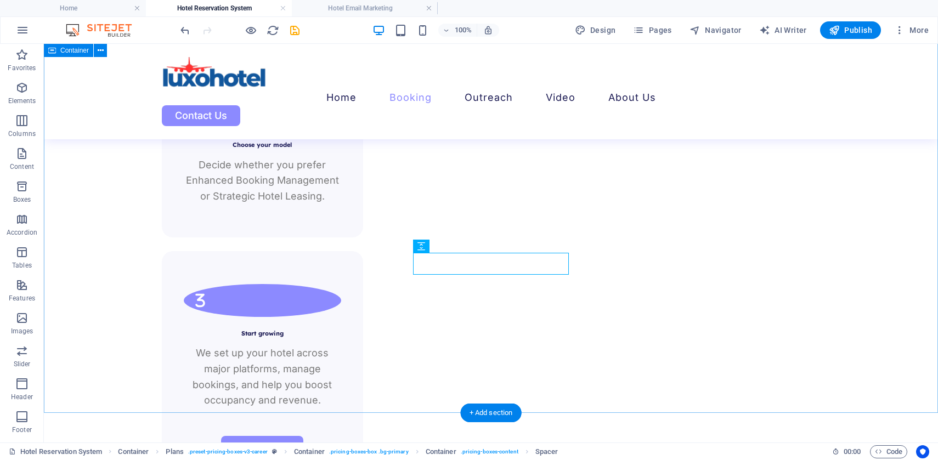
scroll to position [2025, 0]
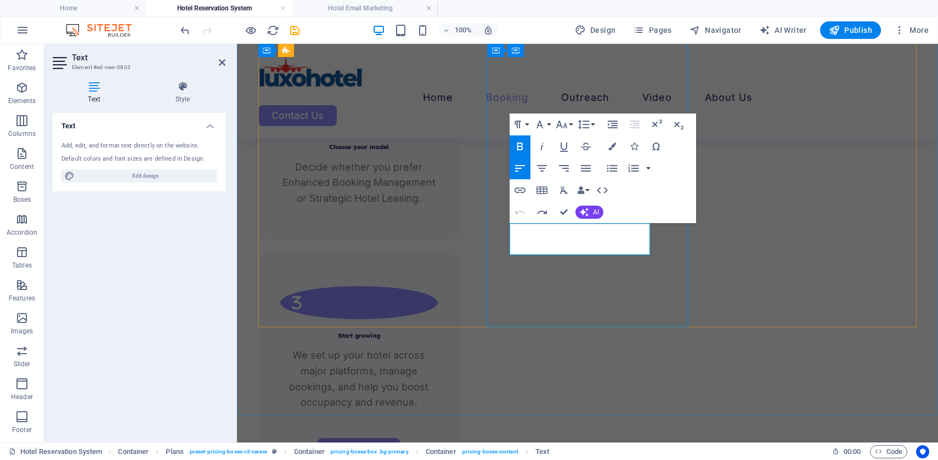
drag, startPoint x: 512, startPoint y: 231, endPoint x: 552, endPoint y: 248, distance: 43.3
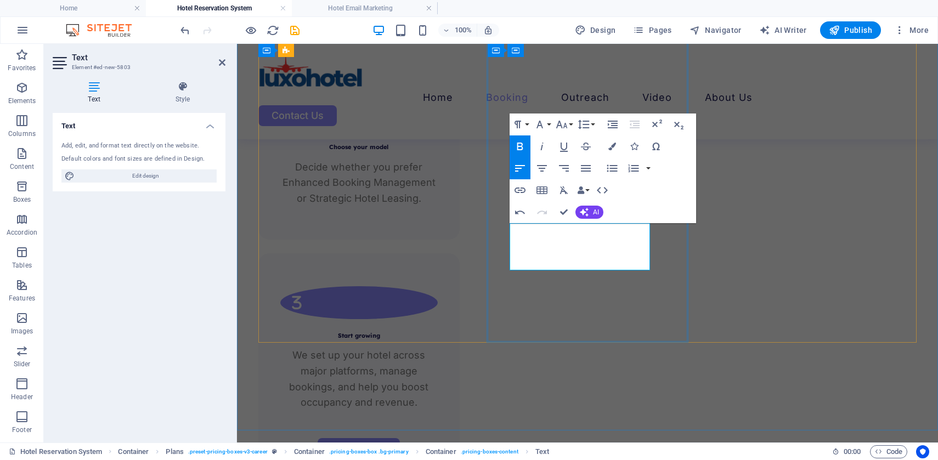
drag, startPoint x: 550, startPoint y: 246, endPoint x: 510, endPoint y: 231, distance: 42.4
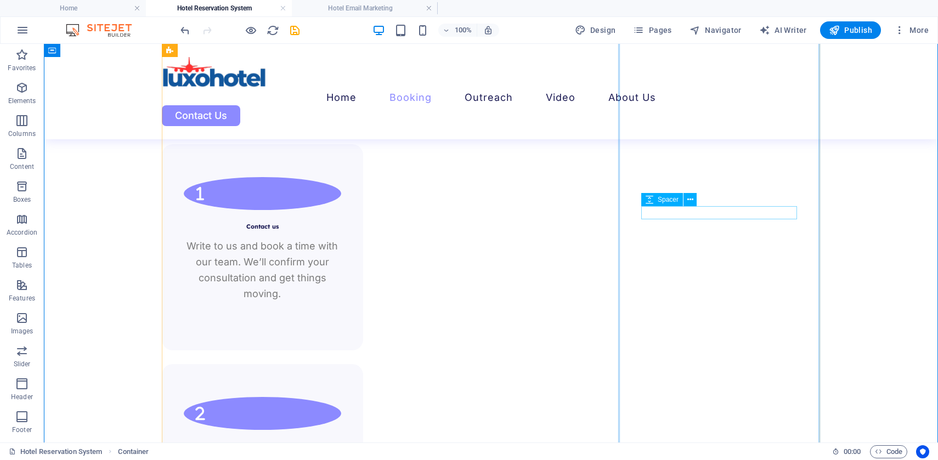
scroll to position [1741, 0]
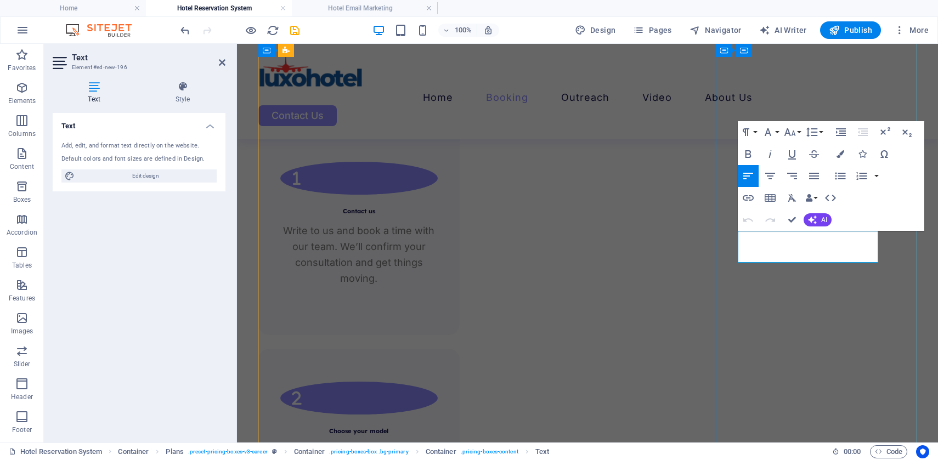
drag, startPoint x: 775, startPoint y: 254, endPoint x: 732, endPoint y: 235, distance: 47.2
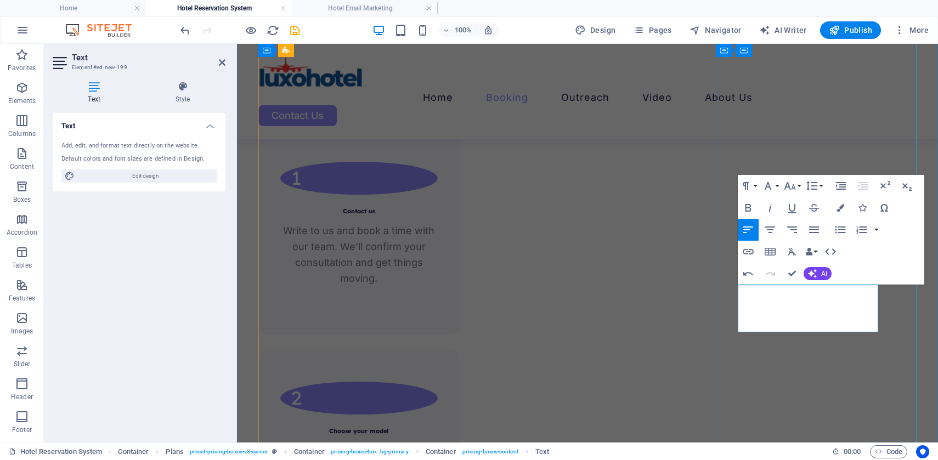
drag, startPoint x: 773, startPoint y: 308, endPoint x: 740, endPoint y: 294, distance: 36.4
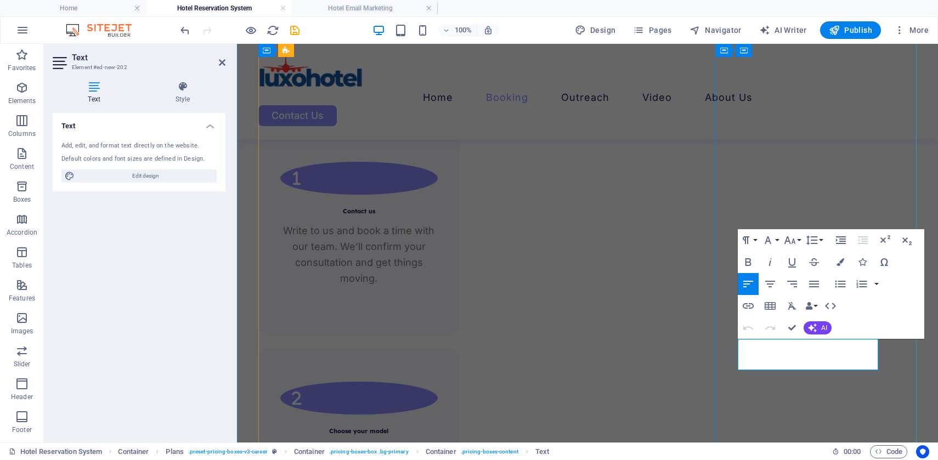
drag, startPoint x: 783, startPoint y: 361, endPoint x: 851, endPoint y: 375, distance: 69.1
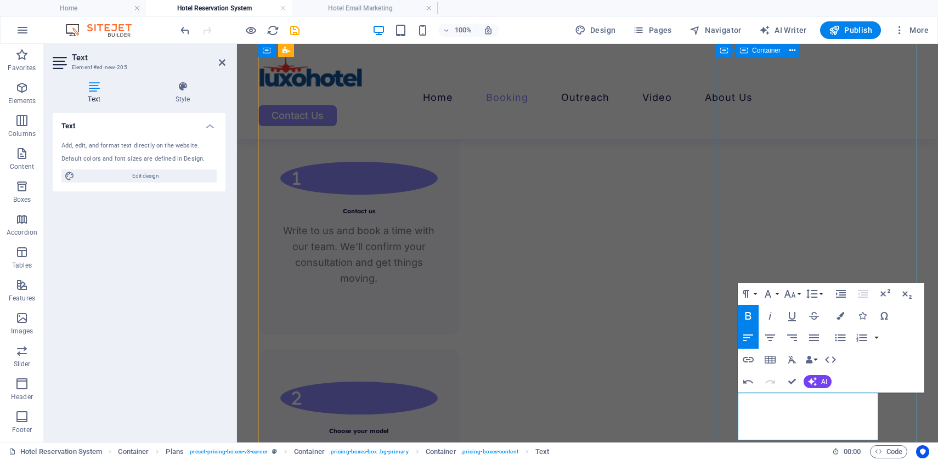
drag, startPoint x: 771, startPoint y: 413, endPoint x: 732, endPoint y: 395, distance: 43.5
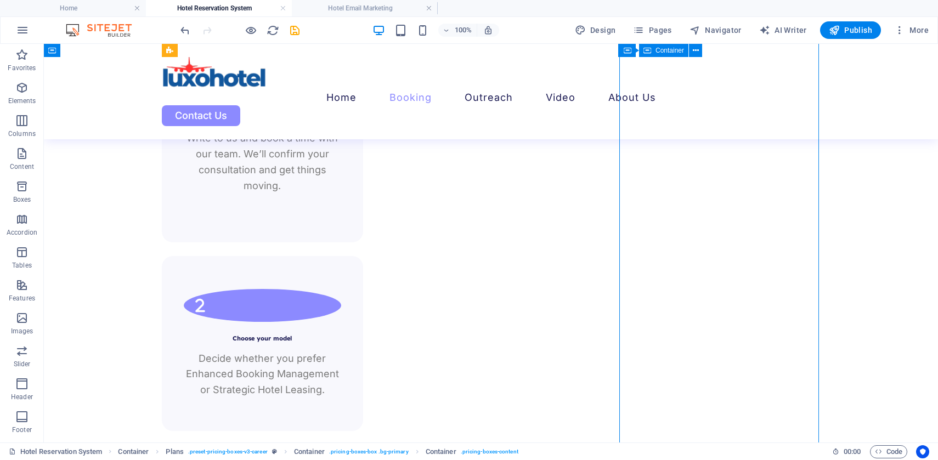
scroll to position [1842, 0]
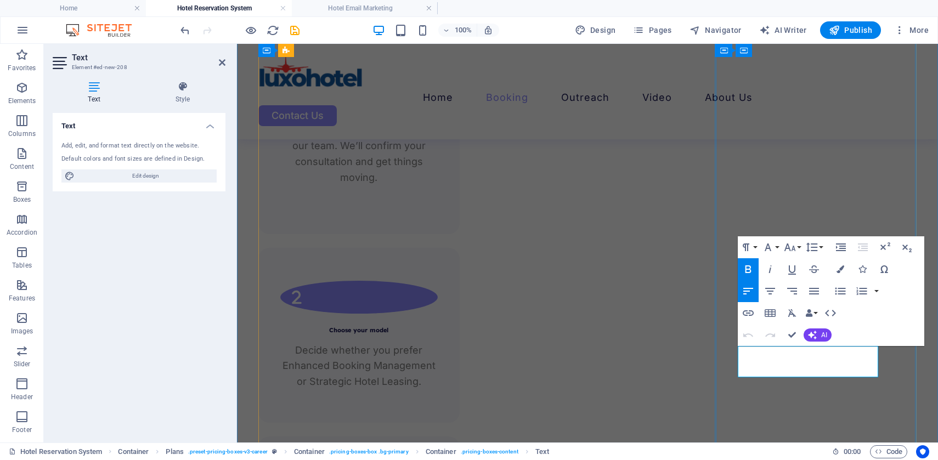
drag, startPoint x: 772, startPoint y: 369, endPoint x: 730, endPoint y: 345, distance: 48.2
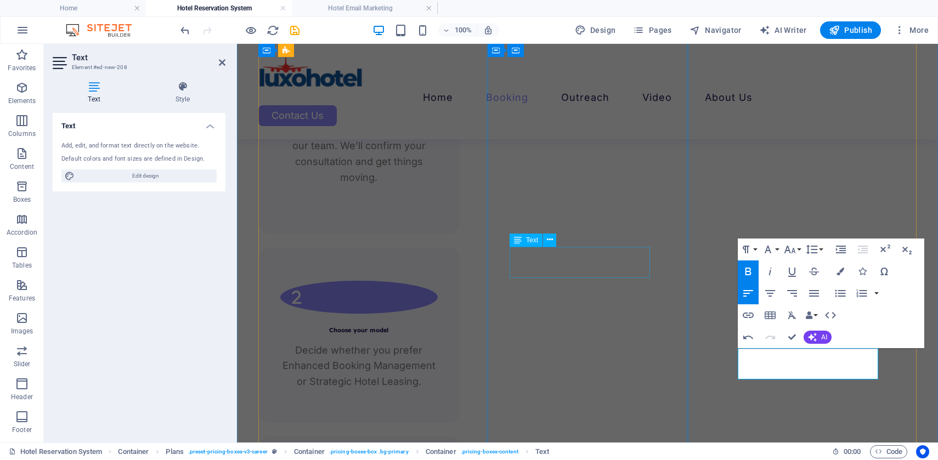
scroll to position [1835, 0]
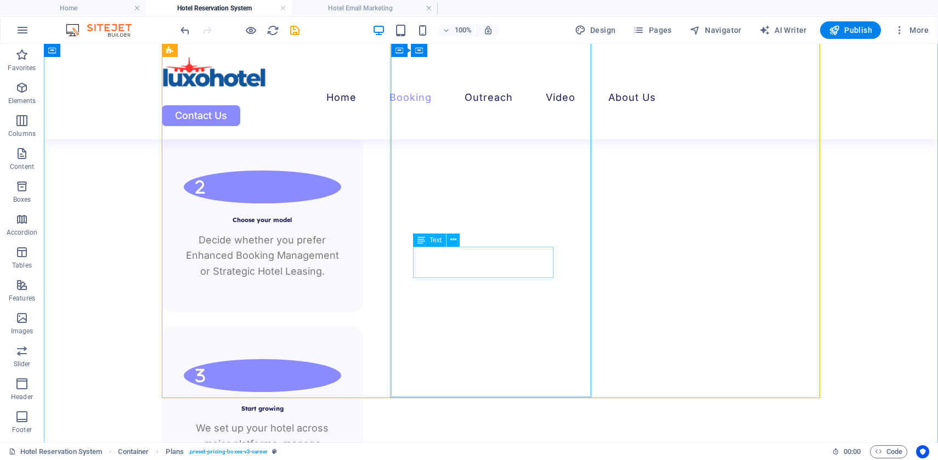
scroll to position [1962, 0]
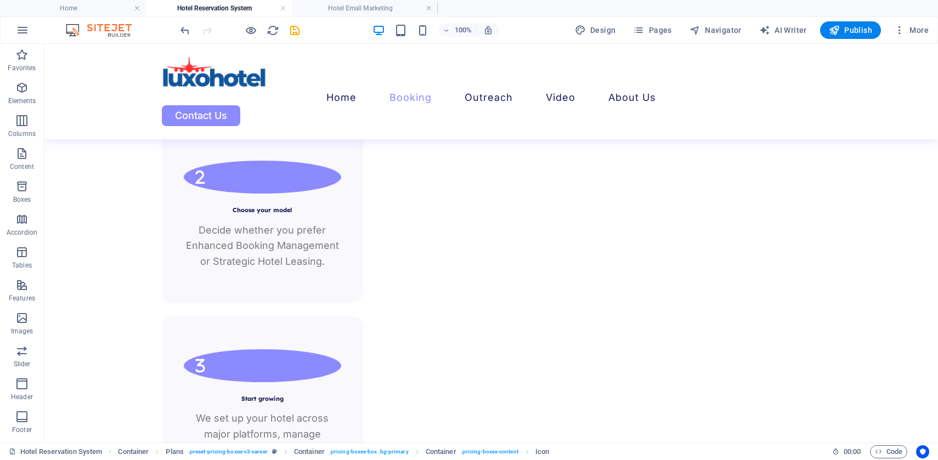
drag, startPoint x: 669, startPoint y: 276, endPoint x: 656, endPoint y: 295, distance: 23.0
drag, startPoint x: 671, startPoint y: 266, endPoint x: 668, endPoint y: 295, distance: 29.2
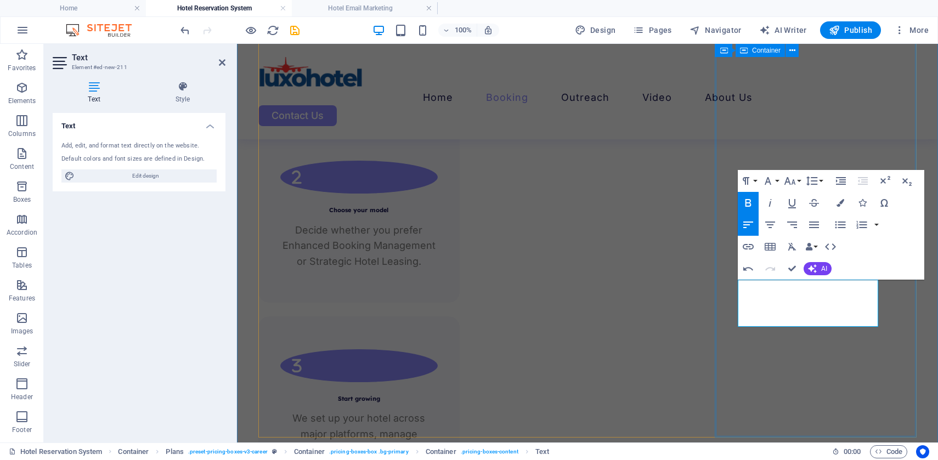
drag, startPoint x: 782, startPoint y: 300, endPoint x: 735, endPoint y: 286, distance: 48.8
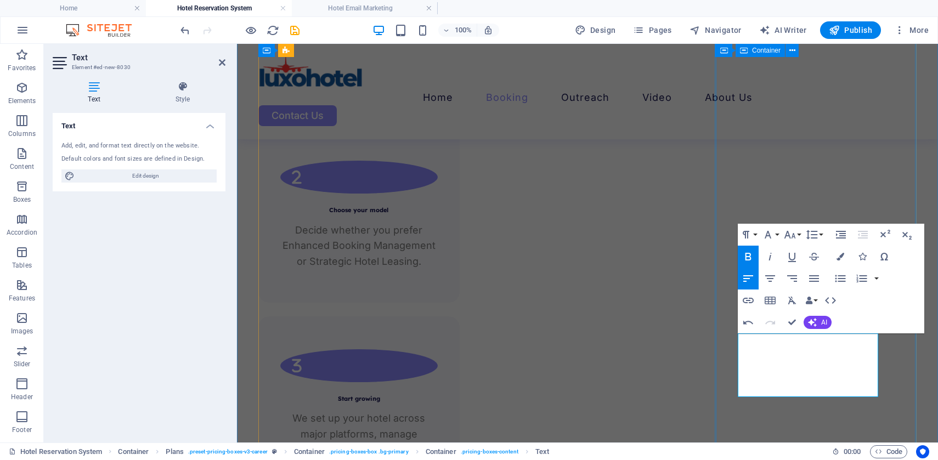
drag, startPoint x: 781, startPoint y: 357, endPoint x: 732, endPoint y: 340, distance: 51.5
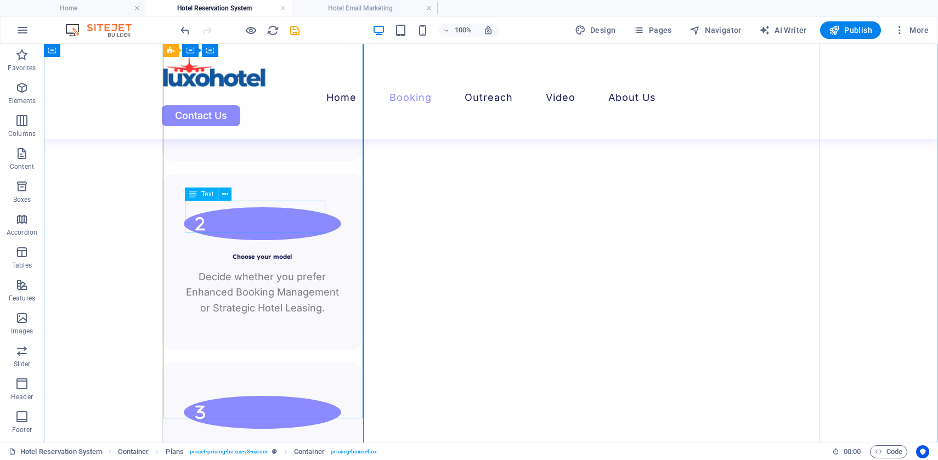
scroll to position [1925, 0]
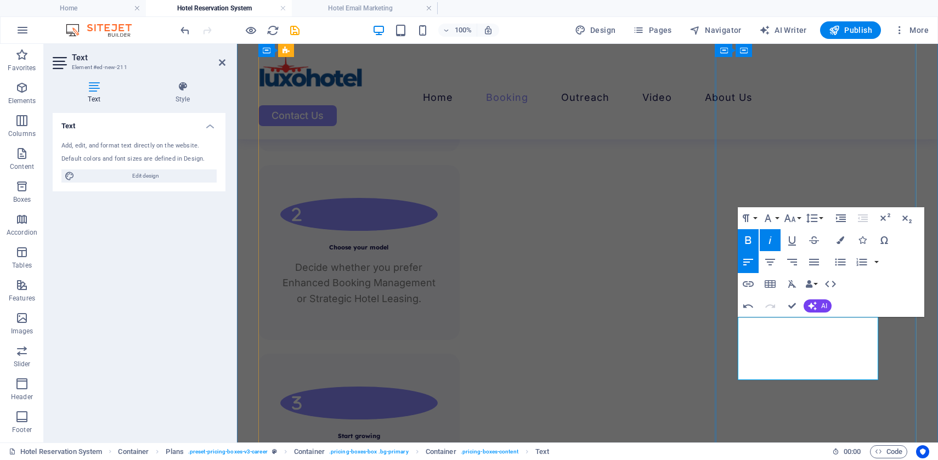
drag, startPoint x: 821, startPoint y: 340, endPoint x: 739, endPoint y: 323, distance: 84.1
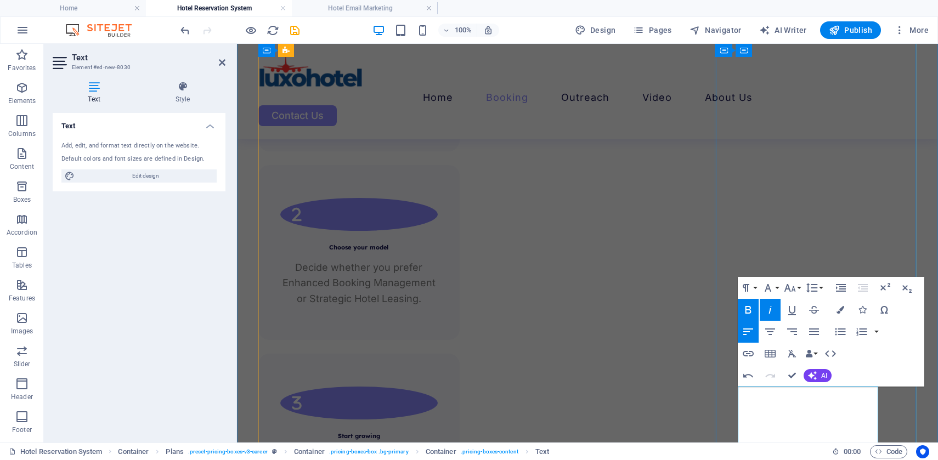
drag, startPoint x: 829, startPoint y: 411, endPoint x: 741, endPoint y: 382, distance: 92.3
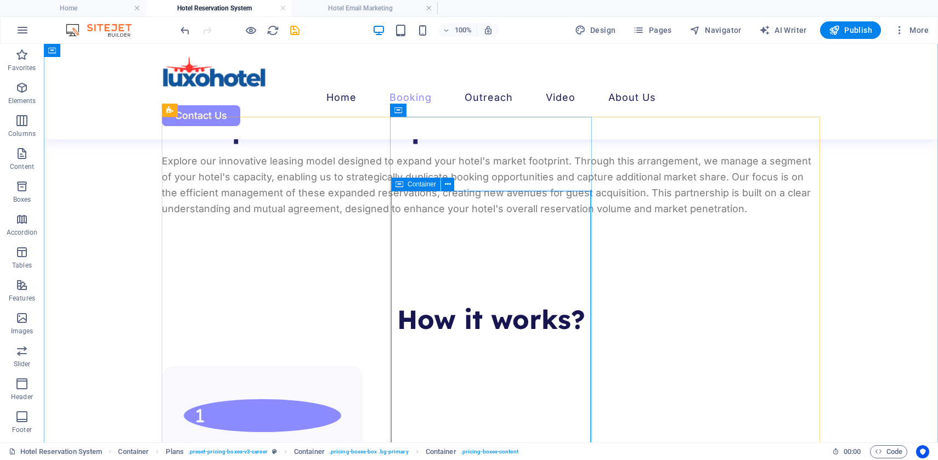
scroll to position [1491, 0]
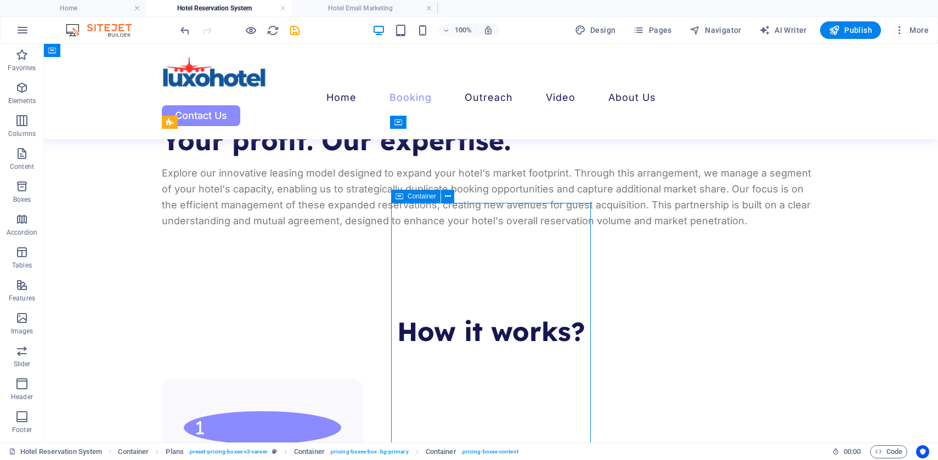
scroll to position [1440, 0]
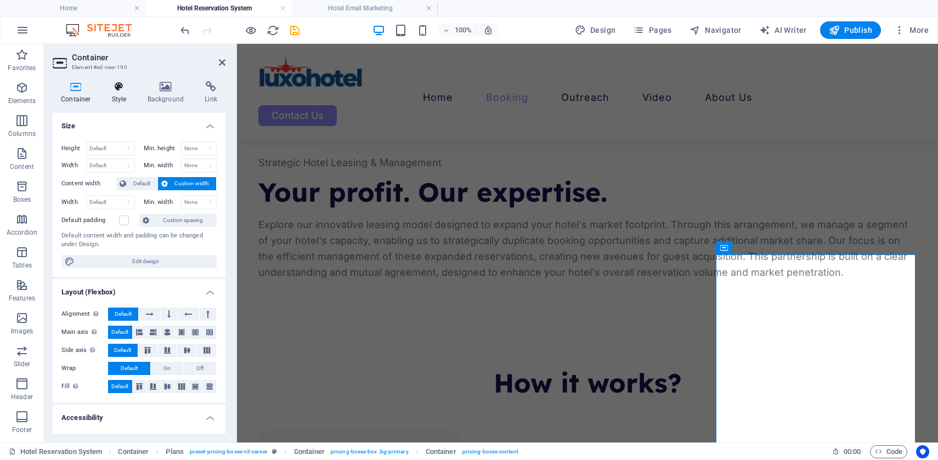
click at [117, 95] on h4 "Style" at bounding box center [122, 92] width 36 height 23
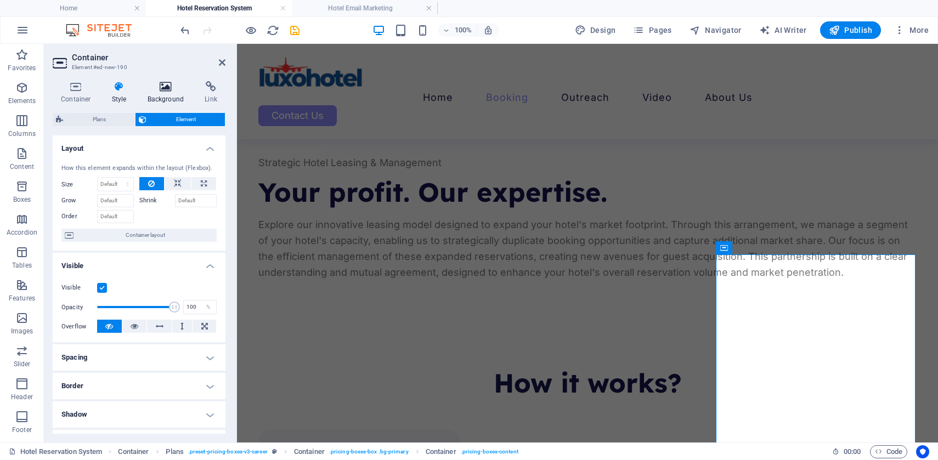
click at [164, 92] on icon at bounding box center [165, 86] width 53 height 11
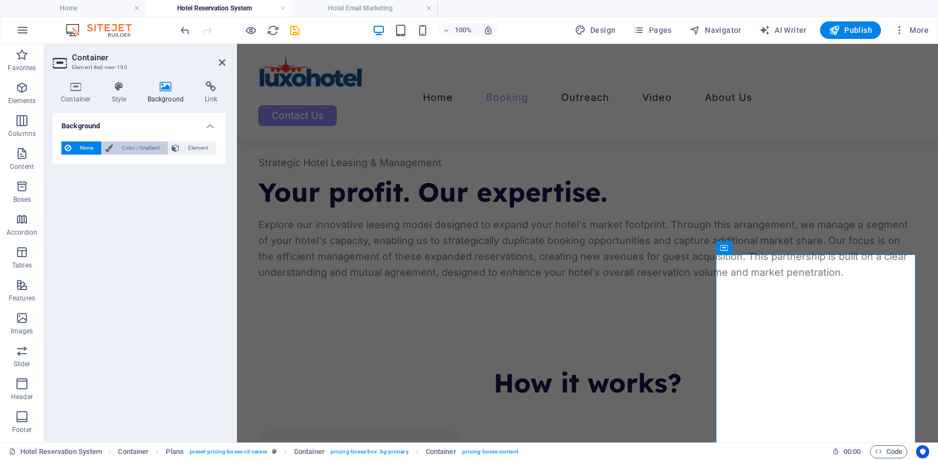
click at [120, 150] on span "Color / Gradient" at bounding box center [140, 148] width 48 height 13
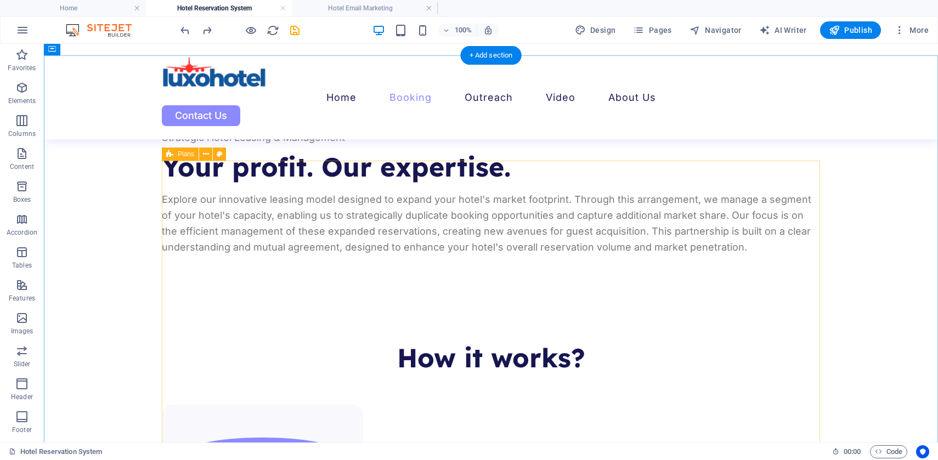
scroll to position [1459, 0]
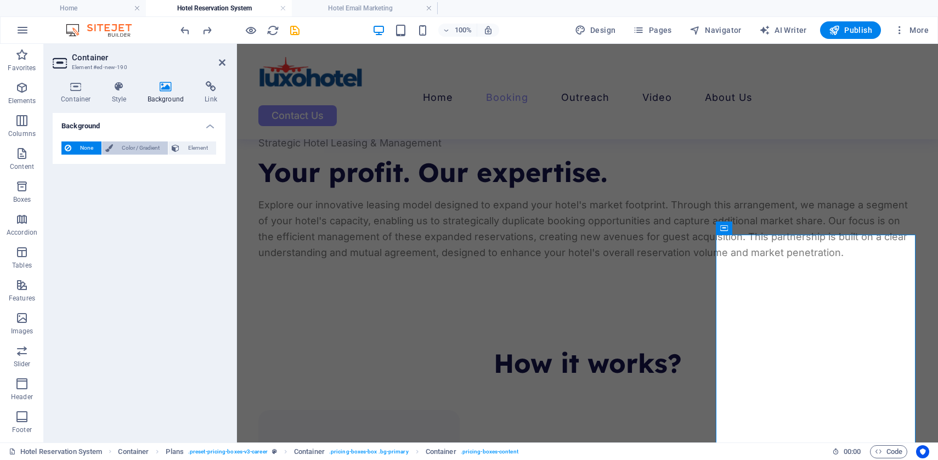
click at [144, 147] on span "Color / Gradient" at bounding box center [140, 148] width 48 height 13
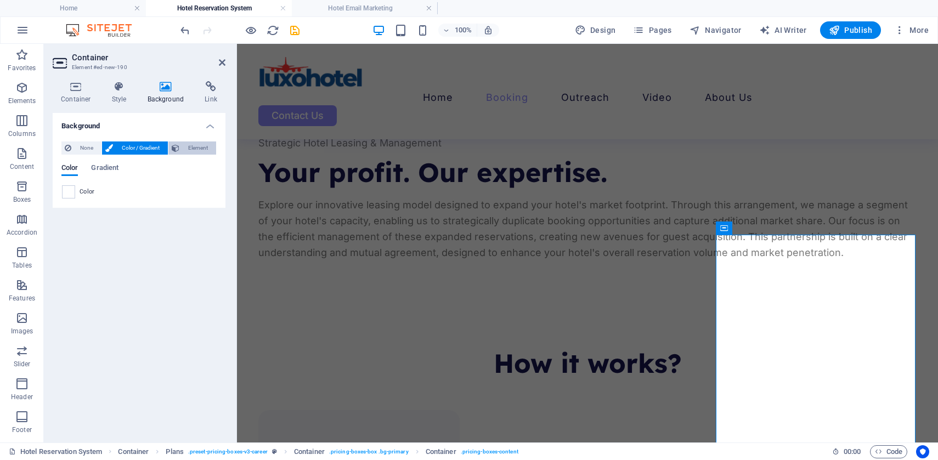
click at [186, 145] on span "Element" at bounding box center [198, 148] width 30 height 13
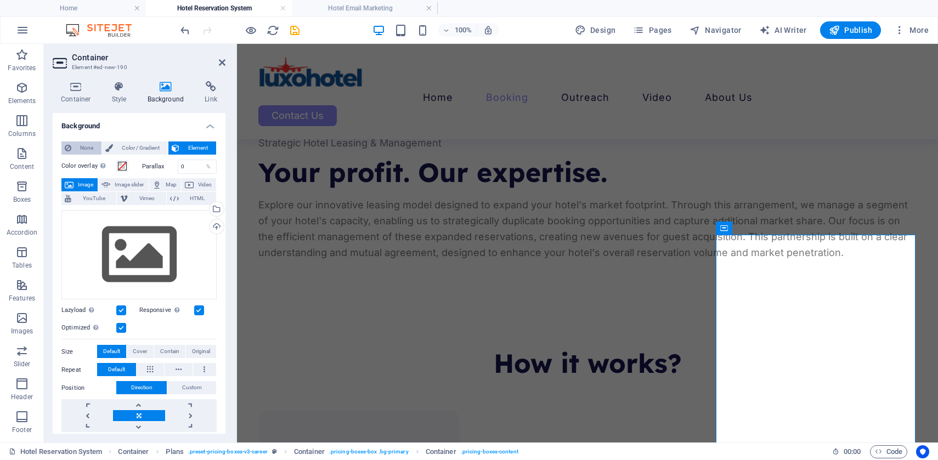
click at [79, 147] on span "None" at bounding box center [87, 148] width 24 height 13
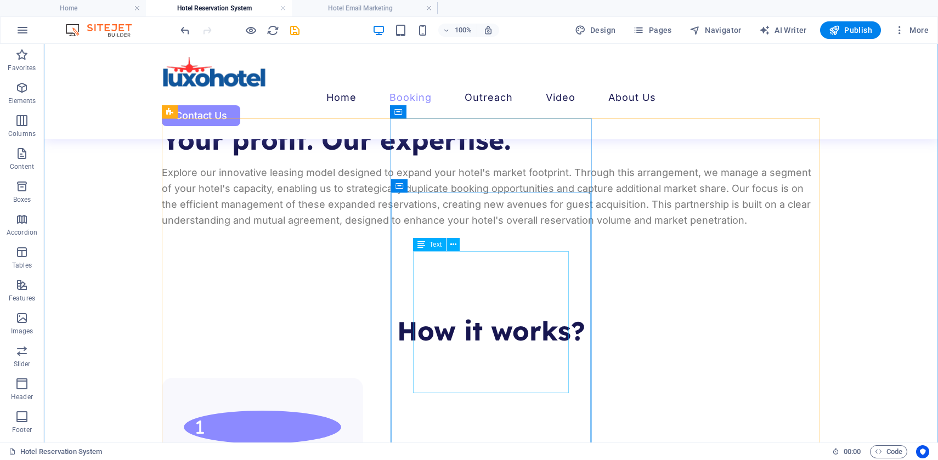
scroll to position [1504, 0]
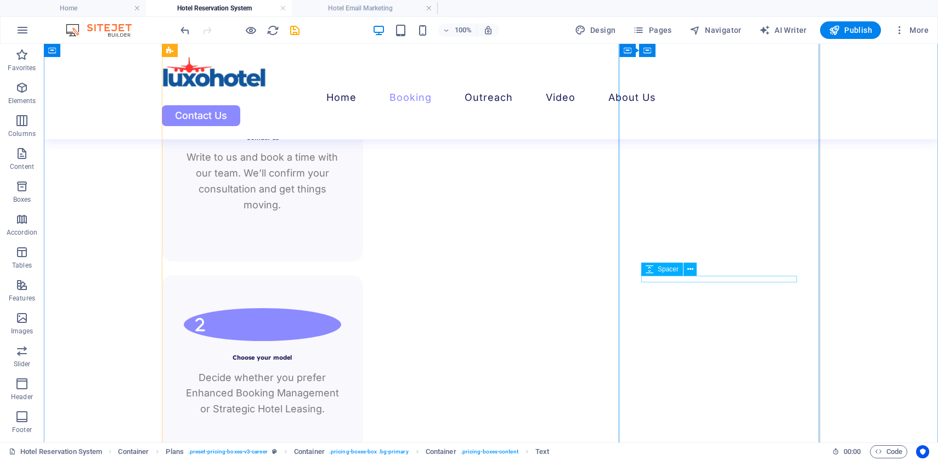
scroll to position [1964, 0]
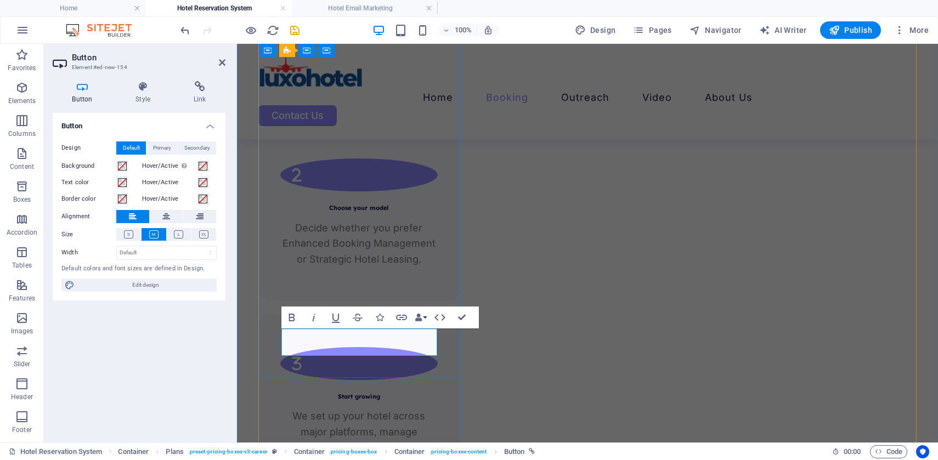
drag, startPoint x: 358, startPoint y: 340, endPoint x: 307, endPoint y: 341, distance: 51.1
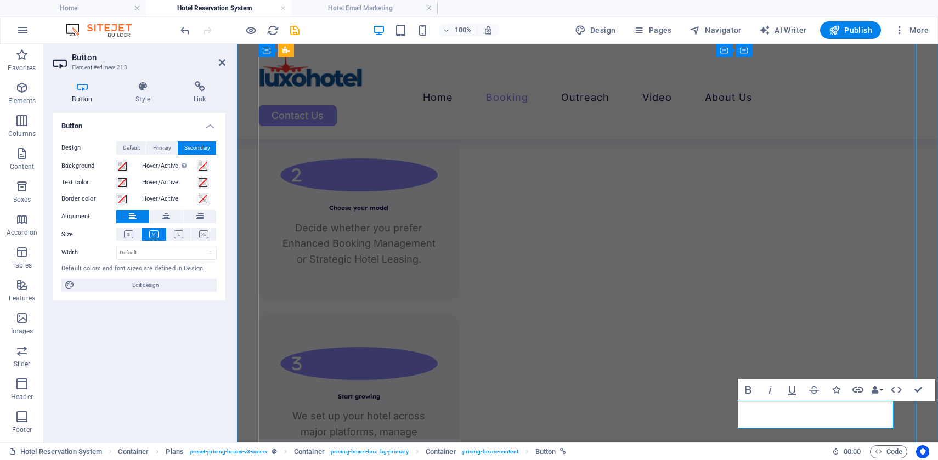
drag, startPoint x: 822, startPoint y: 423, endPoint x: 847, endPoint y: 434, distance: 27.3
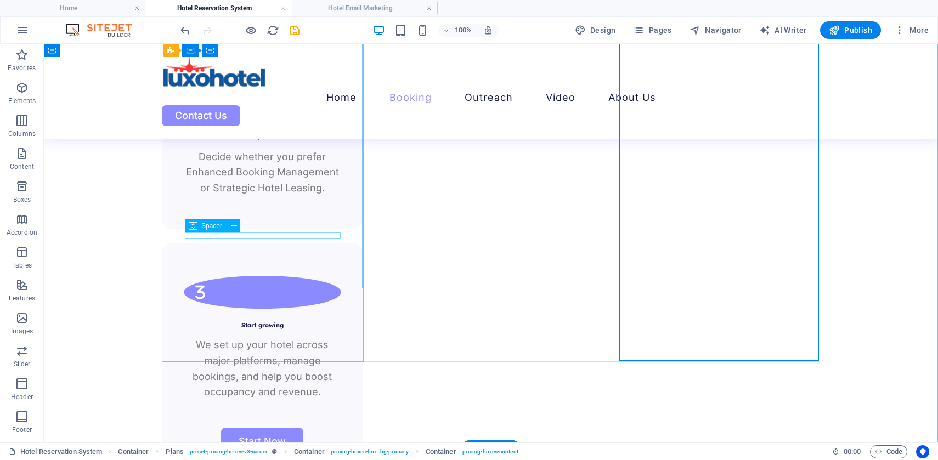
scroll to position [2064, 0]
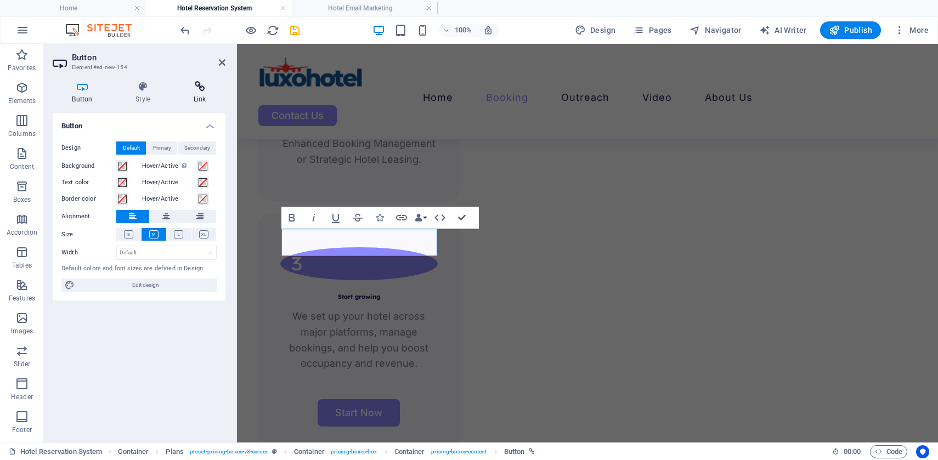
click at [203, 91] on icon at bounding box center [200, 86] width 52 height 11
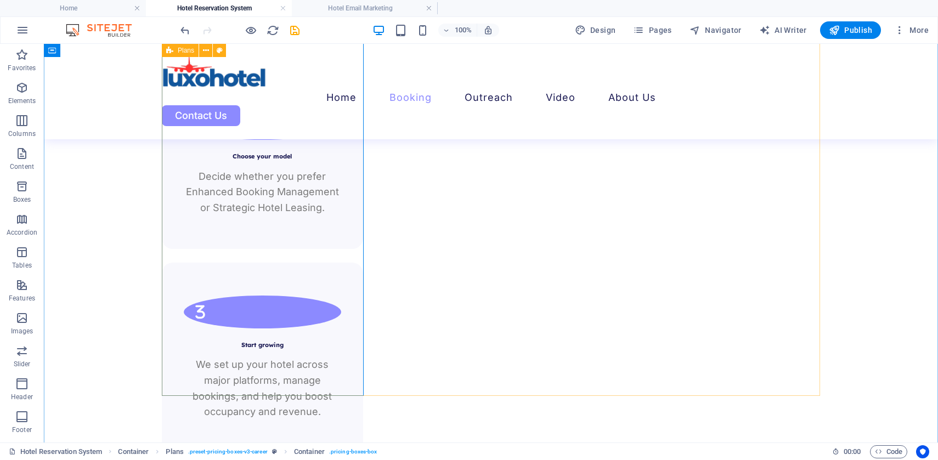
scroll to position [2024, 0]
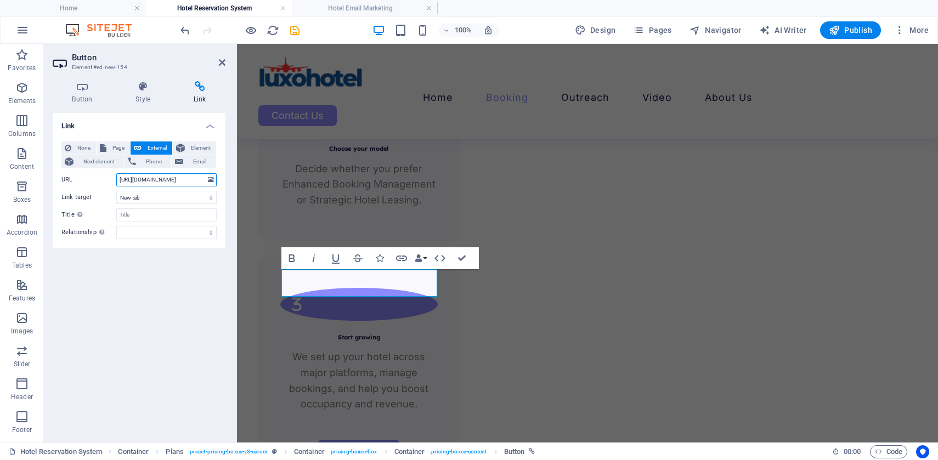
click at [164, 181] on input "https://buy.stripe.com/9B69AU0wHaWw9fd0R5eIw08" at bounding box center [166, 179] width 100 height 13
type input "https://buy.stripe.com/cNibJ293d3u49fd7fteIw0a"
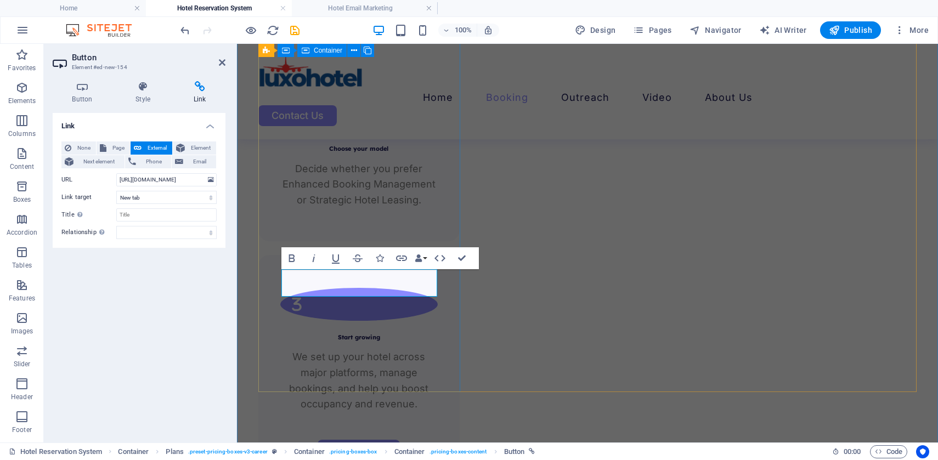
scroll to position [0, 0]
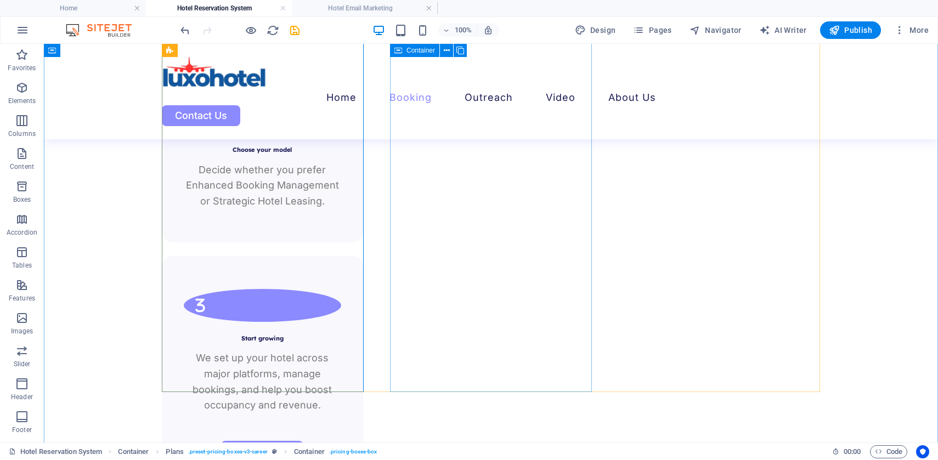
scroll to position [2024, 0]
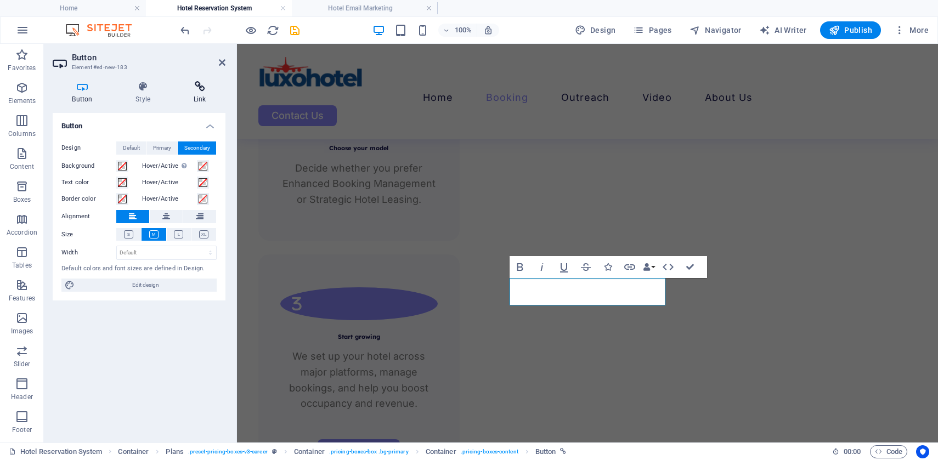
click at [202, 92] on icon at bounding box center [200, 86] width 52 height 11
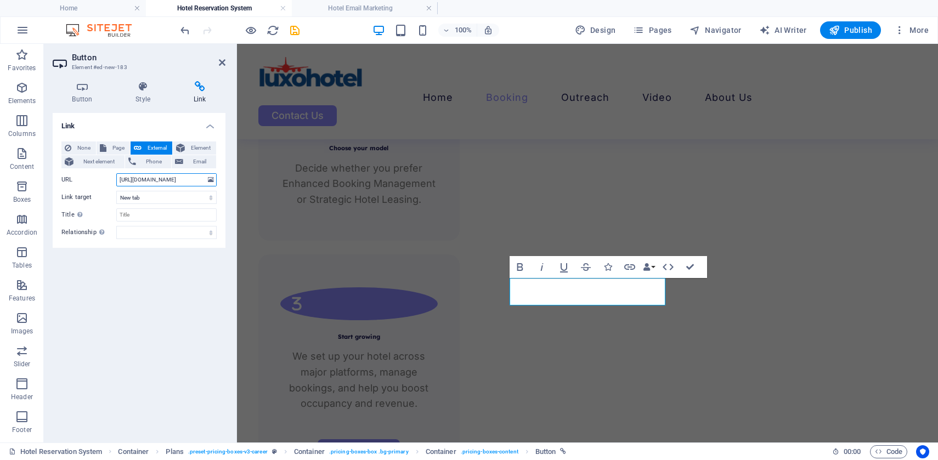
click at [178, 176] on input "https://buy.stripe.com/14A4gA3IT9Ss1ML1V9eIw09" at bounding box center [166, 179] width 100 height 13
paste input "aFaeVe5R19Ss7757fteIw0b"
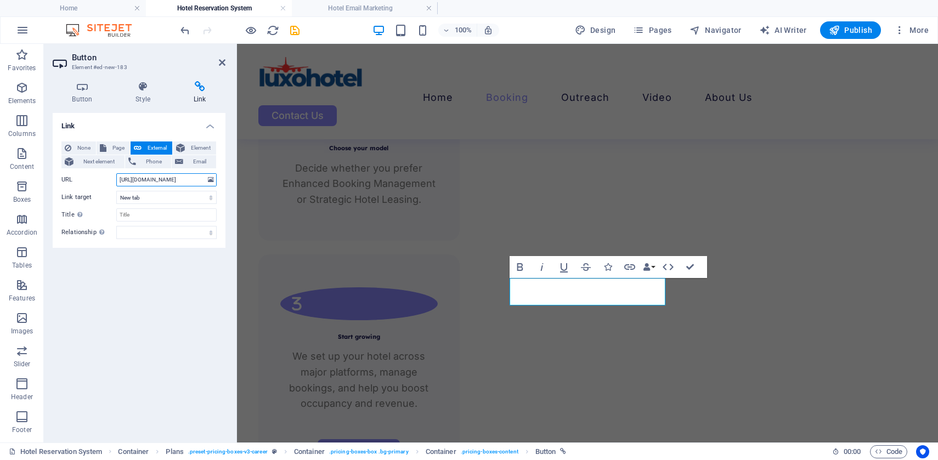
type input "https://buy.stripe.com/aFaeVe5R19Ss7757fteIw0b"
click at [167, 326] on div "Link None Page External Element Next element Phone Email Page Home About Us Ser…" at bounding box center [139, 273] width 173 height 321
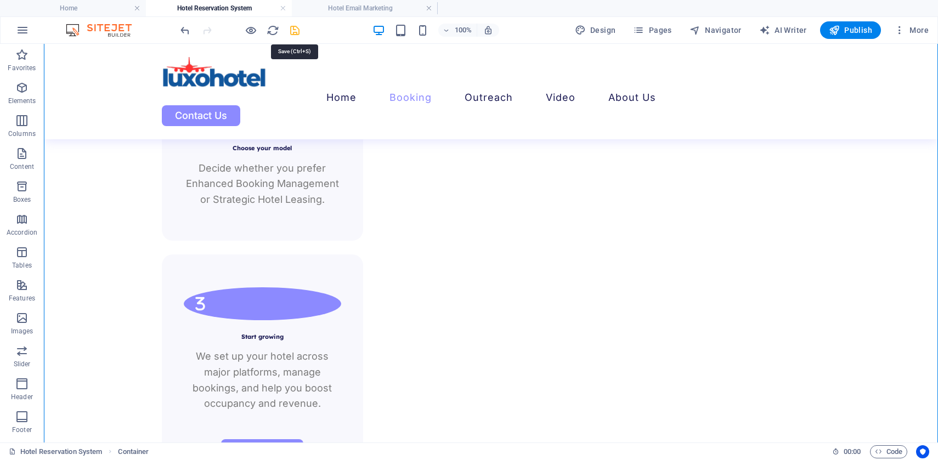
click at [296, 31] on icon "save" at bounding box center [295, 30] width 13 height 13
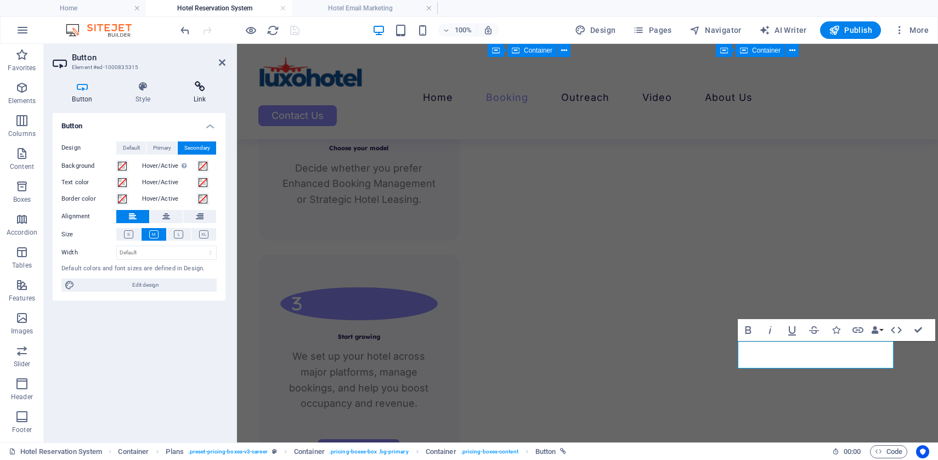
click at [203, 92] on h4 "Link" at bounding box center [200, 92] width 52 height 23
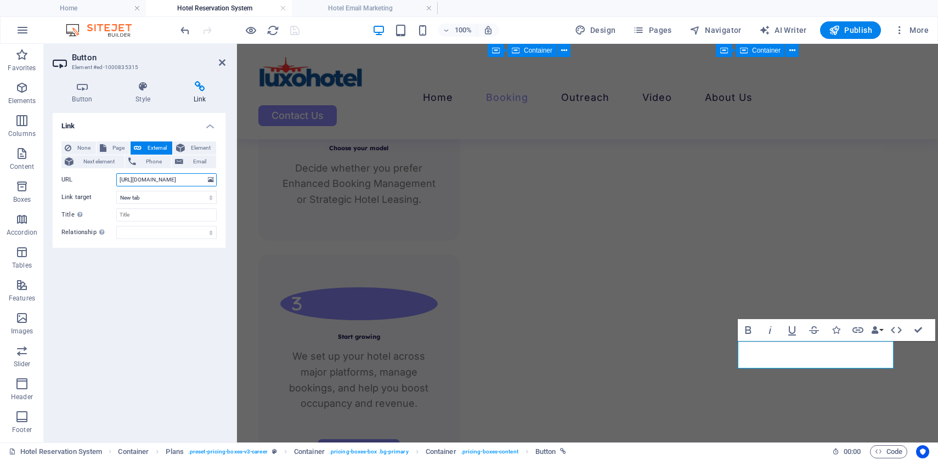
click at [179, 182] on input "https://buy.stripe.com/14A4gA3IT9Ss1ML1V9eIw09" at bounding box center [166, 179] width 100 height 13
click at [80, 147] on span "None" at bounding box center [84, 148] width 18 height 13
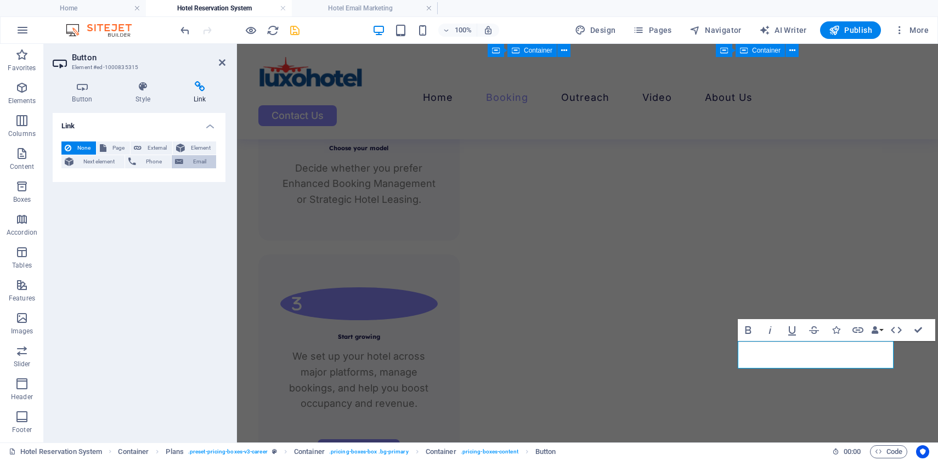
click at [187, 159] on span "Email" at bounding box center [200, 161] width 26 height 13
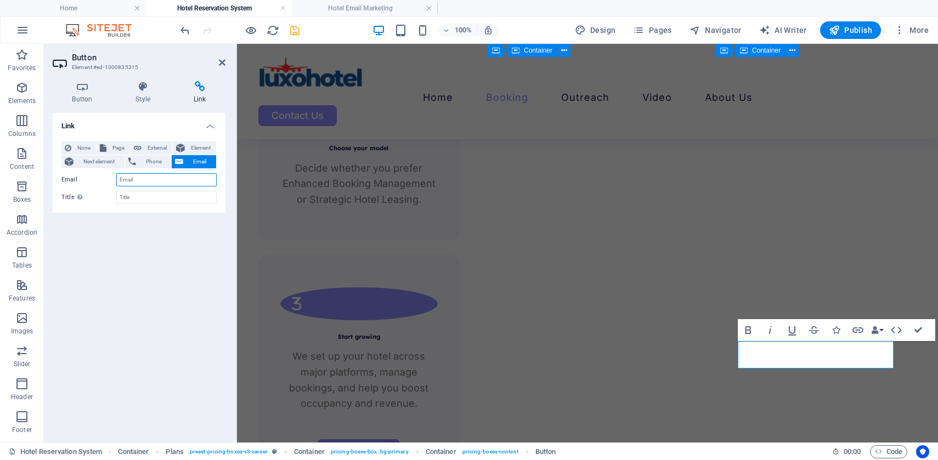
click at [182, 179] on input "Email" at bounding box center [166, 179] width 100 height 13
type input "info"
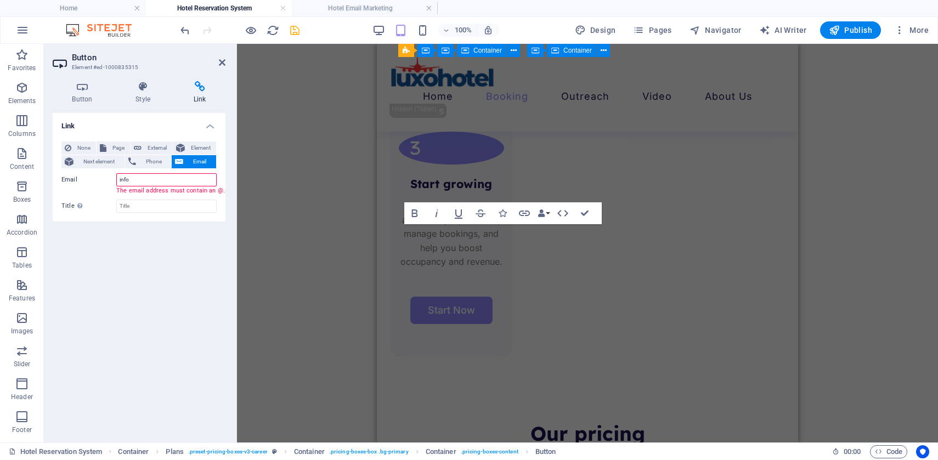
scroll to position [2977, 0]
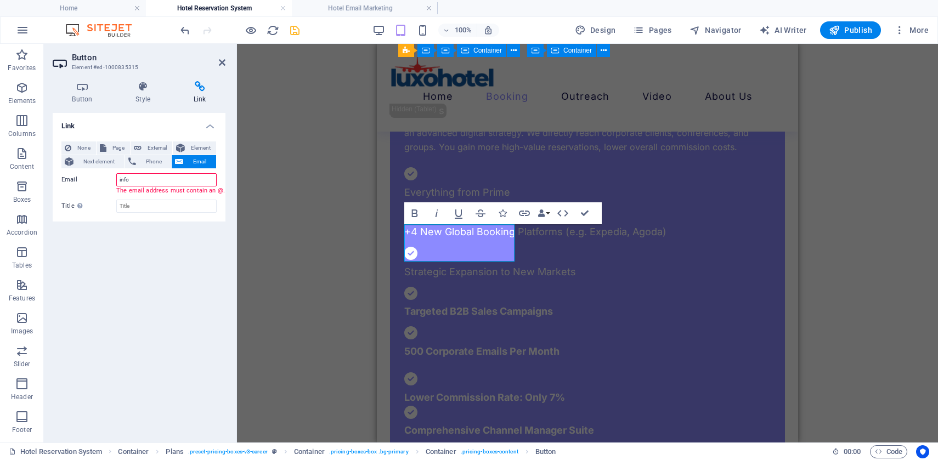
click at [165, 179] on input "info" at bounding box center [166, 179] width 100 height 13
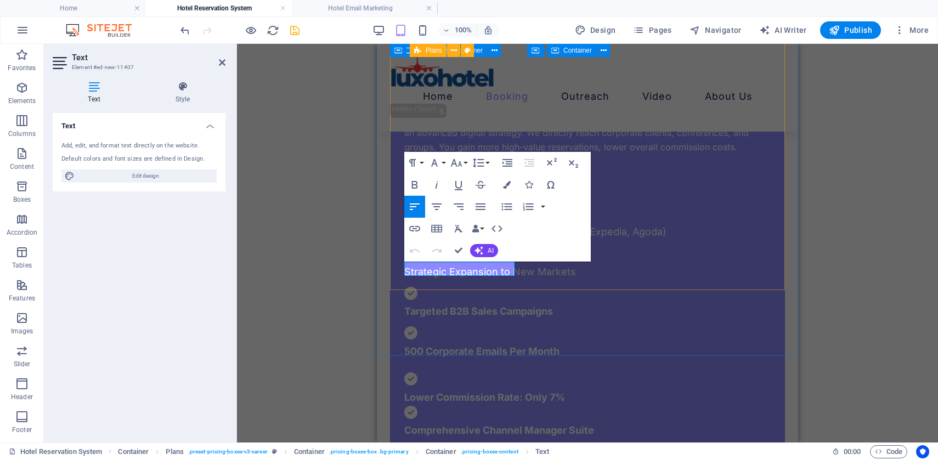
click at [643, 213] on div "PRIME $1.000/mo We secure immediate global visibility for your hotel. We create…" at bounding box center [587, 264] width 395 height 1539
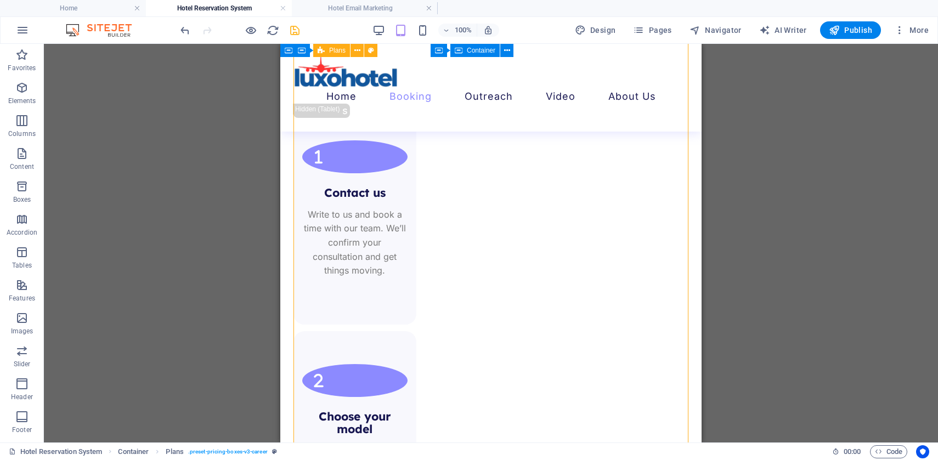
scroll to position [1560, 0]
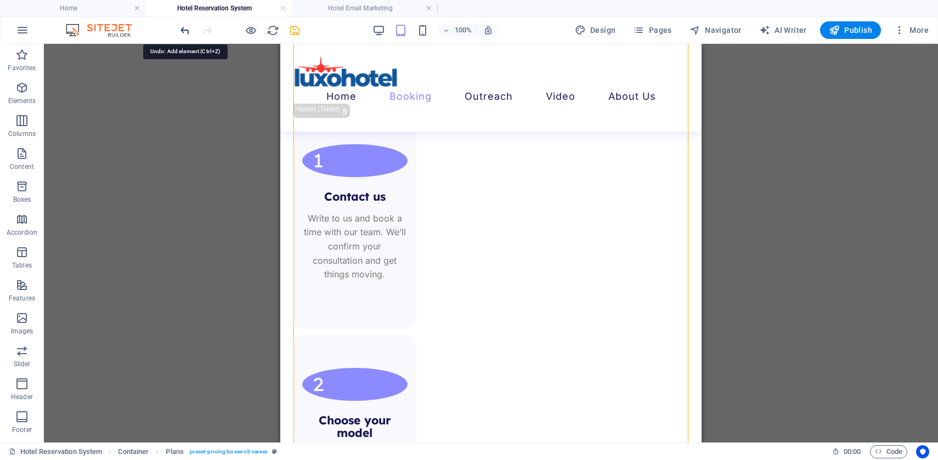
click at [183, 27] on icon "undo" at bounding box center [185, 30] width 13 height 13
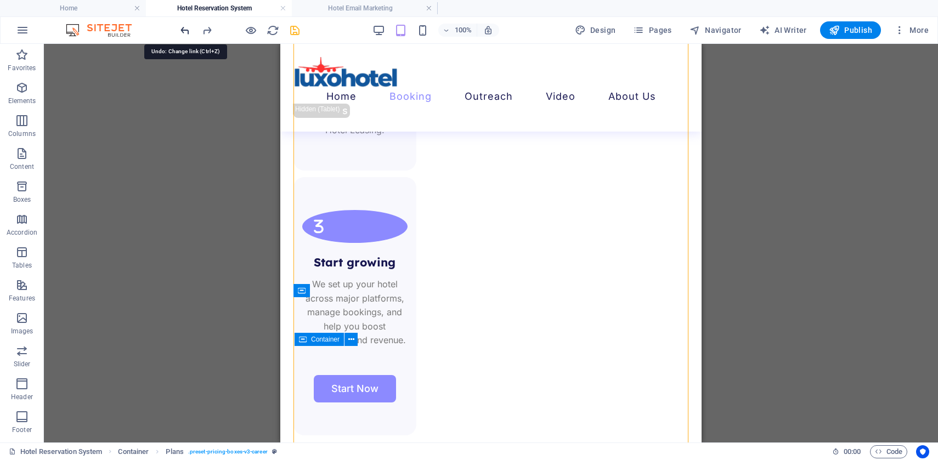
scroll to position [3003, 0]
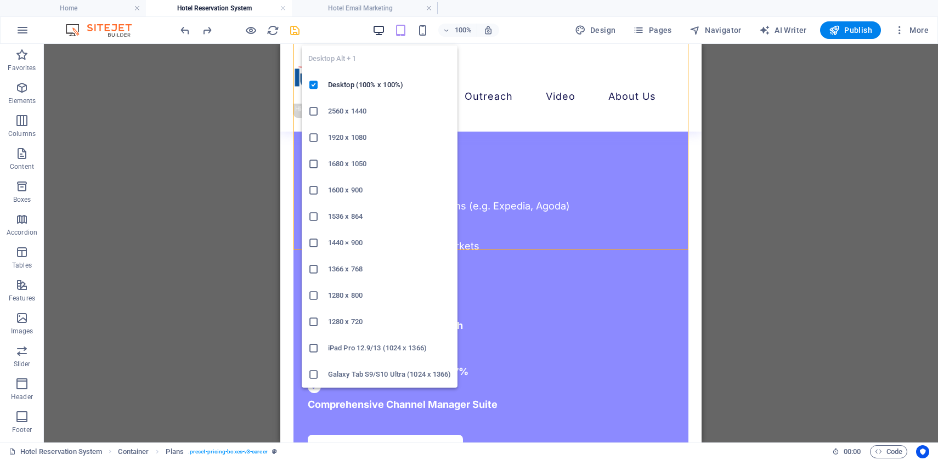
click at [378, 30] on icon "button" at bounding box center [379, 30] width 13 height 13
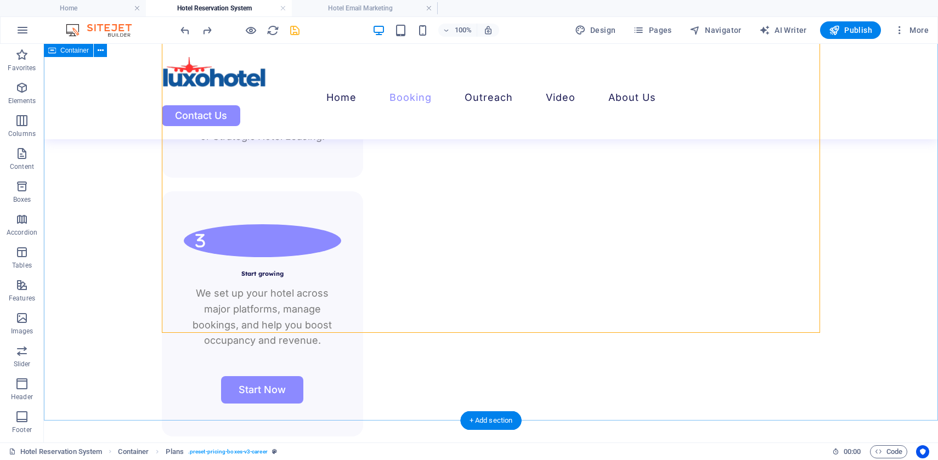
scroll to position [2083, 0]
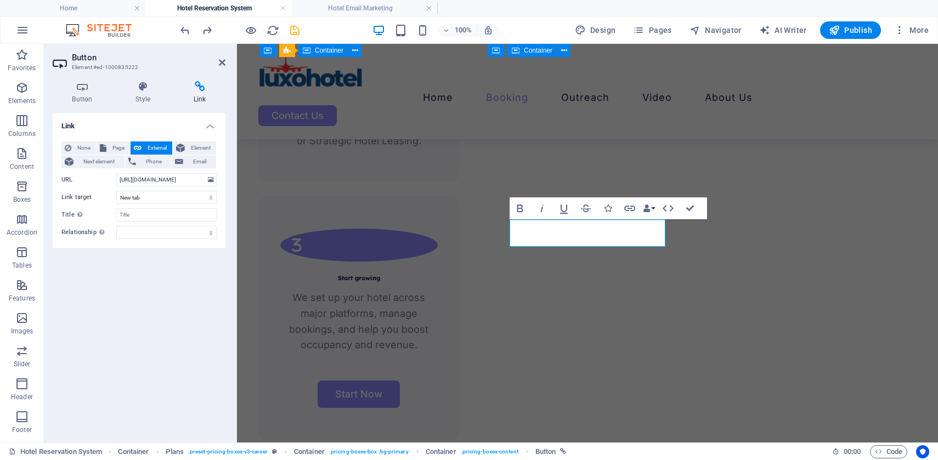
click at [198, 99] on h4 "Link" at bounding box center [200, 92] width 52 height 23
click at [199, 97] on h4 "Link" at bounding box center [200, 92] width 52 height 23
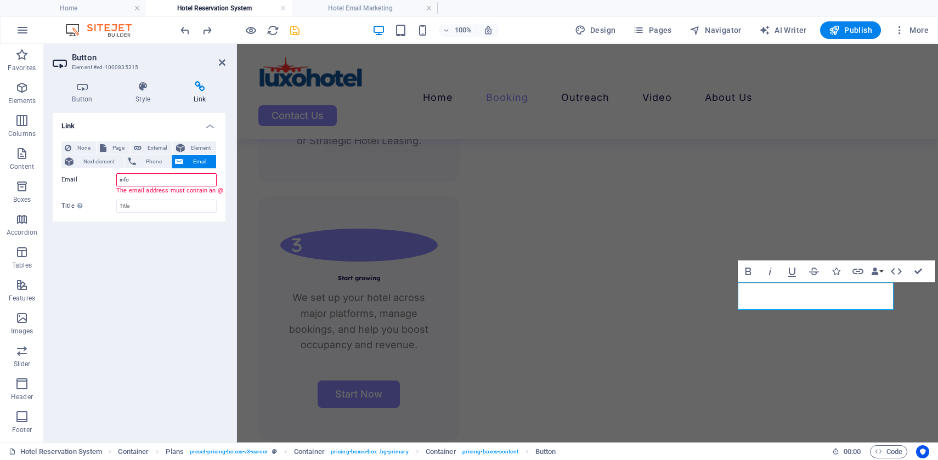
click at [158, 181] on input "info" at bounding box center [166, 179] width 100 height 13
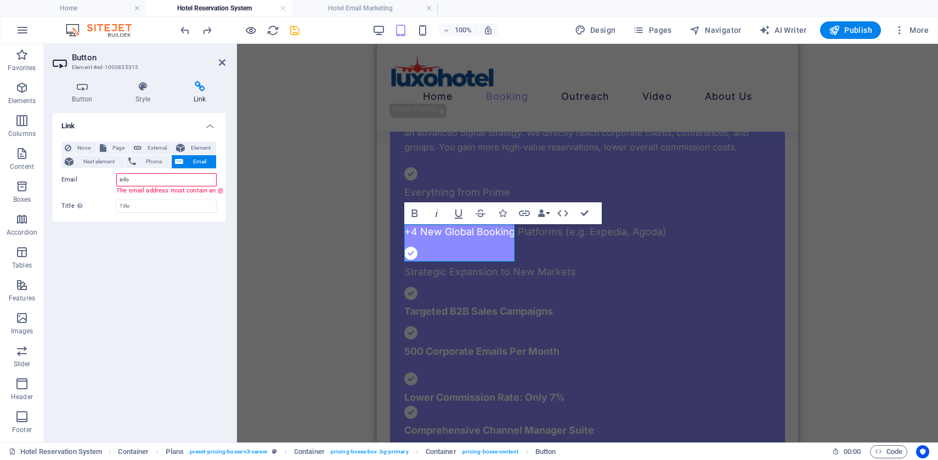
click at [158, 181] on input "info" at bounding box center [166, 179] width 100 height 13
click at [214, 190] on div "The email address must contain an @." at bounding box center [193, 191] width 155 height 9
click at [219, 191] on div "The email address must contain an @." at bounding box center [193, 191] width 155 height 9
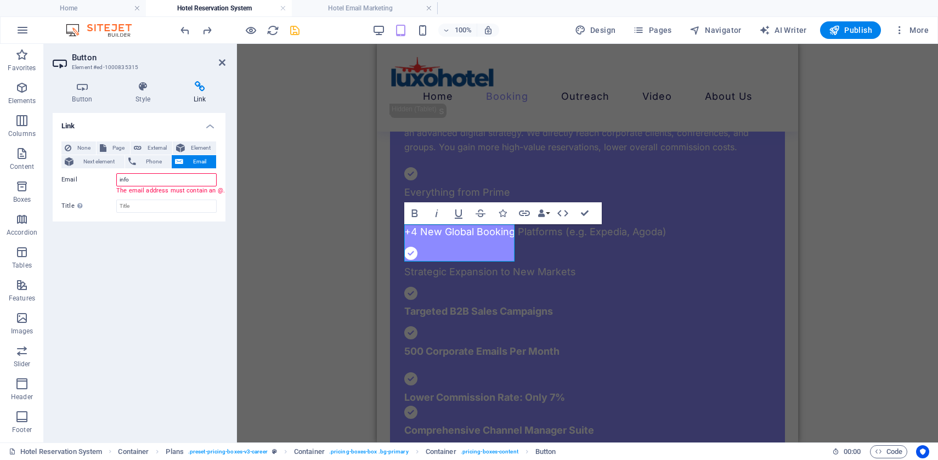
click at [218, 191] on div "The email address must contain an @." at bounding box center [193, 191] width 155 height 9
click at [154, 180] on input "info" at bounding box center [166, 179] width 100 height 13
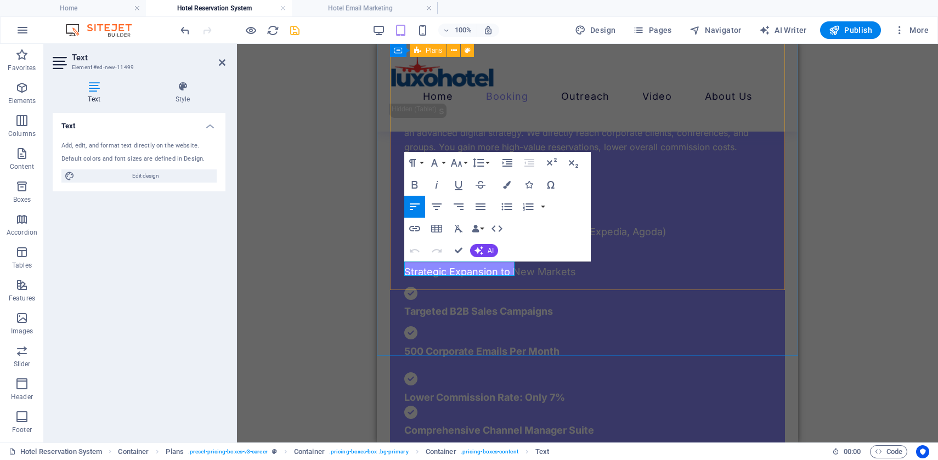
click at [628, 262] on div "PRIME $1.000/mo We secure immediate global visibility for your hotel. We create…" at bounding box center [587, 264] width 395 height 1539
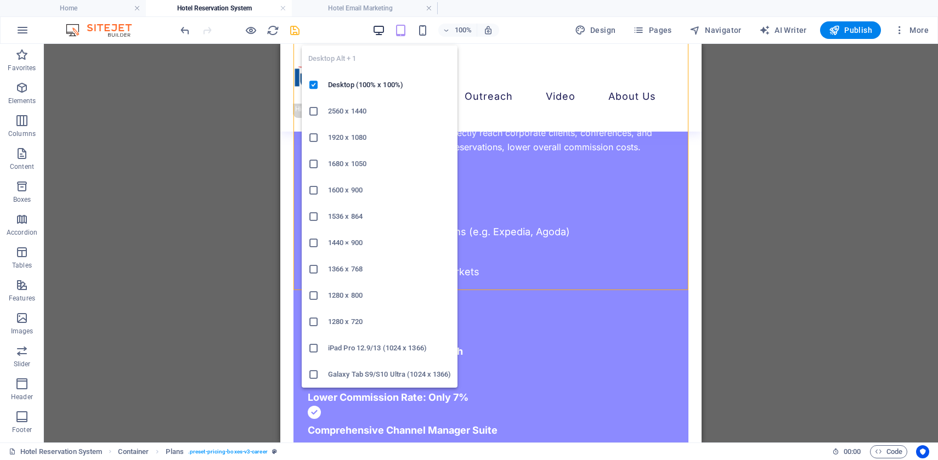
click at [383, 27] on icon "button" at bounding box center [379, 30] width 13 height 13
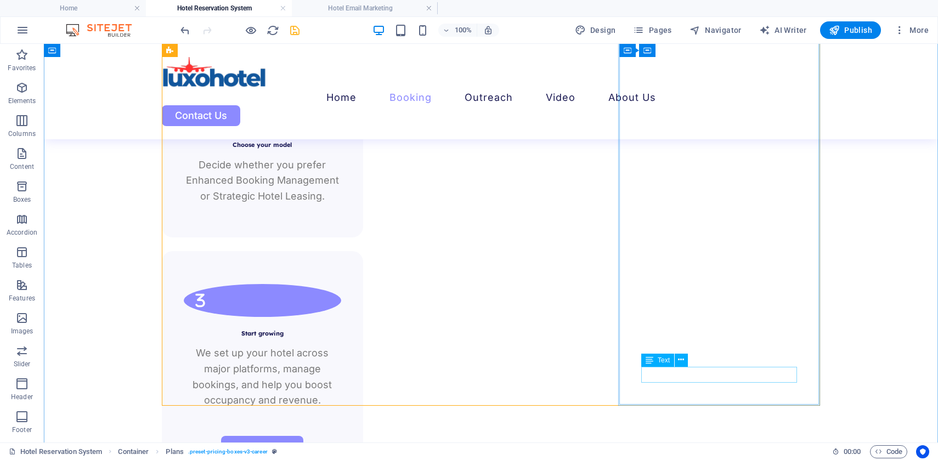
scroll to position [2031, 0]
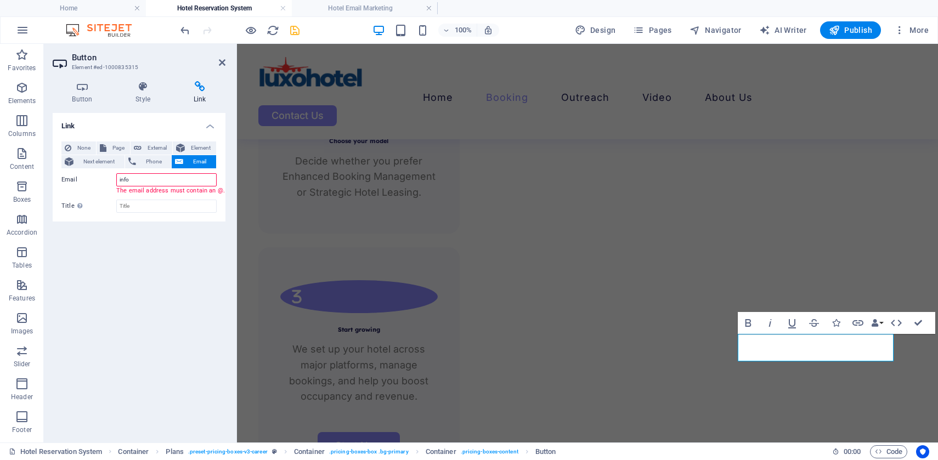
click at [172, 178] on input "info" at bounding box center [166, 179] width 100 height 13
click at [149, 183] on input "info" at bounding box center [166, 179] width 100 height 13
paste input "@luxohotelpartner.com"
type input "info@luxohotelpartner.com"
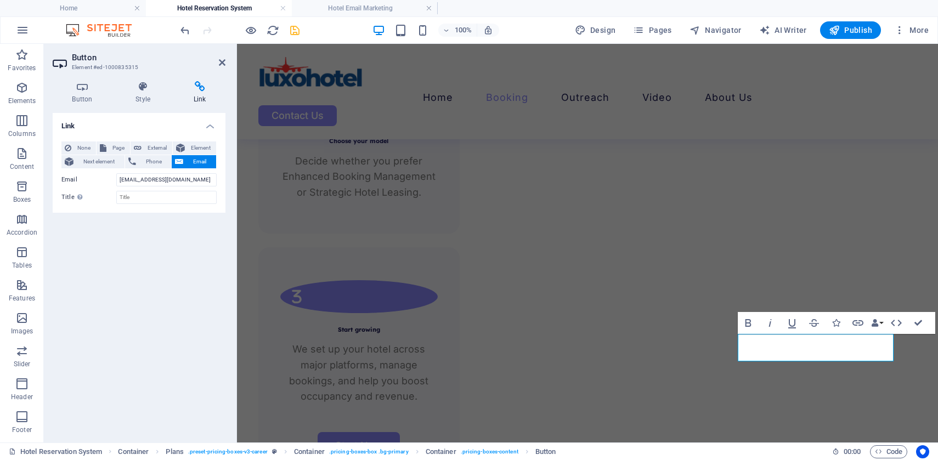
click at [155, 284] on div "Link None Page External Element Next element Phone Email Page Home About Us Ser…" at bounding box center [139, 273] width 173 height 321
click at [175, 314] on div "Link None Page External Element Next element Phone Email Page Home About Us Ser…" at bounding box center [139, 273] width 173 height 321
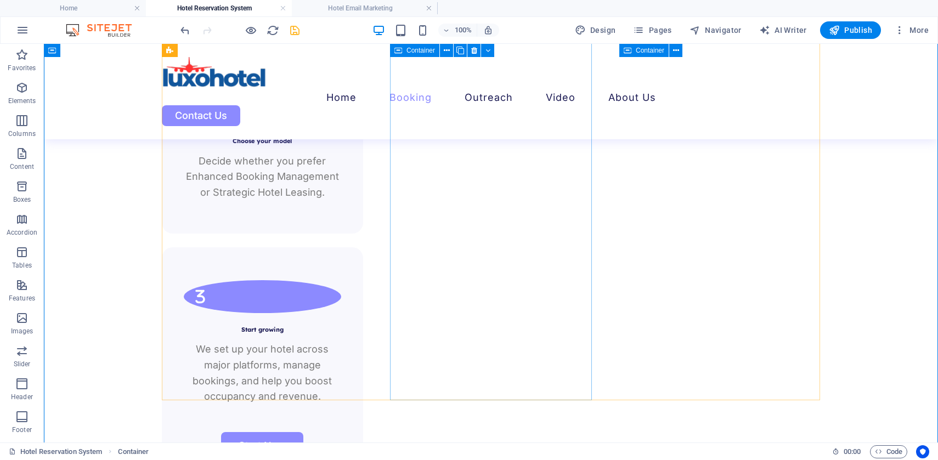
scroll to position [2059, 0]
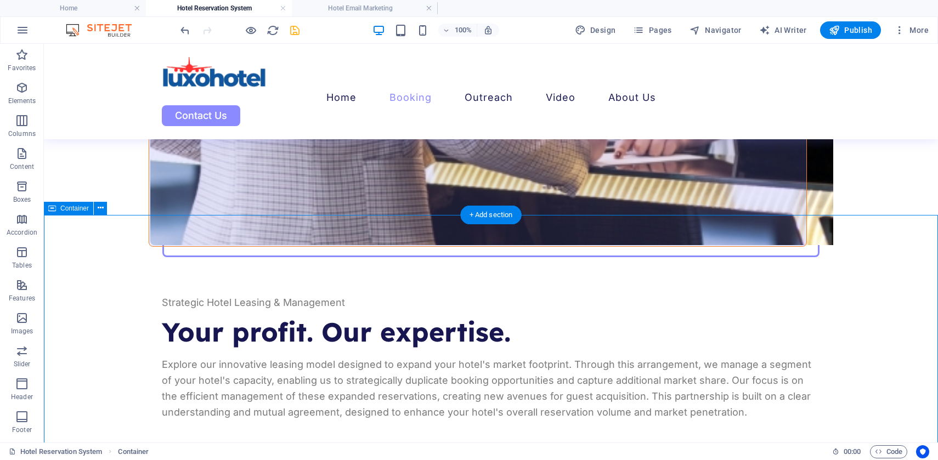
scroll to position [1288, 0]
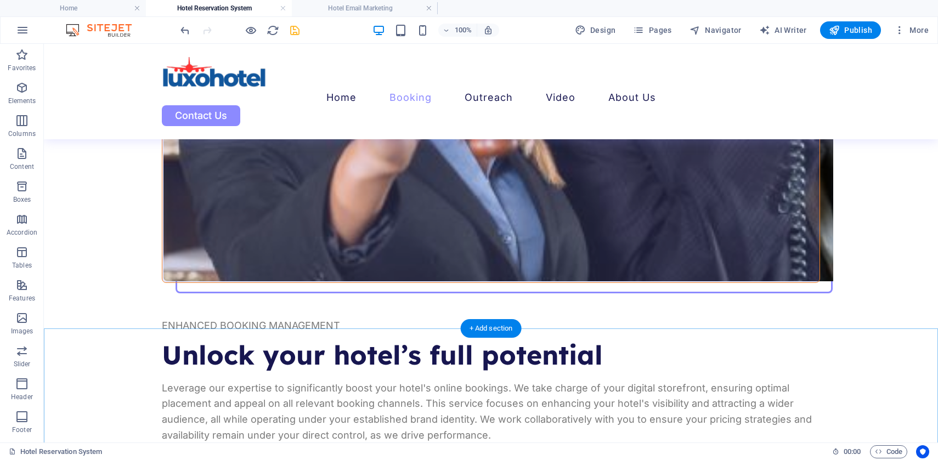
scroll to position [789, 0]
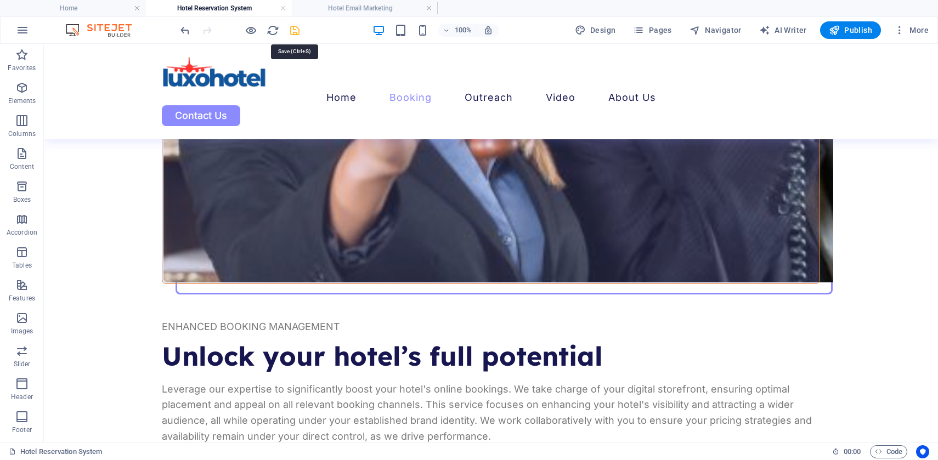
click at [294, 30] on icon "save" at bounding box center [295, 30] width 13 height 13
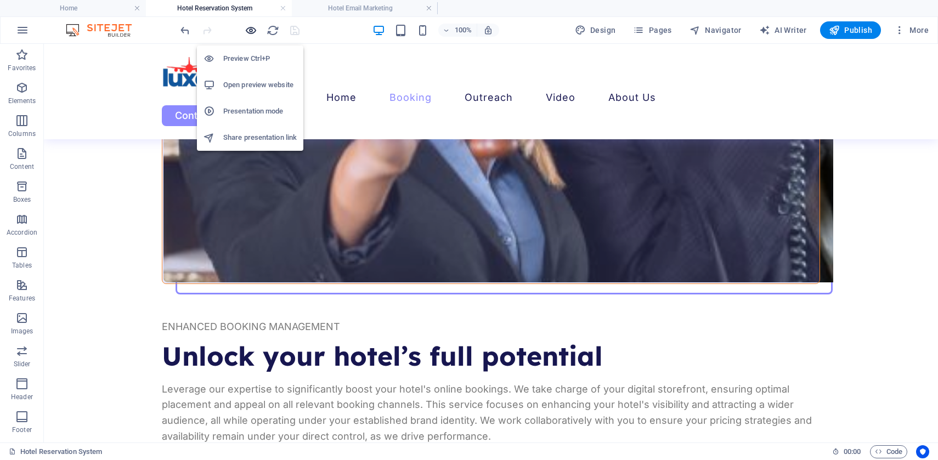
click at [250, 30] on icon "button" at bounding box center [251, 30] width 13 height 13
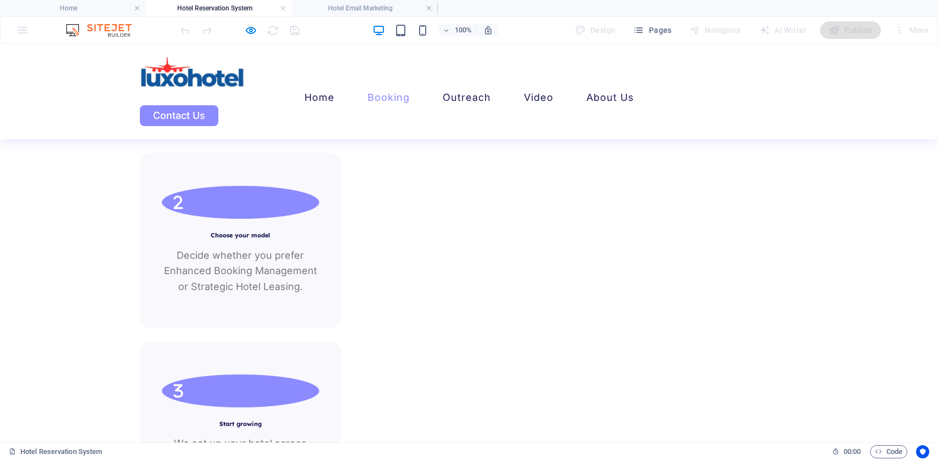
scroll to position [1954, 0]
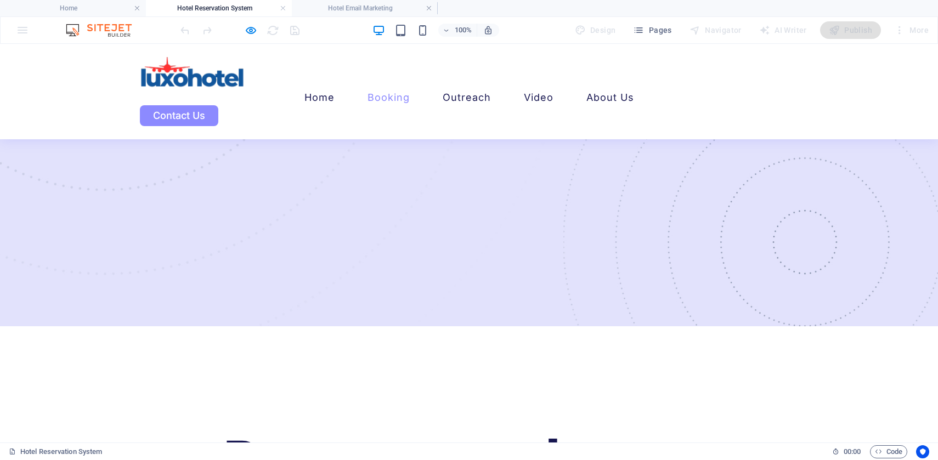
scroll to position [69, 0]
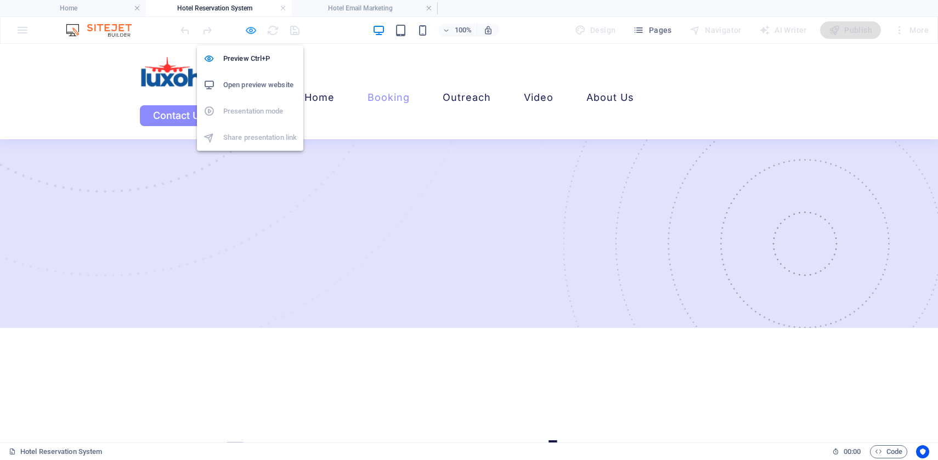
click at [251, 30] on icon "button" at bounding box center [251, 30] width 13 height 13
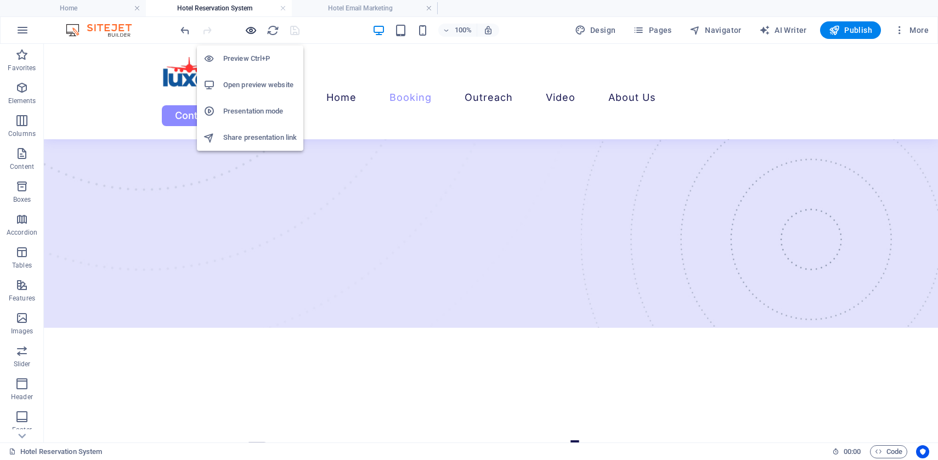
click at [250, 29] on icon "button" at bounding box center [251, 30] width 13 height 13
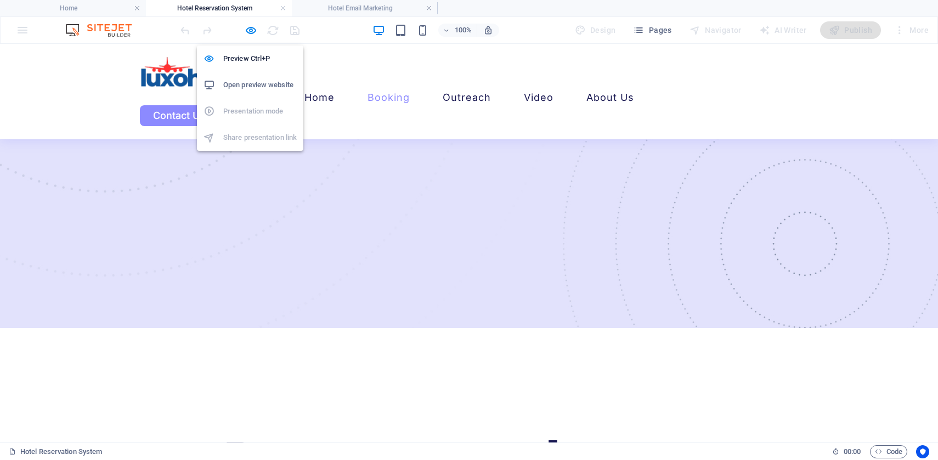
click at [265, 80] on h6 "Open preview website" at bounding box center [260, 84] width 74 height 13
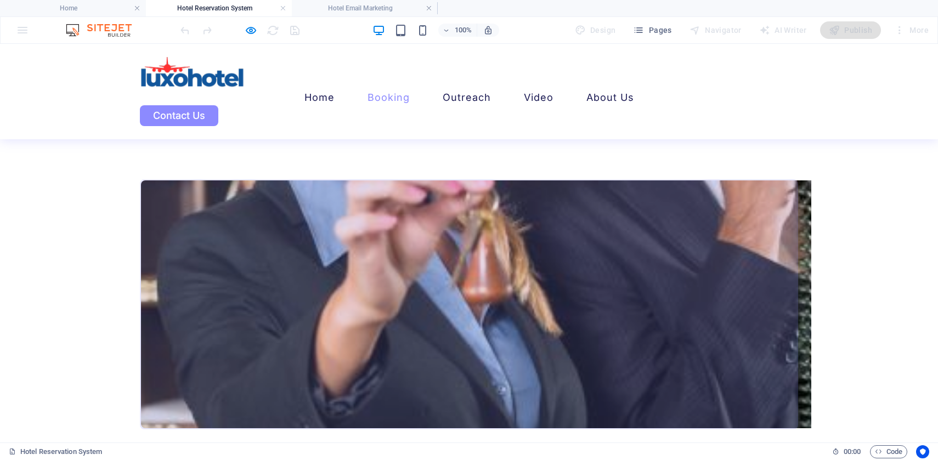
scroll to position [645, 0]
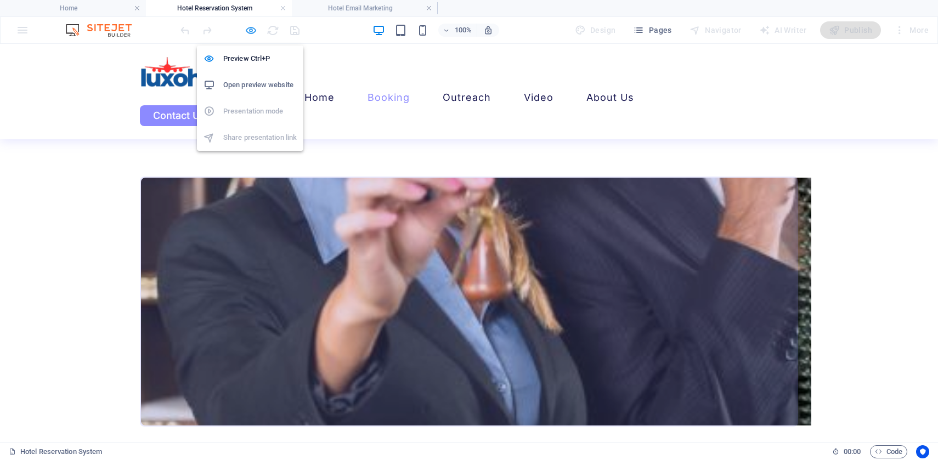
click at [252, 31] on icon "button" at bounding box center [251, 30] width 13 height 13
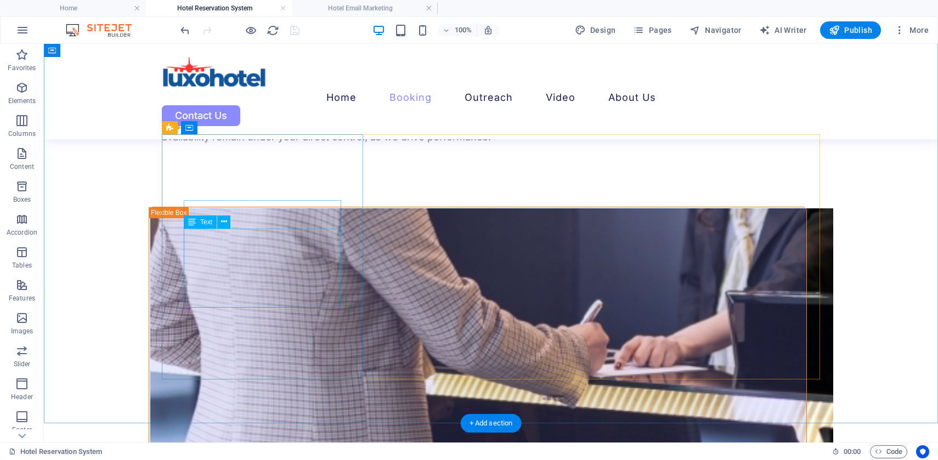
scroll to position [1087, 0]
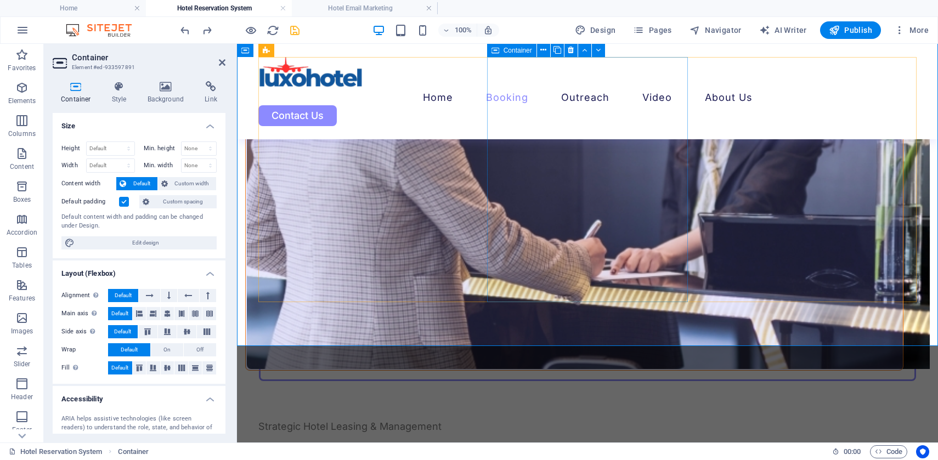
scroll to position [1139, 0]
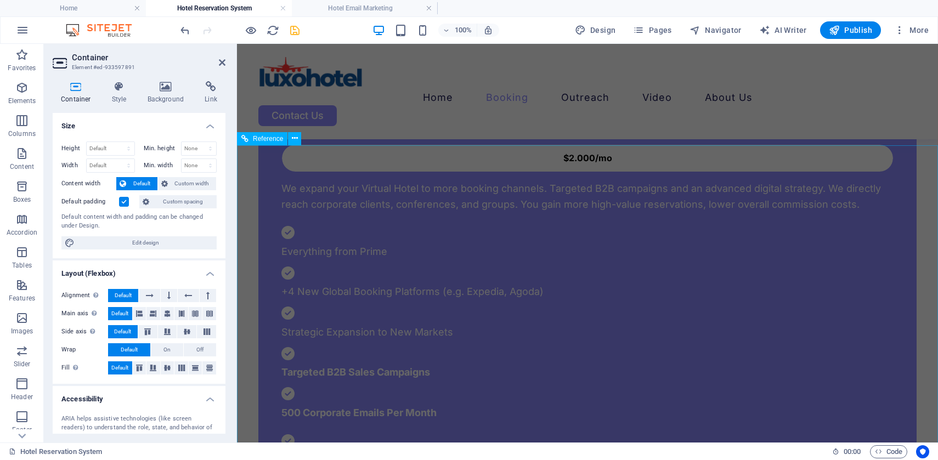
scroll to position [3193, 0]
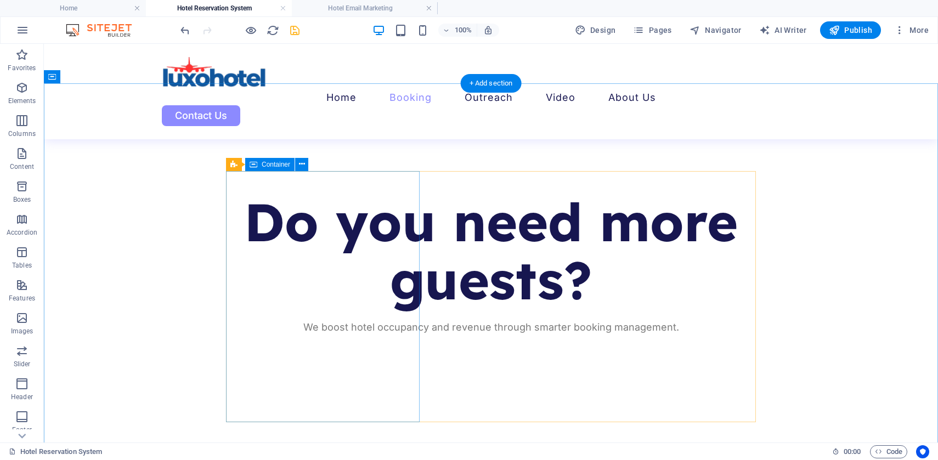
scroll to position [335, 0]
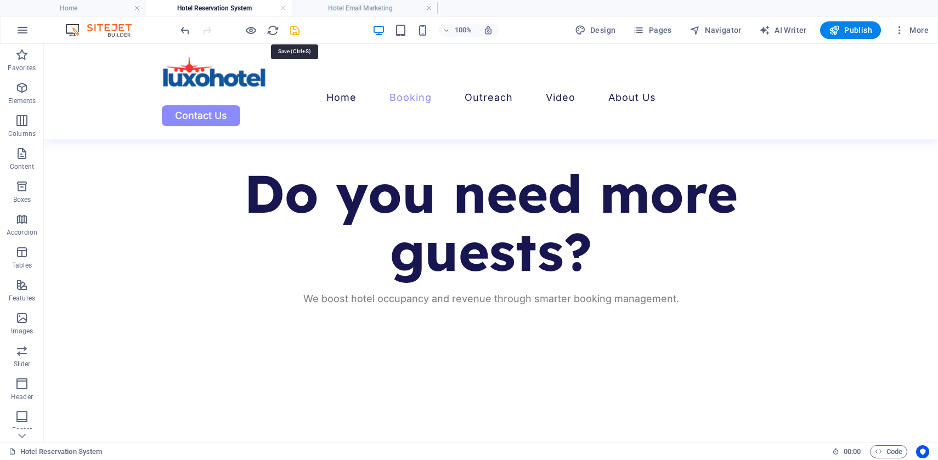
click at [296, 30] on icon "save" at bounding box center [295, 30] width 13 height 13
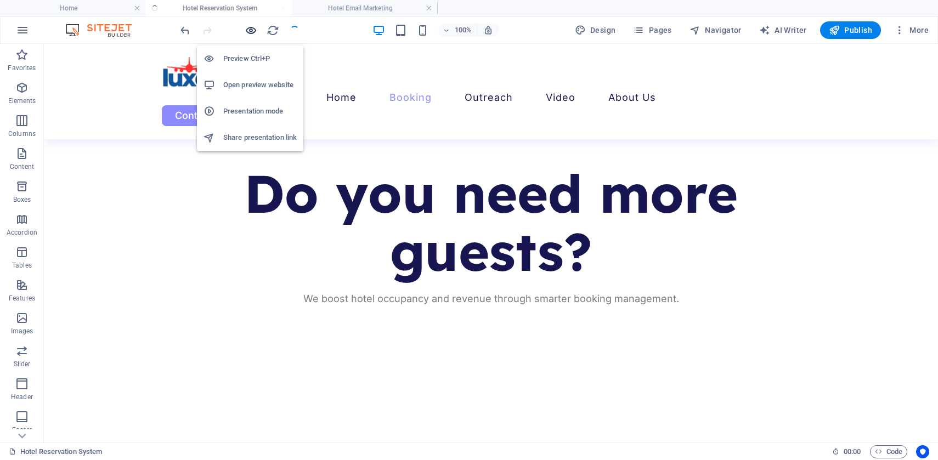
click at [248, 33] on icon "button" at bounding box center [251, 30] width 13 height 13
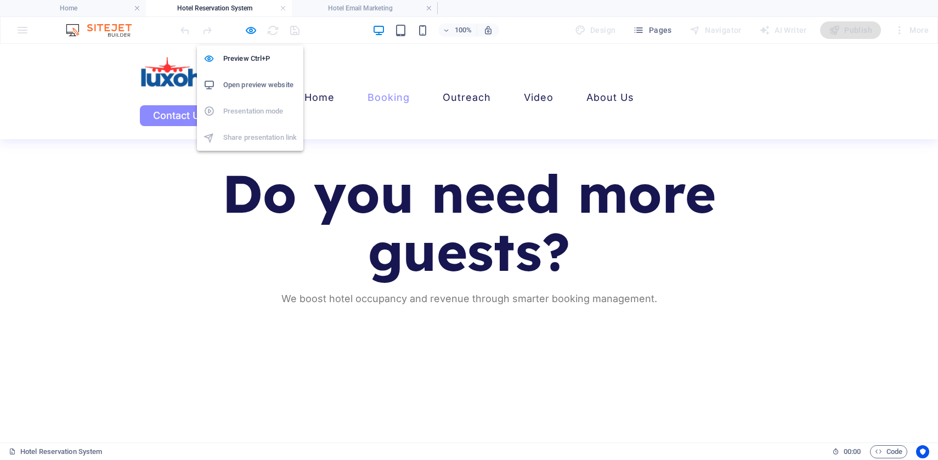
click at [260, 84] on h6 "Open preview website" at bounding box center [260, 84] width 74 height 13
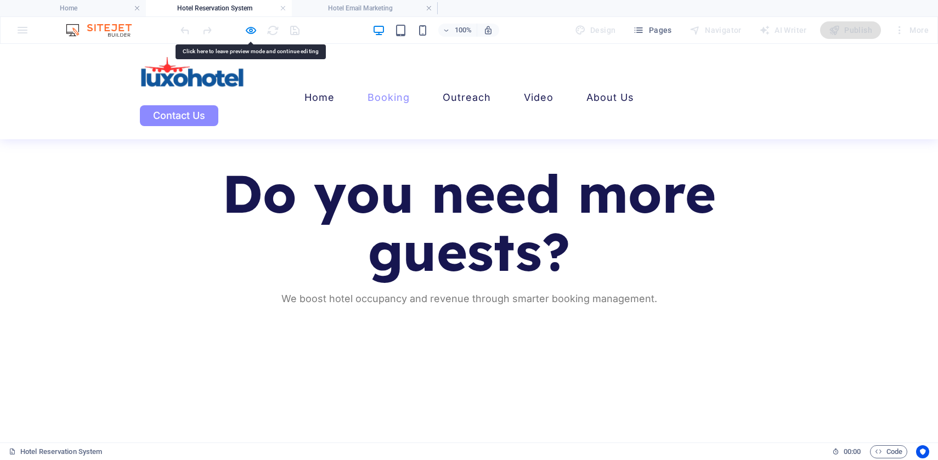
click at [255, 30] on icon "button" at bounding box center [251, 30] width 13 height 13
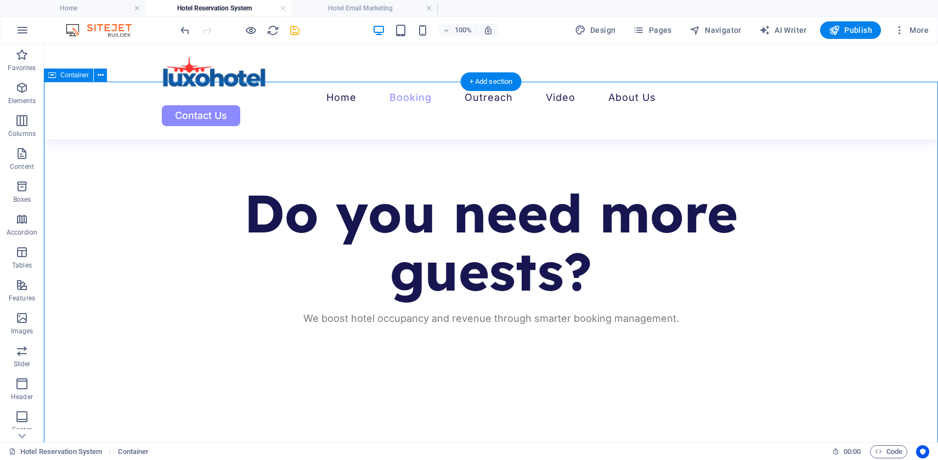
scroll to position [314, 0]
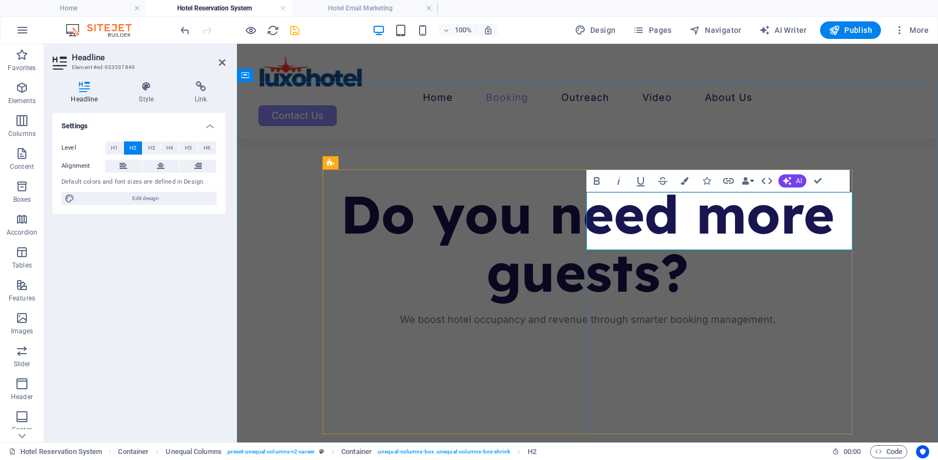
copy h2 "Unlock your hotel’s full potential"
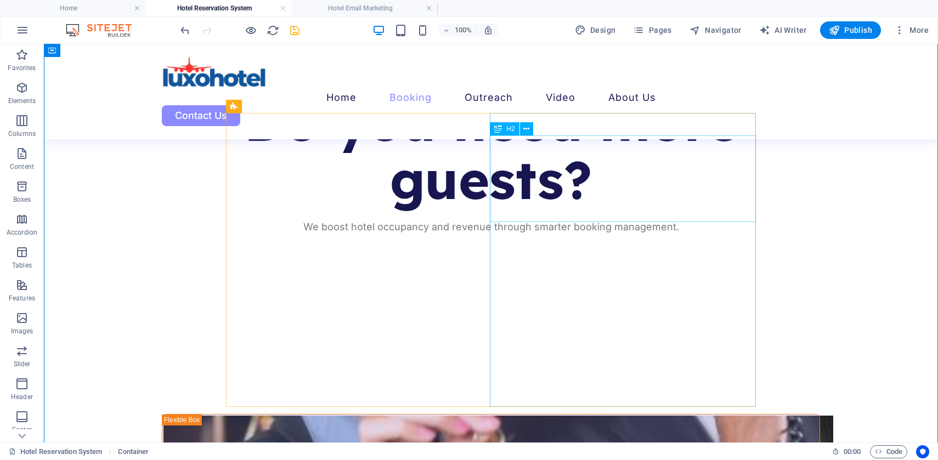
scroll to position [371, 0]
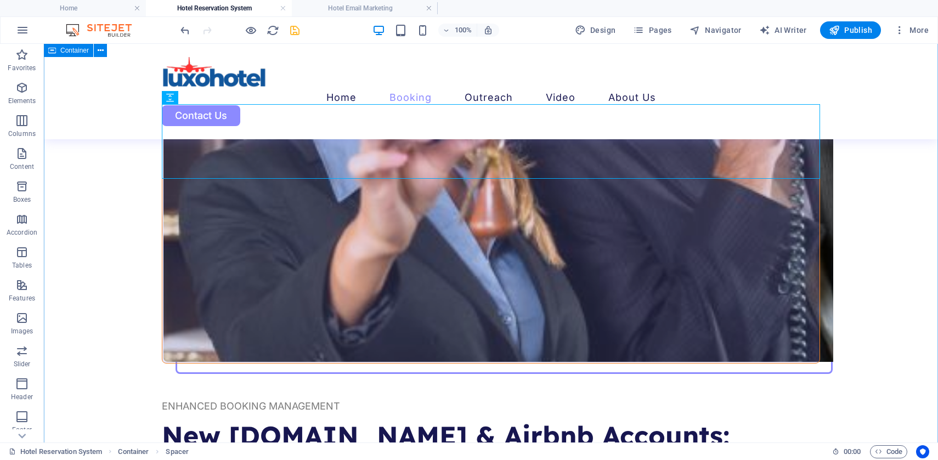
scroll to position [713, 0]
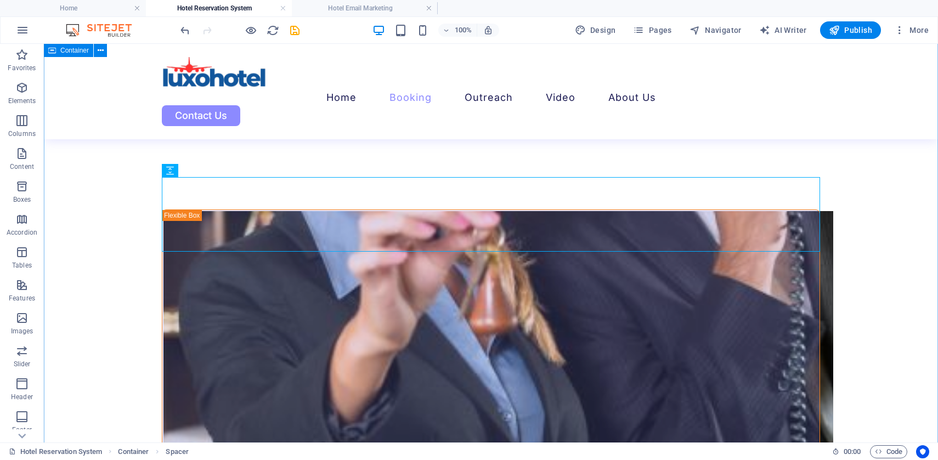
scroll to position [607, 0]
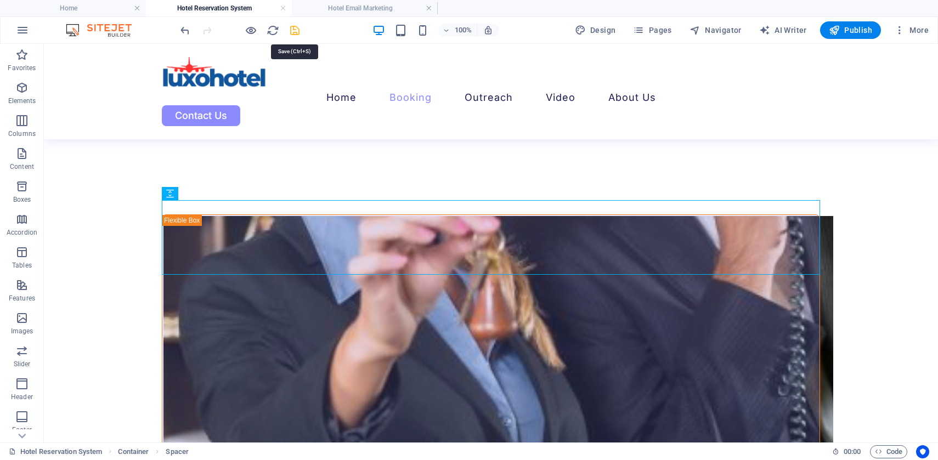
click at [295, 27] on icon "save" at bounding box center [295, 30] width 13 height 13
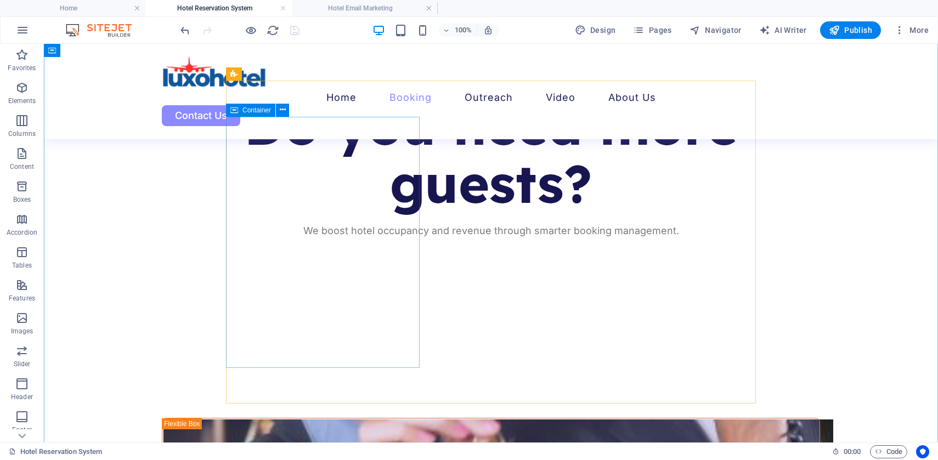
scroll to position [397, 0]
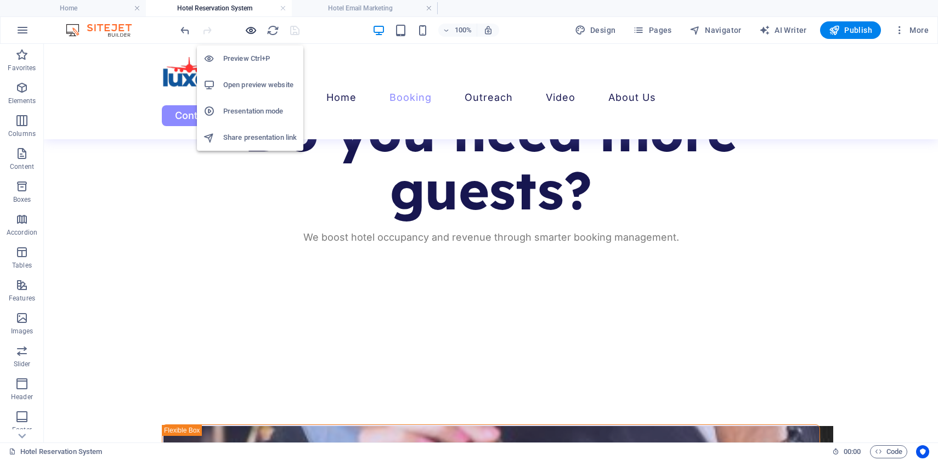
click at [250, 28] on icon "button" at bounding box center [251, 30] width 13 height 13
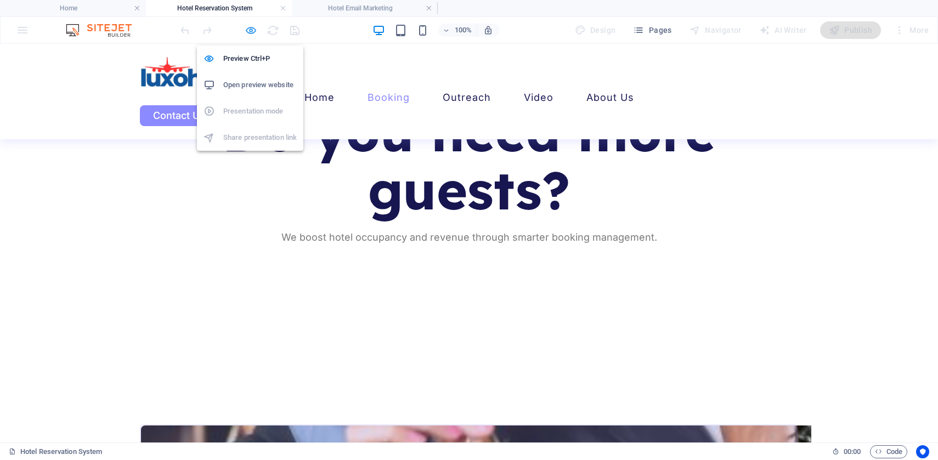
scroll to position [397, 0]
click at [253, 84] on h6 "Open preview website" at bounding box center [260, 84] width 74 height 13
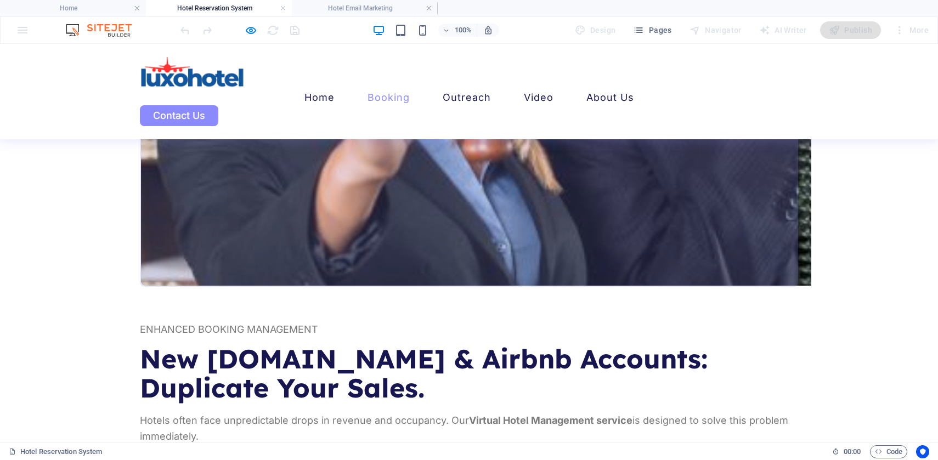
scroll to position [786, 0]
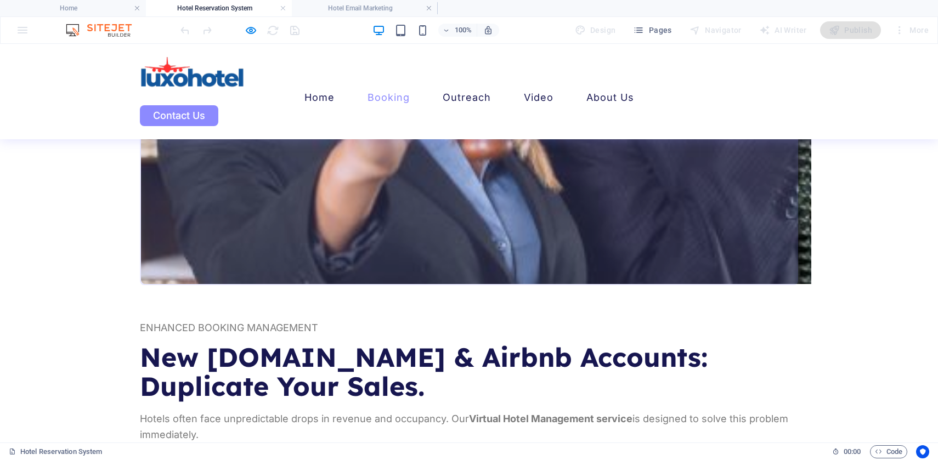
copy p "leasing"
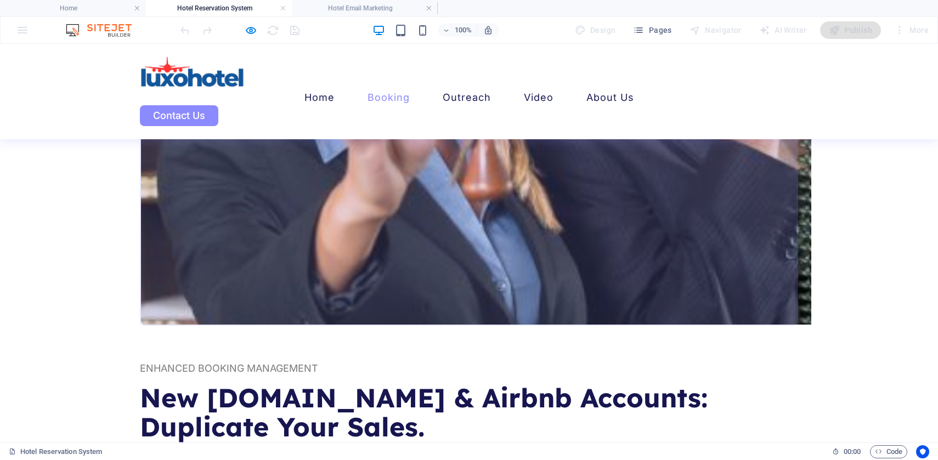
scroll to position [756, 0]
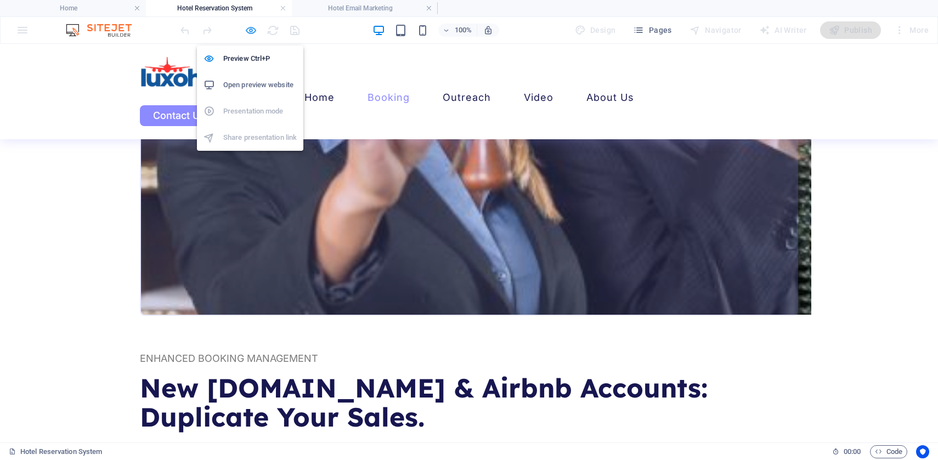
click at [249, 29] on icon "button" at bounding box center [251, 30] width 13 height 13
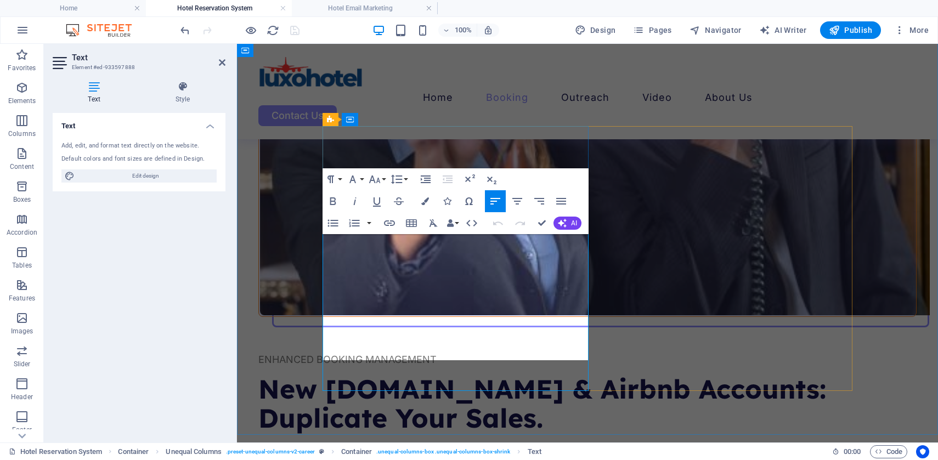
scroll to position [773, 0]
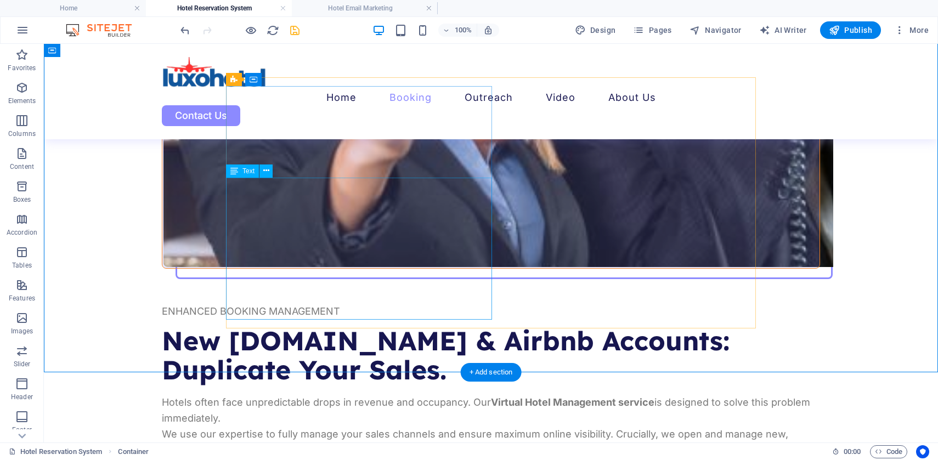
scroll to position [805, 0]
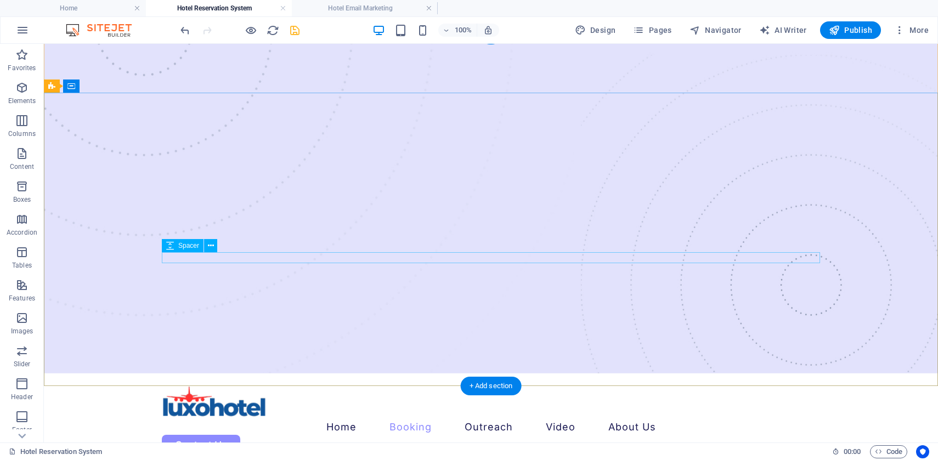
scroll to position [0, 0]
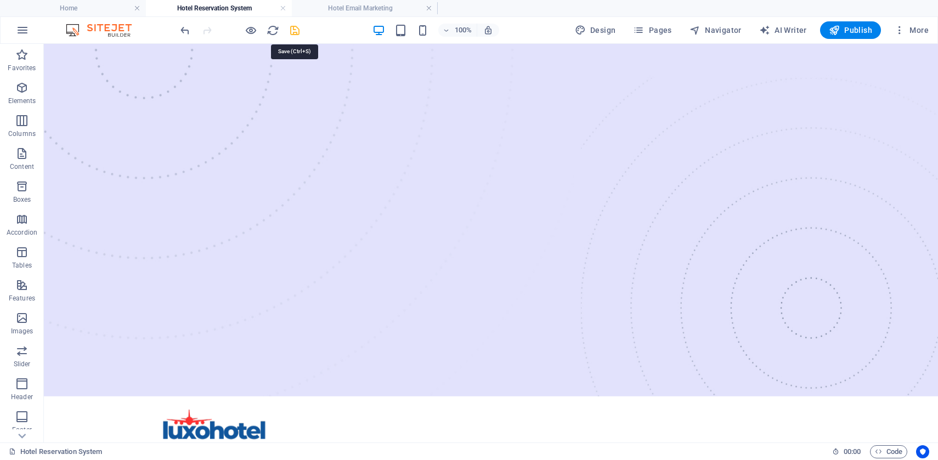
click at [293, 31] on icon "save" at bounding box center [295, 30] width 13 height 13
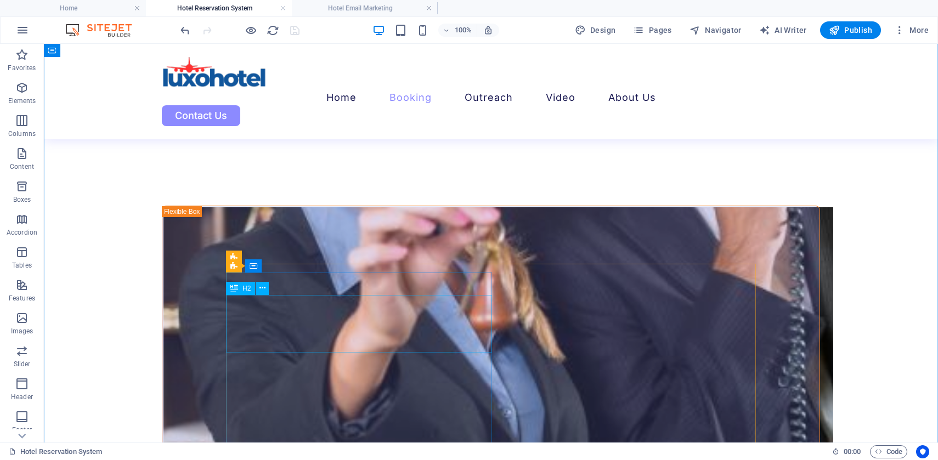
scroll to position [620, 0]
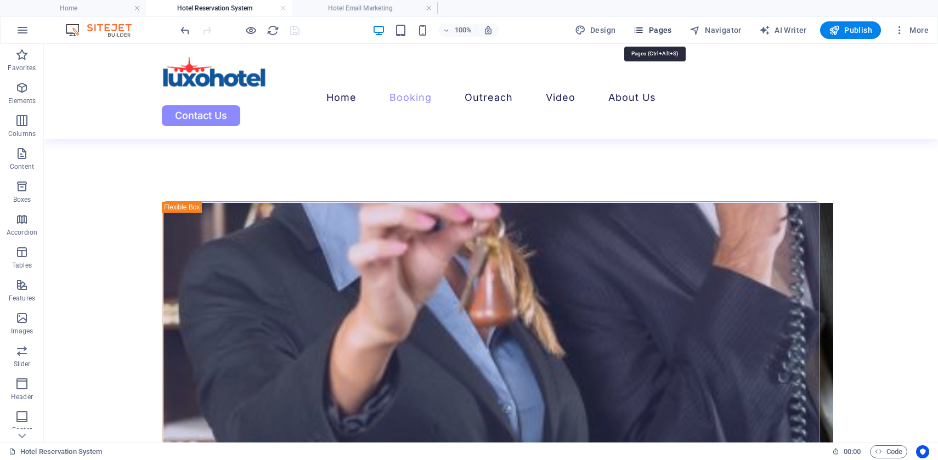
click at [661, 31] on span "Pages" at bounding box center [652, 30] width 38 height 11
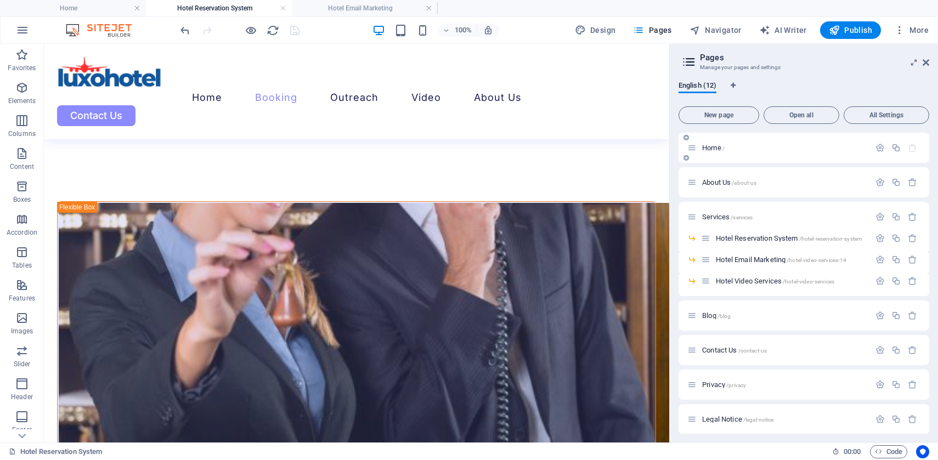
click at [713, 146] on span "Home /" at bounding box center [713, 148] width 23 height 8
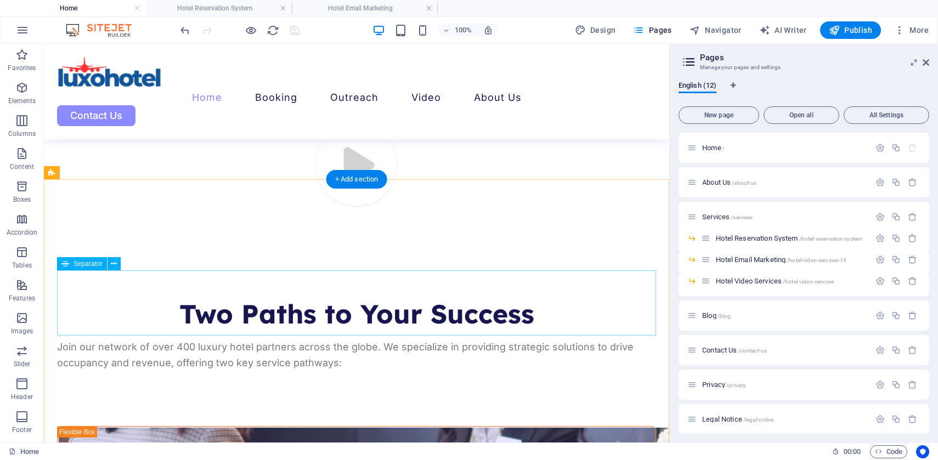
scroll to position [3932, 0]
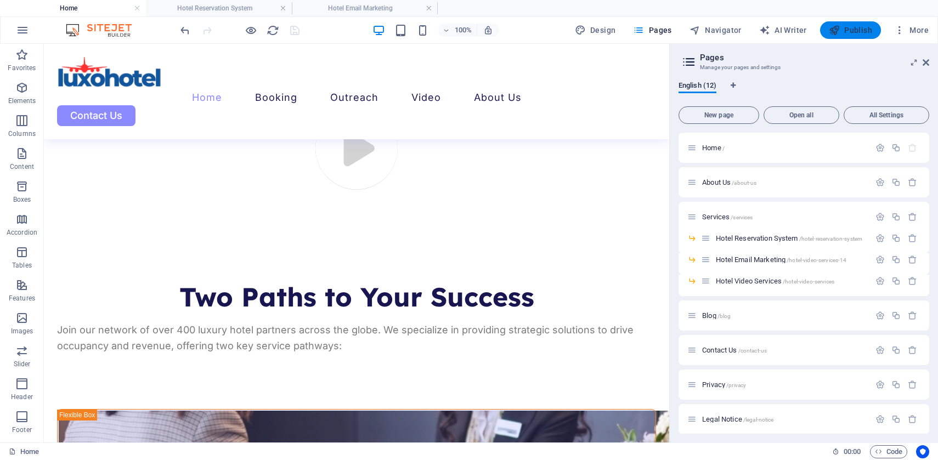
click at [846, 33] on span "Publish" at bounding box center [850, 30] width 43 height 11
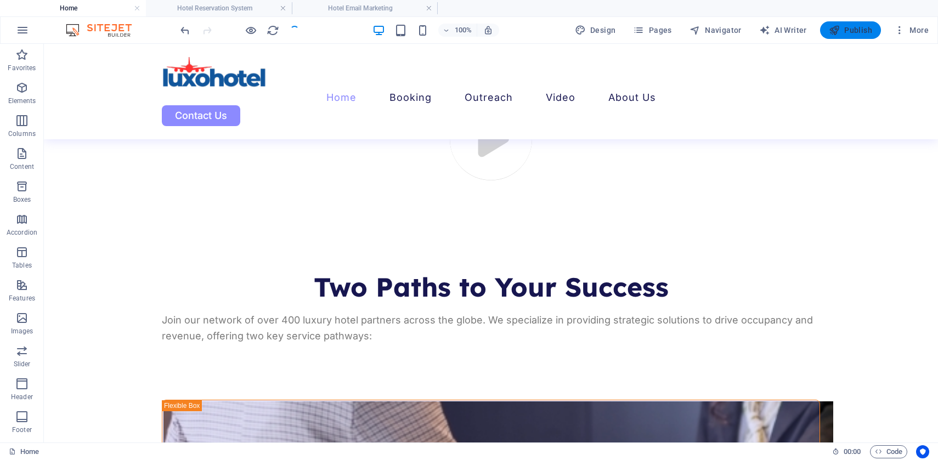
scroll to position [3904, 0]
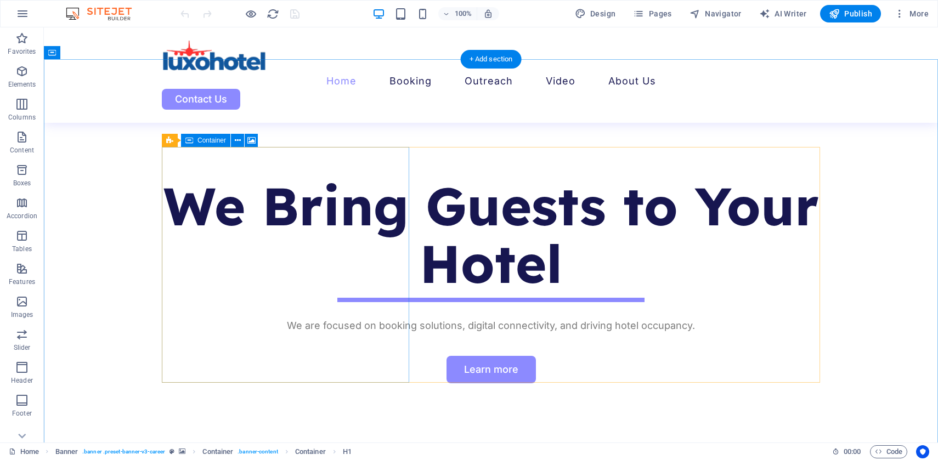
scroll to position [480, 0]
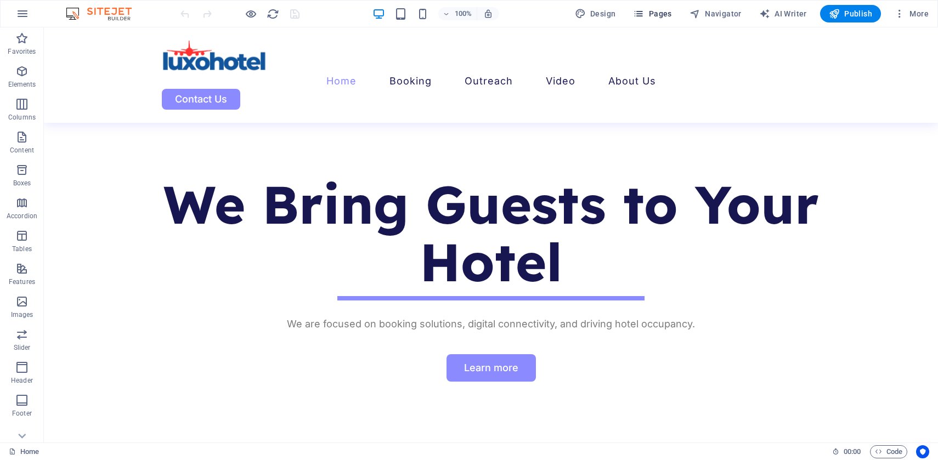
click at [654, 13] on span "Pages" at bounding box center [652, 13] width 38 height 11
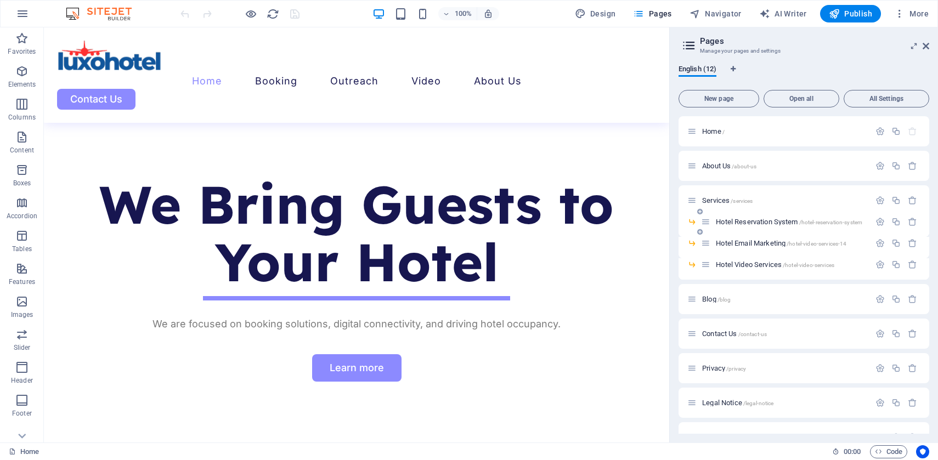
click at [730, 220] on span "Hotel Reservation System /hotel-reservation-system" at bounding box center [789, 222] width 147 height 8
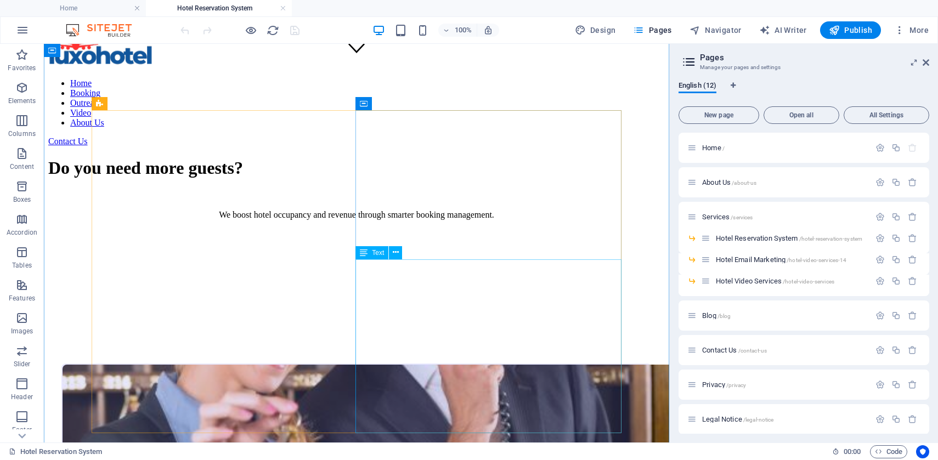
scroll to position [381, 0]
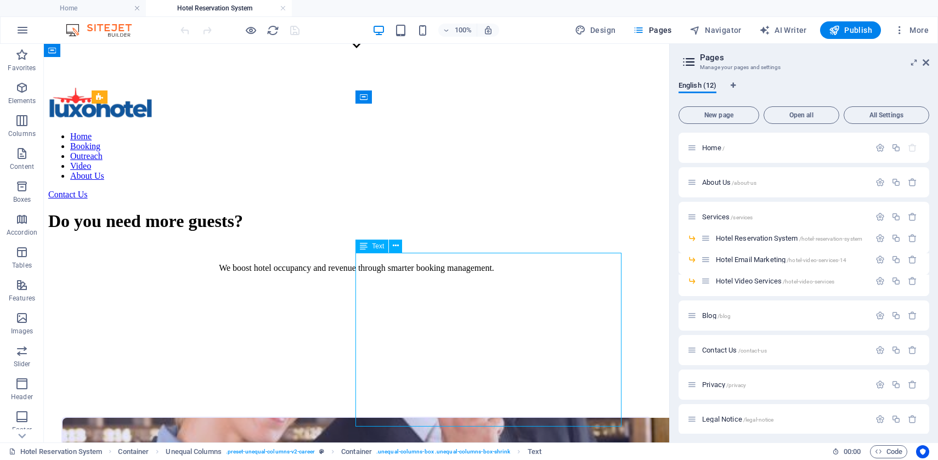
scroll to position [439, 0]
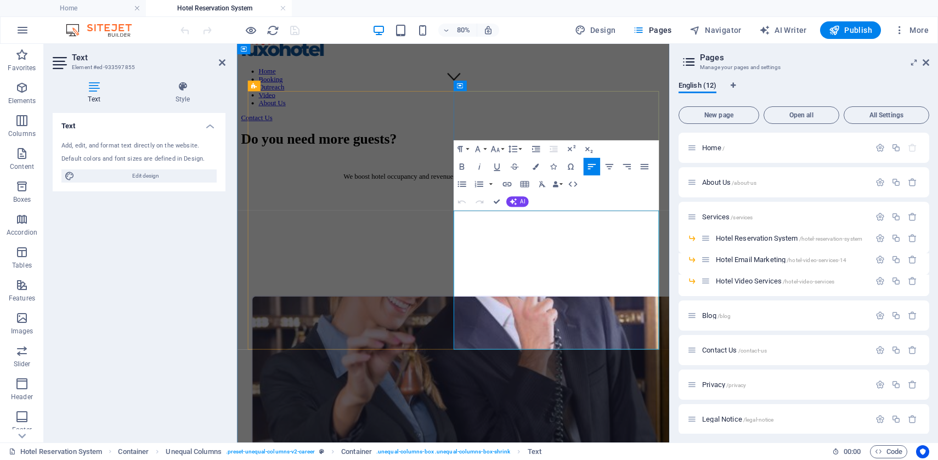
drag, startPoint x: 746, startPoint y: 416, endPoint x: 507, endPoint y: 262, distance: 284.2
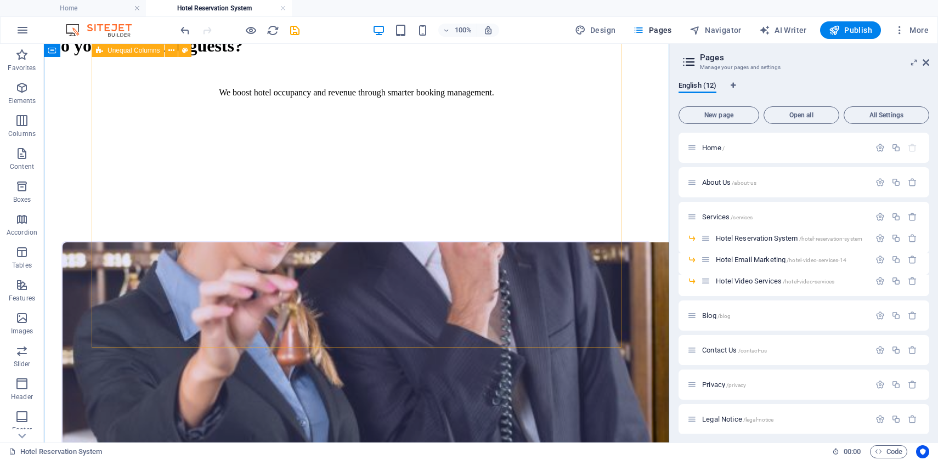
scroll to position [511, 0]
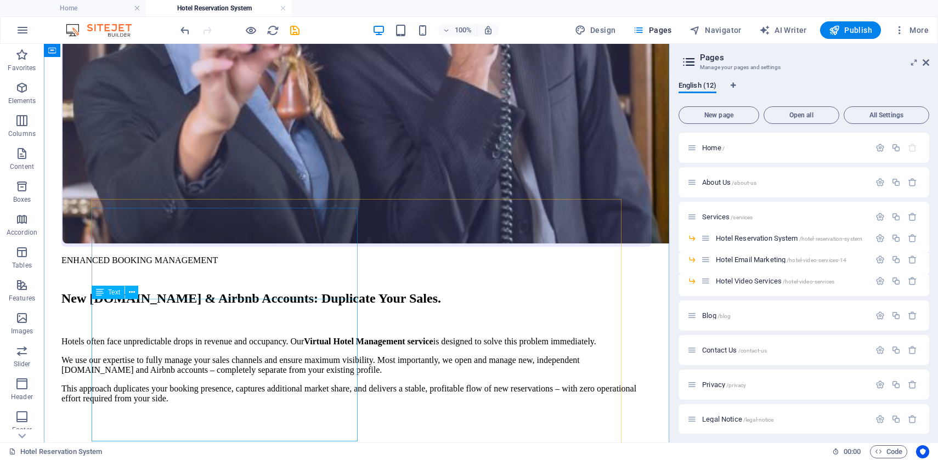
scroll to position [812, 0]
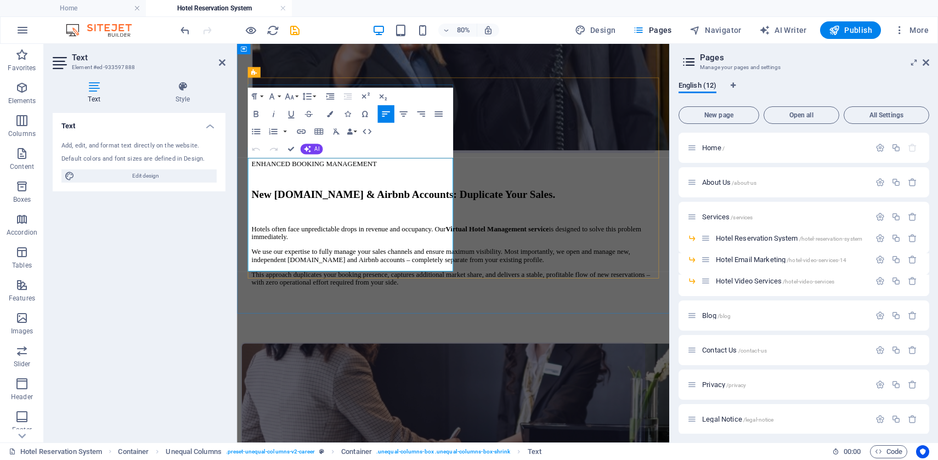
drag, startPoint x: 349, startPoint y: 320, endPoint x: 251, endPoint y: 193, distance: 159.7
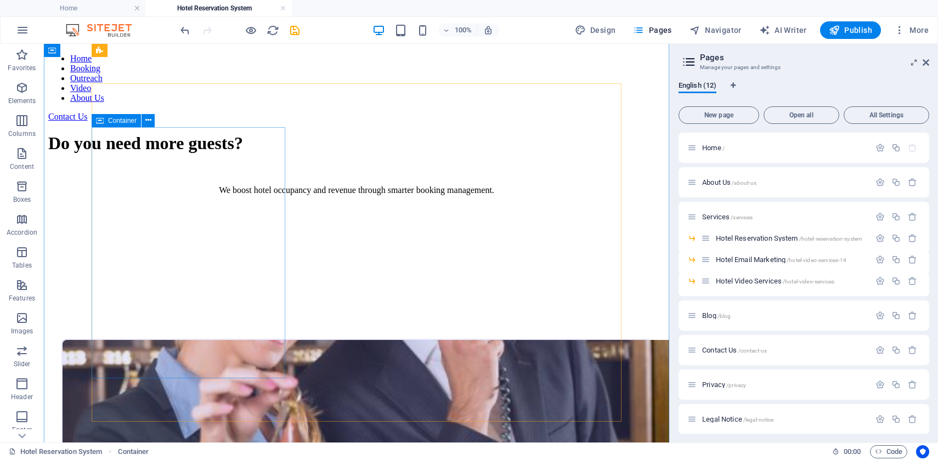
scroll to position [400, 0]
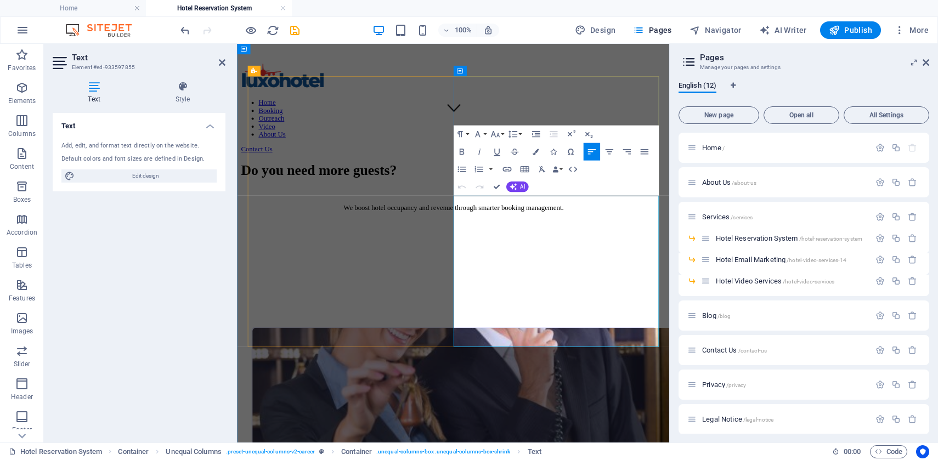
scroll to position [458, 0]
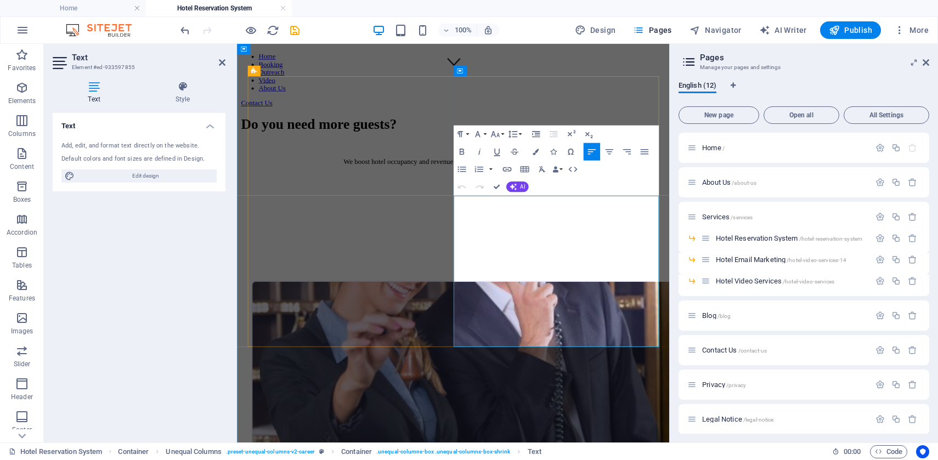
drag, startPoint x: 715, startPoint y: 422, endPoint x: 489, endPoint y: 245, distance: 286.9
copy div "Hotels often face unpredictable drops in revenue and occupancy. Our Virtual Hot…"
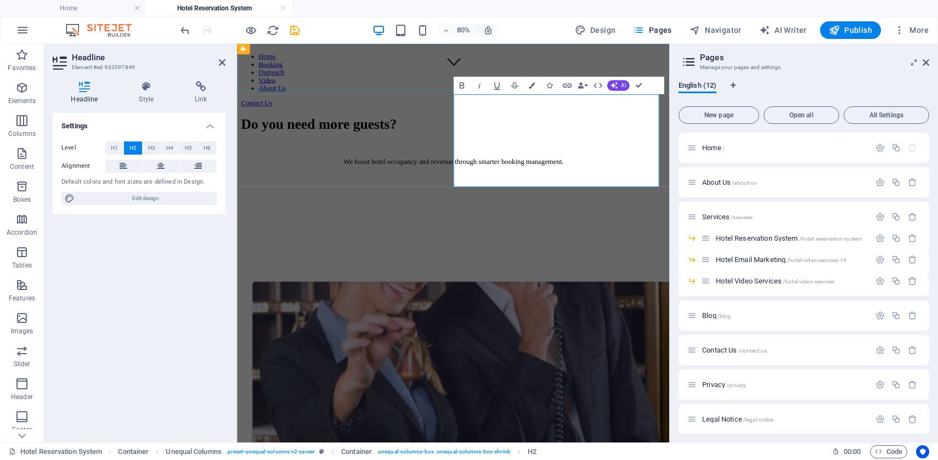
drag, startPoint x: 590, startPoint y: 210, endPoint x: 511, endPoint y: 102, distance: 133.9
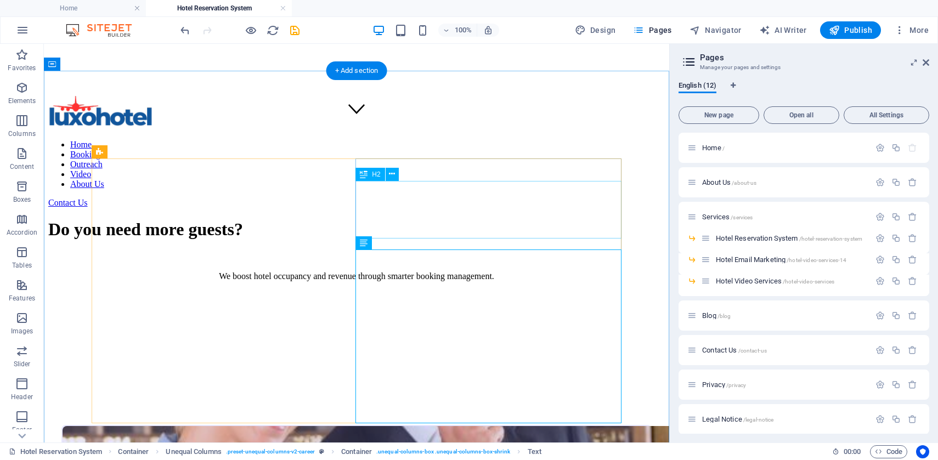
scroll to position [314, 0]
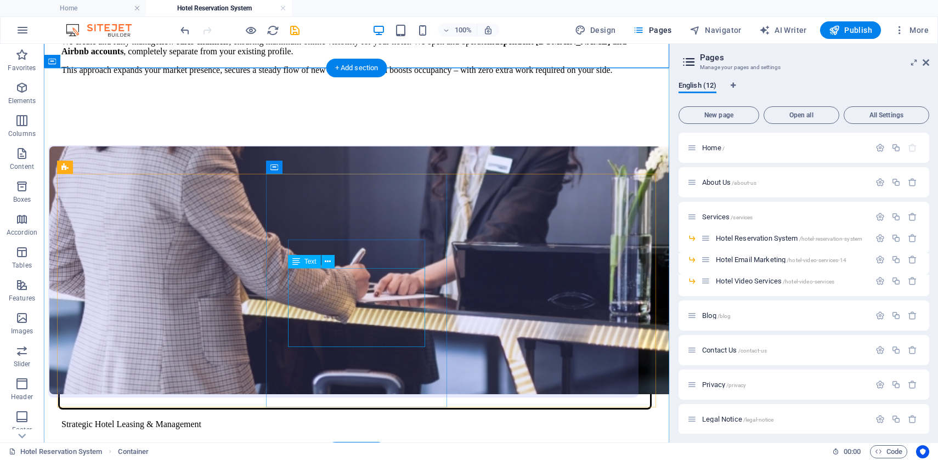
scroll to position [1073, 0]
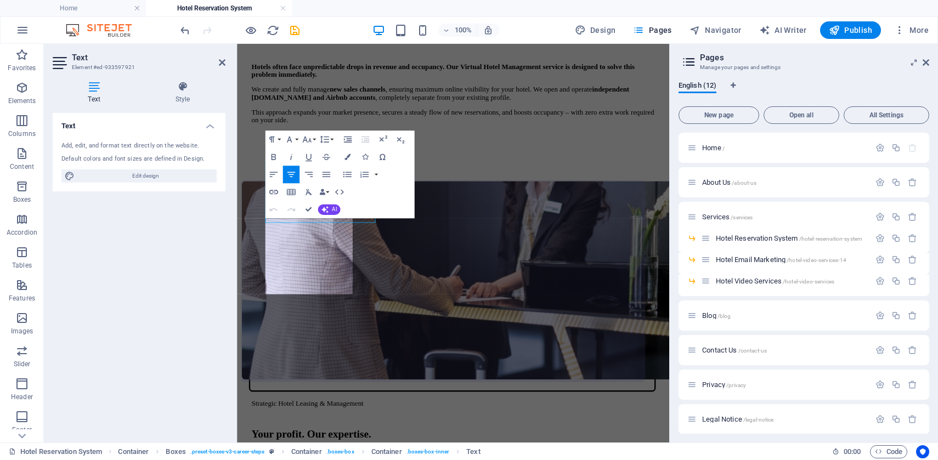
scroll to position [1131, 0]
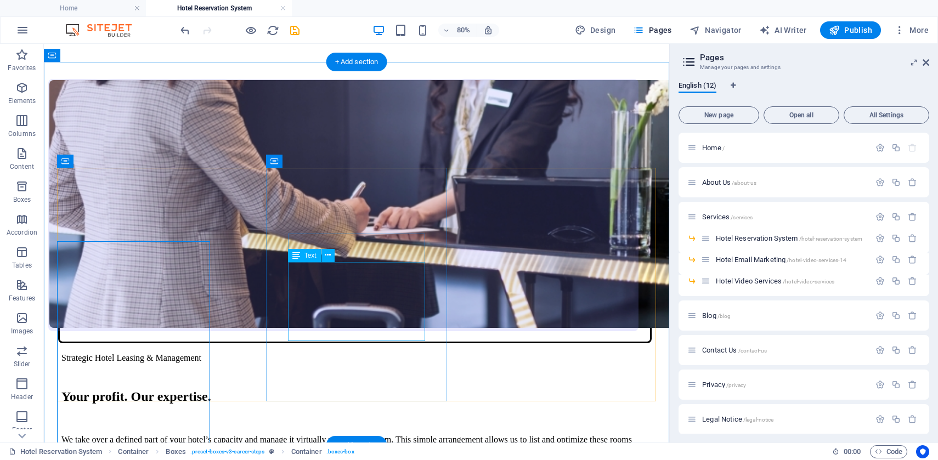
scroll to position [1058, 0]
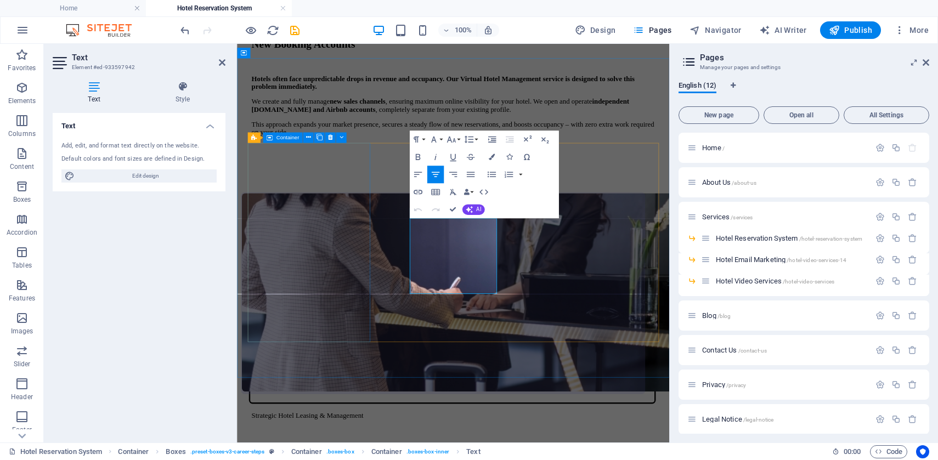
scroll to position [1131, 0]
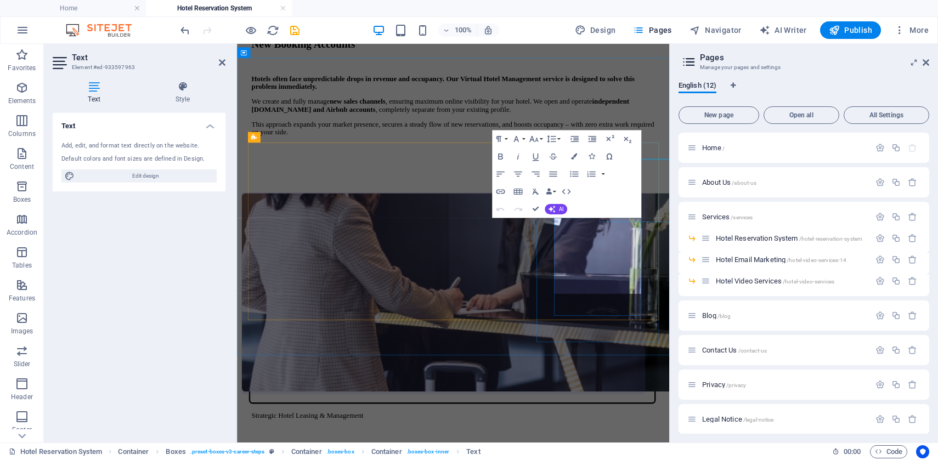
scroll to position [1132, 0]
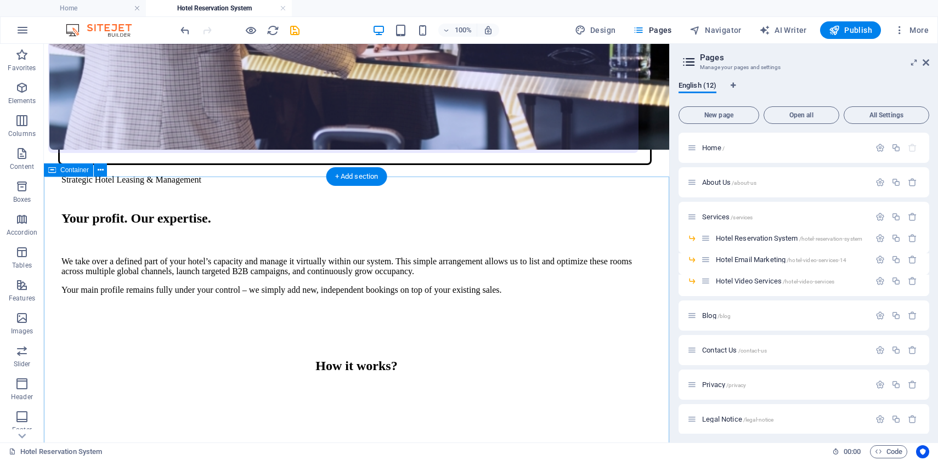
scroll to position [1311, 0]
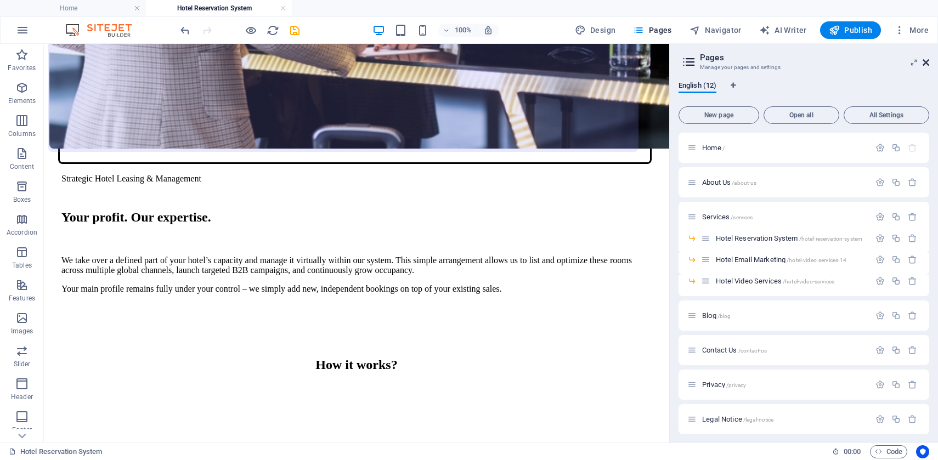
click at [928, 62] on icon at bounding box center [926, 62] width 7 height 9
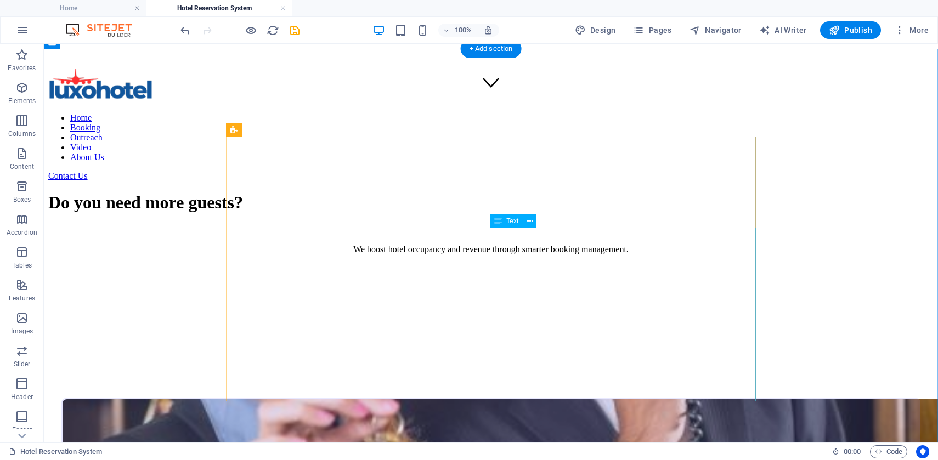
scroll to position [354, 0]
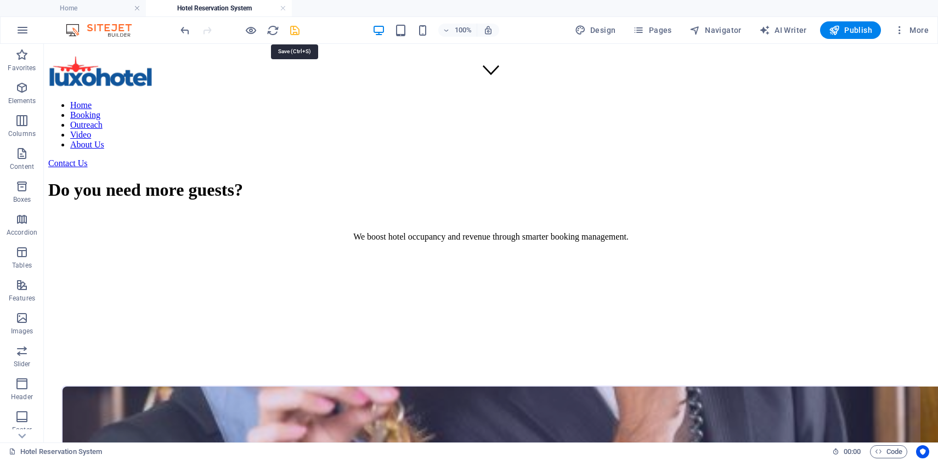
click at [293, 32] on icon "save" at bounding box center [295, 30] width 13 height 13
